Goal: Information Seeking & Learning: Find specific fact

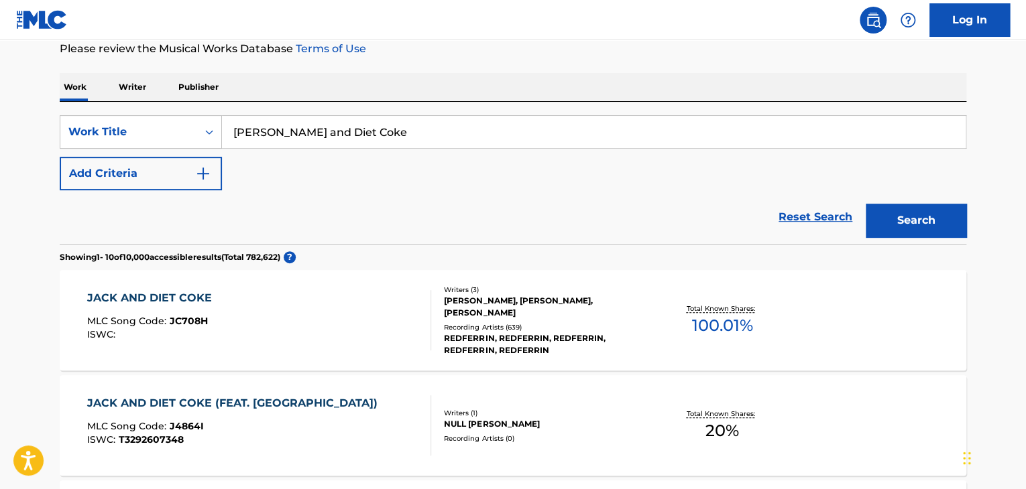
scroll to position [185, 0]
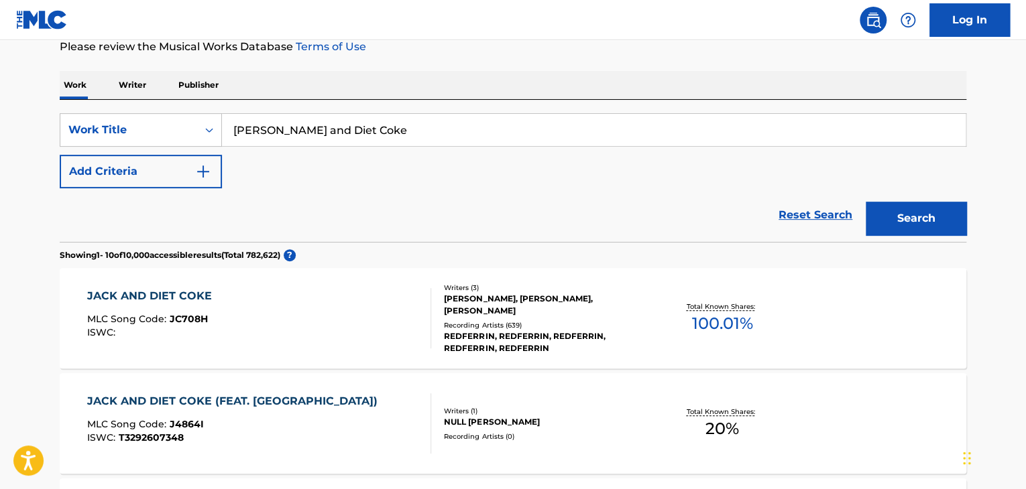
click at [510, 302] on div "[PERSON_NAME], [PERSON_NAME], [PERSON_NAME]" at bounding box center [545, 305] width 202 height 24
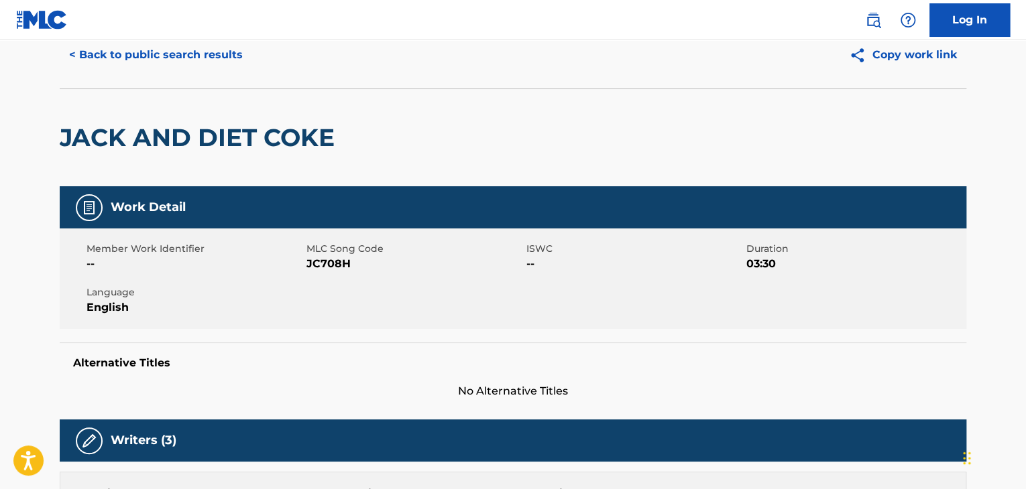
scroll to position [67, 0]
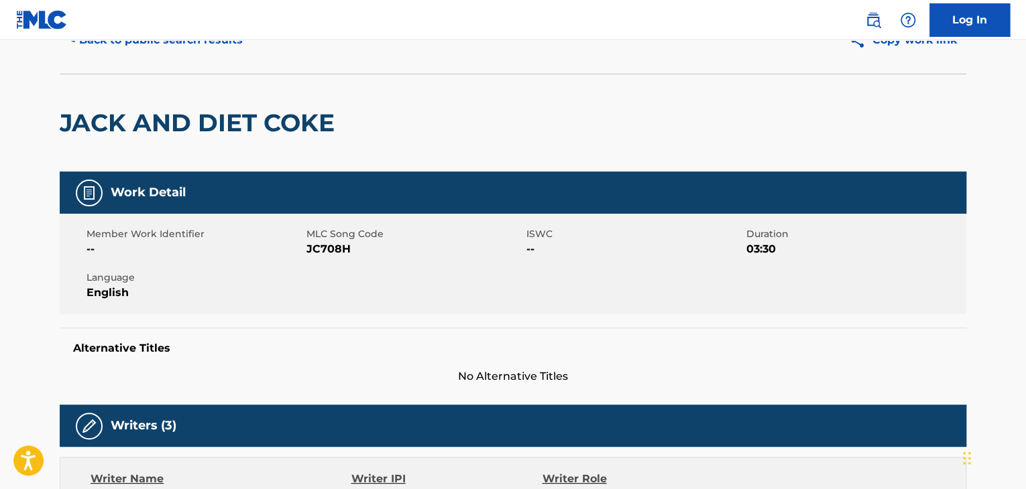
click at [326, 247] on span "JC708H" at bounding box center [414, 249] width 217 height 16
copy span "JC708H"
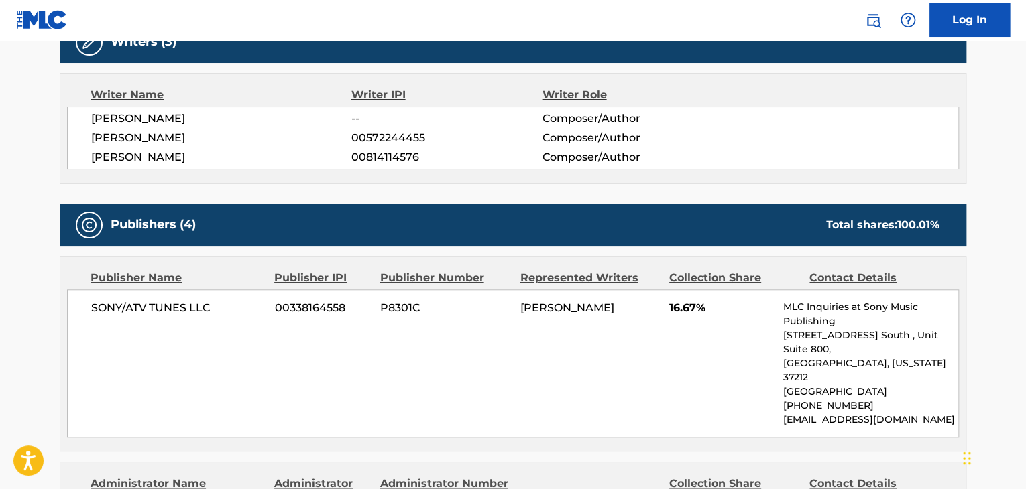
scroll to position [536, 0]
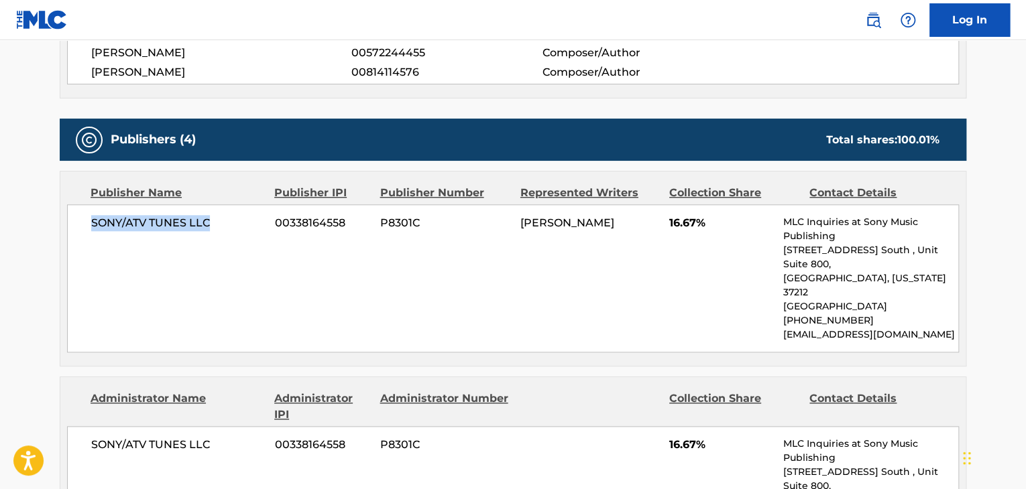
copy span "SONY/ATV TUNES LLC"
drag, startPoint x: 88, startPoint y: 223, endPoint x: 209, endPoint y: 217, distance: 121.5
click at [209, 217] on div "SONY/ATV TUNES LLC 00338164558 P8301C [PERSON_NAME] 16.67% MLC Inquiries at Son…" at bounding box center [513, 278] width 892 height 148
drag, startPoint x: 736, startPoint y: 227, endPoint x: 668, endPoint y: 218, distance: 68.9
click at [669, 218] on span "16.67%" at bounding box center [721, 223] width 104 height 16
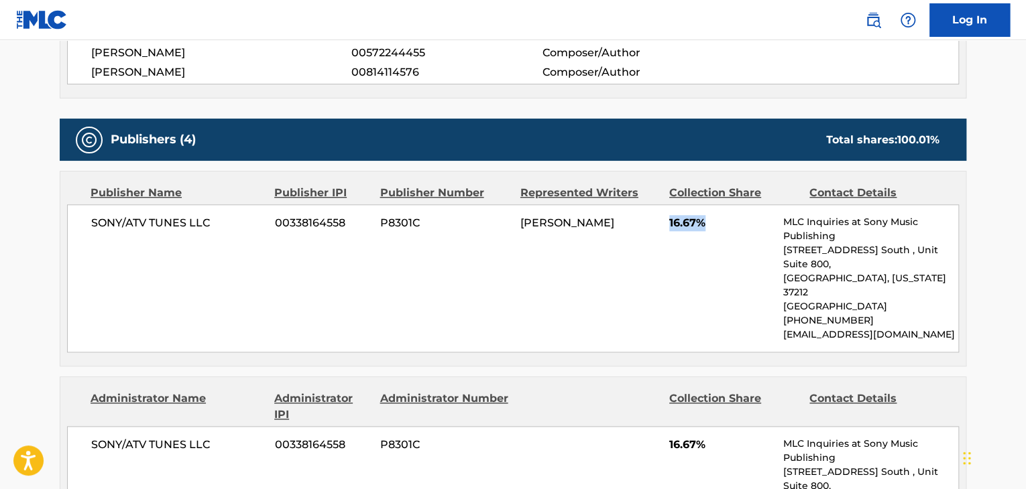
copy span "16.67%"
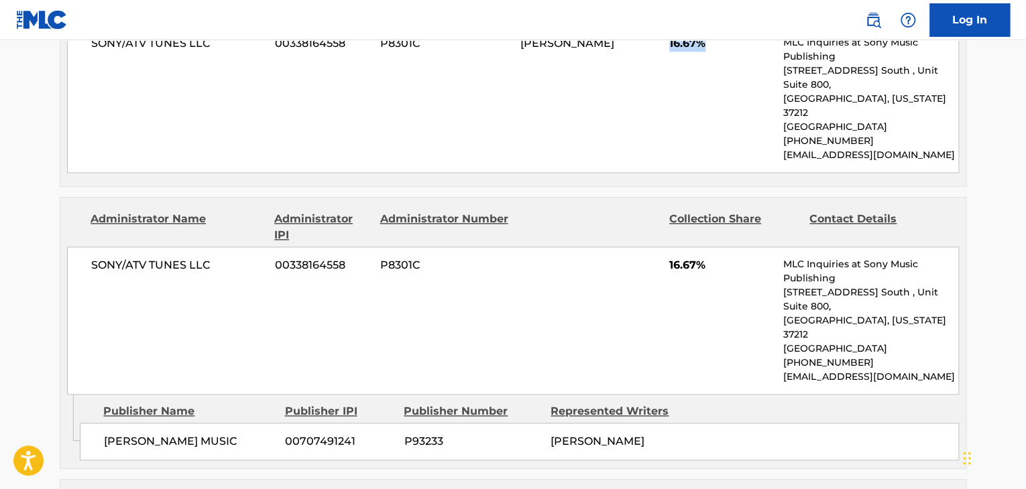
scroll to position [737, 0]
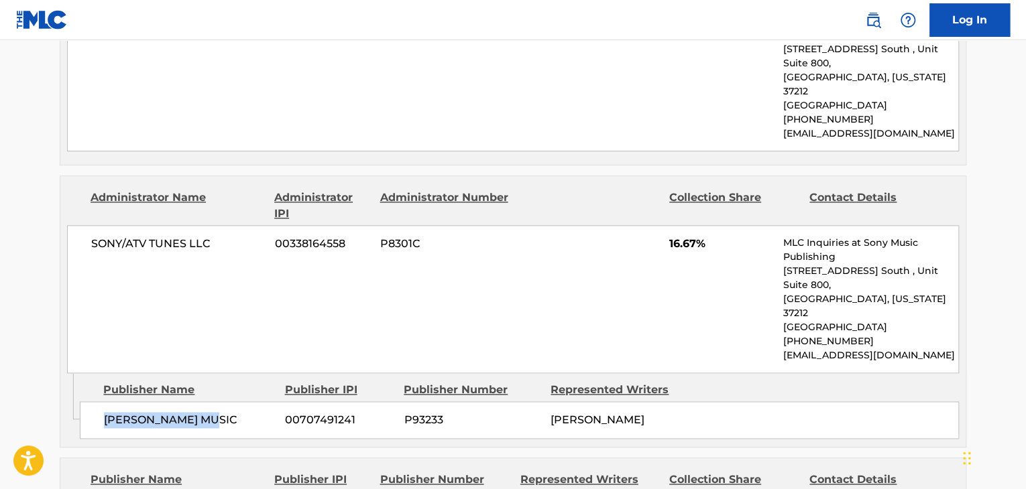
copy span "[PERSON_NAME] MUSIC"
drag, startPoint x: 229, startPoint y: 360, endPoint x: 102, endPoint y: 360, distance: 127.4
click at [102, 402] on div "[PERSON_NAME] MUSIC 00707491241 P93233 [PERSON_NAME]" at bounding box center [519, 421] width 879 height 38
drag, startPoint x: 88, startPoint y: 221, endPoint x: 211, endPoint y: 207, distance: 123.4
click at [211, 225] on div "SONY/ATV TUNES LLC 00338164558 P8301C 16.67% MLC Inquiries at Sony Music Publis…" at bounding box center [513, 299] width 892 height 148
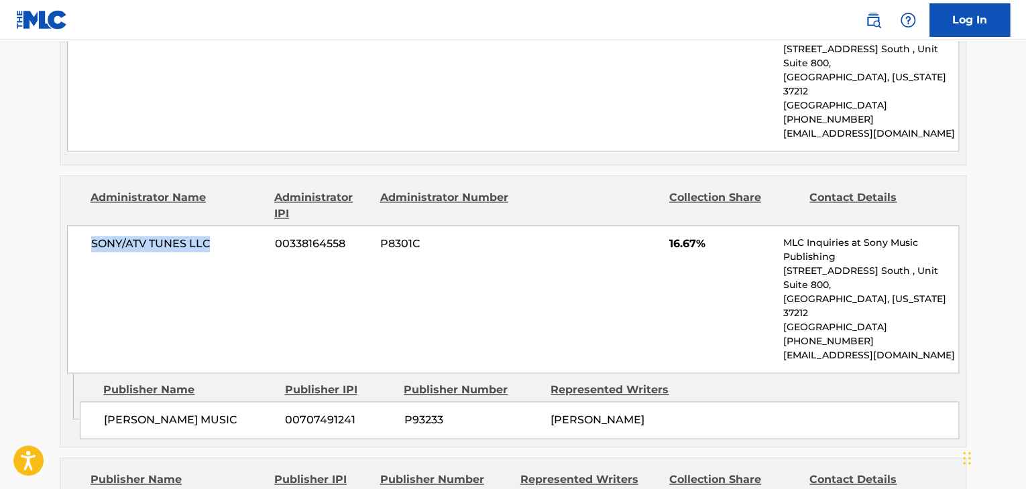
copy span "SONY/ATV TUNES LLC"
drag, startPoint x: 668, startPoint y: 220, endPoint x: 713, endPoint y: 217, distance: 45.0
click at [713, 236] on span "16.67%" at bounding box center [721, 244] width 104 height 16
copy span "16.67%"
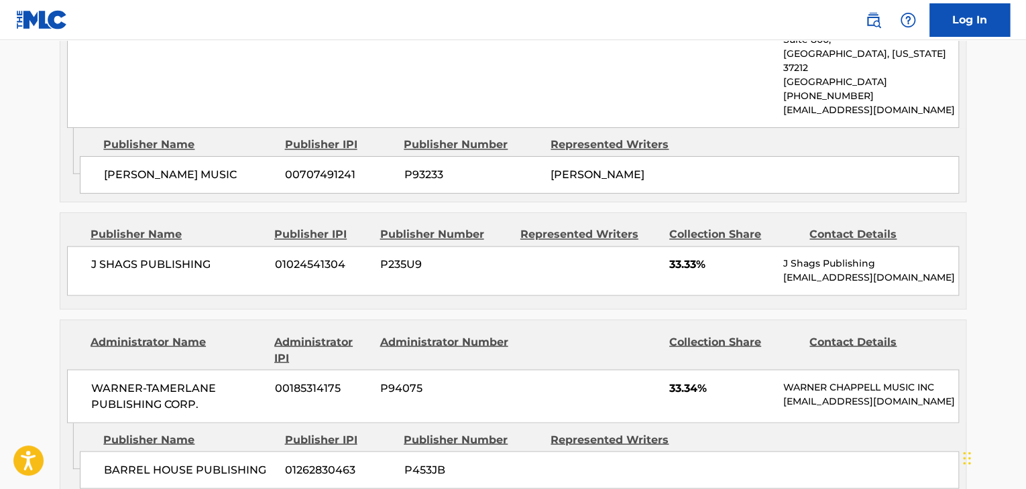
scroll to position [1006, 0]
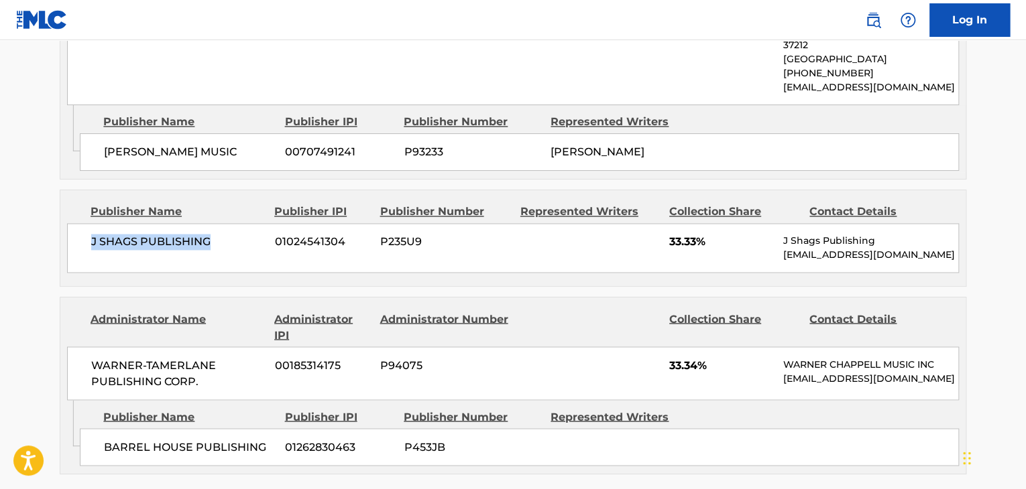
drag, startPoint x: 86, startPoint y: 178, endPoint x: 223, endPoint y: 170, distance: 137.0
click at [223, 223] on div "J SHAGS PUBLISHING 01024541304 P235U9 33.33% J Shags Publishing [EMAIL_ADDRESS]…" at bounding box center [513, 248] width 892 height 50
copy span "J SHAGS PUBLISHING"
drag, startPoint x: 678, startPoint y: 182, endPoint x: 708, endPoint y: 184, distance: 30.2
click at [708, 223] on div "J SHAGS PUBLISHING 01024541304 P235U9 33.33% J Shags Publishing [EMAIL_ADDRESS]…" at bounding box center [513, 248] width 892 height 50
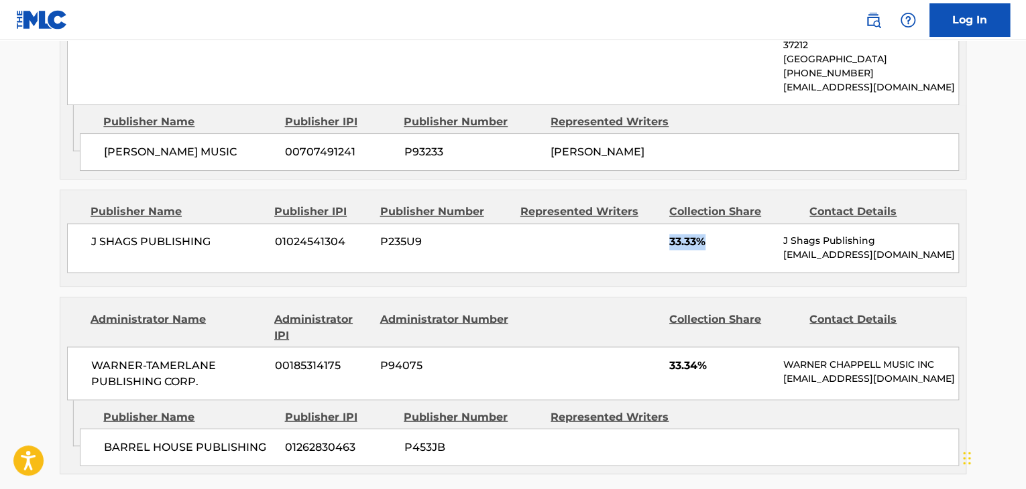
copy span "33.33%"
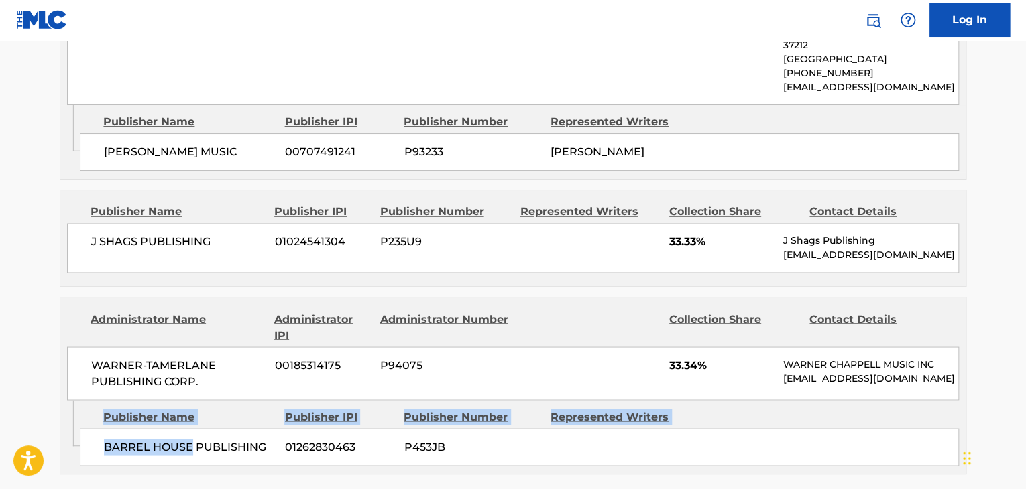
drag, startPoint x: 80, startPoint y: 389, endPoint x: 202, endPoint y: 388, distance: 121.4
click at [200, 400] on div "Admin Original Publisher Connecting Line Publisher Name Publisher IPI Publisher…" at bounding box center [512, 437] width 905 height 74
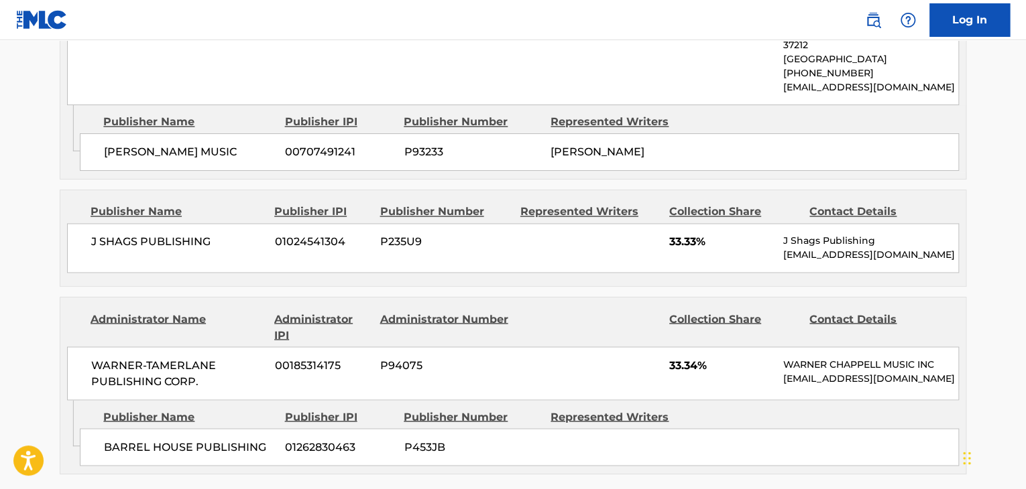
click at [237, 439] on span "BARREL HOUSE PUBLISHING" at bounding box center [189, 447] width 171 height 16
drag, startPoint x: 260, startPoint y: 381, endPoint x: 101, endPoint y: 387, distance: 159.0
click at [101, 428] on div "BARREL HOUSE PUBLISHING 01262830463 P453JB" at bounding box center [519, 447] width 879 height 38
copy span "BARREL HOUSE PUBLISHING"
drag, startPoint x: 86, startPoint y: 313, endPoint x: 200, endPoint y: 316, distance: 114.0
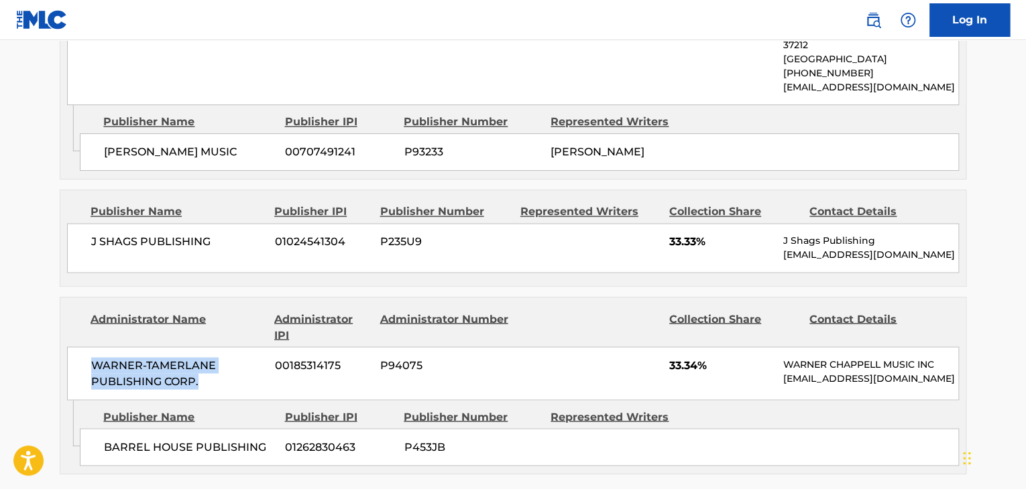
click at [200, 347] on div "WARNER-[PERSON_NAME] PUBLISHING CORP. 00185314175 P94075 33.34% [PERSON_NAME] M…" at bounding box center [513, 374] width 892 height 54
copy span "WARNER-TAMERLANE PUBLISHING CORP."
drag, startPoint x: 708, startPoint y: 308, endPoint x: 666, endPoint y: 307, distance: 42.3
click at [666, 347] on div "WARNER-[PERSON_NAME] PUBLISHING CORP. 00185314175 P94075 33.34% [PERSON_NAME] M…" at bounding box center [513, 374] width 892 height 54
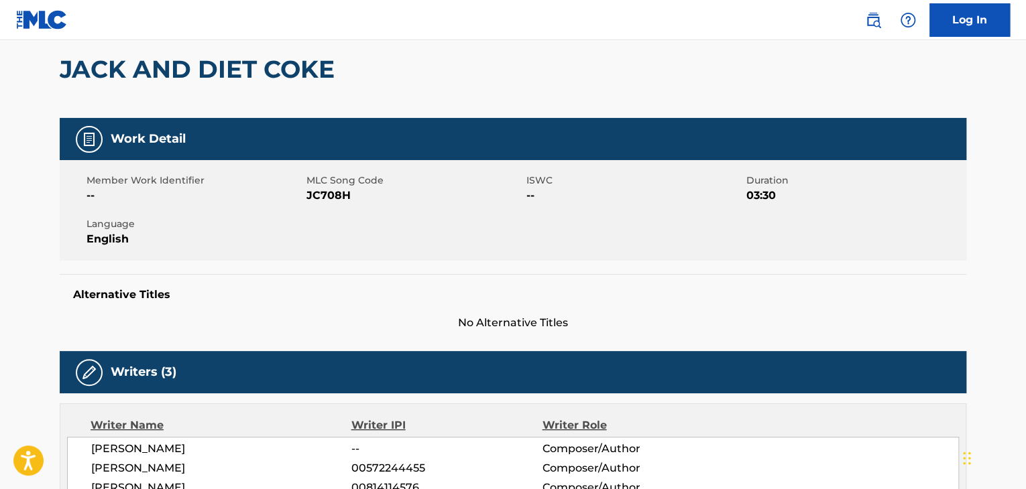
scroll to position [0, 0]
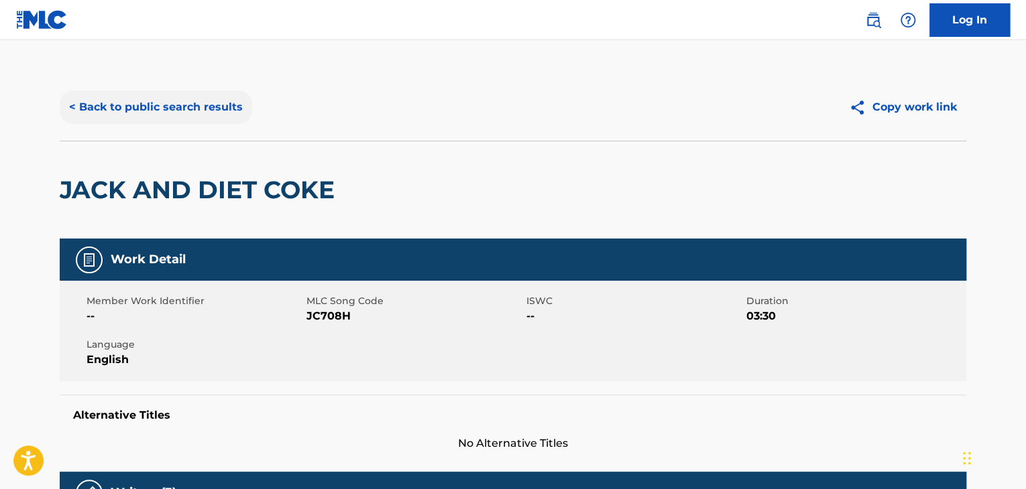
click at [190, 103] on button "< Back to public search results" at bounding box center [156, 108] width 192 height 34
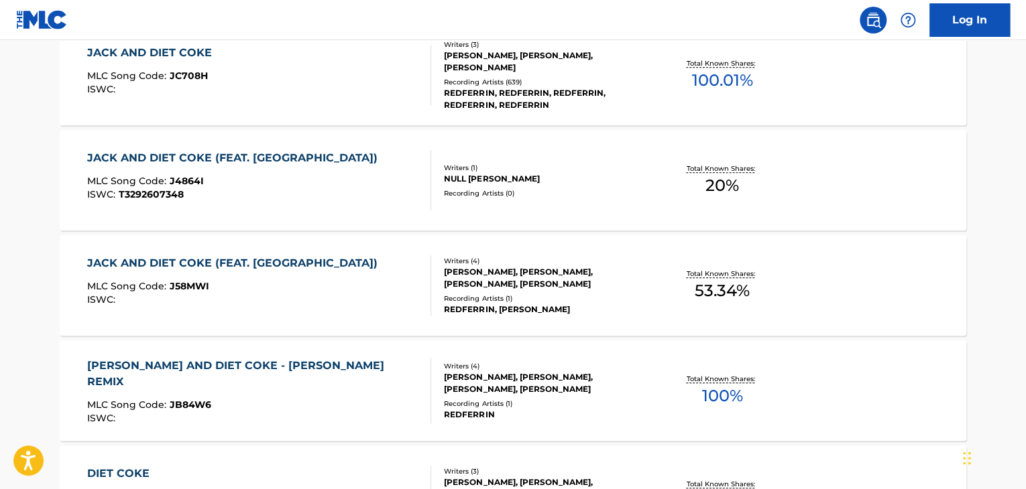
scroll to position [319, 0]
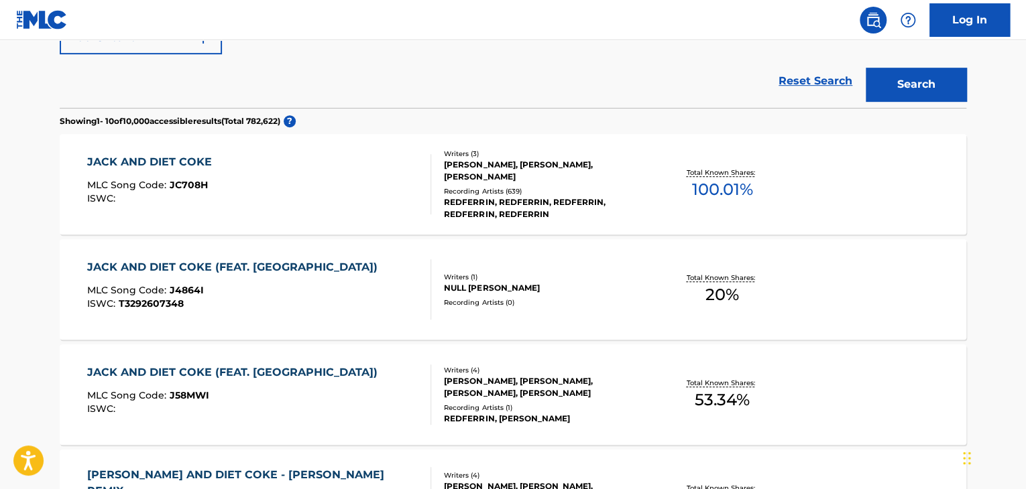
click at [349, 191] on div "JACK AND DIET COKE MLC Song Code : JC708H ISWC :" at bounding box center [259, 184] width 345 height 60
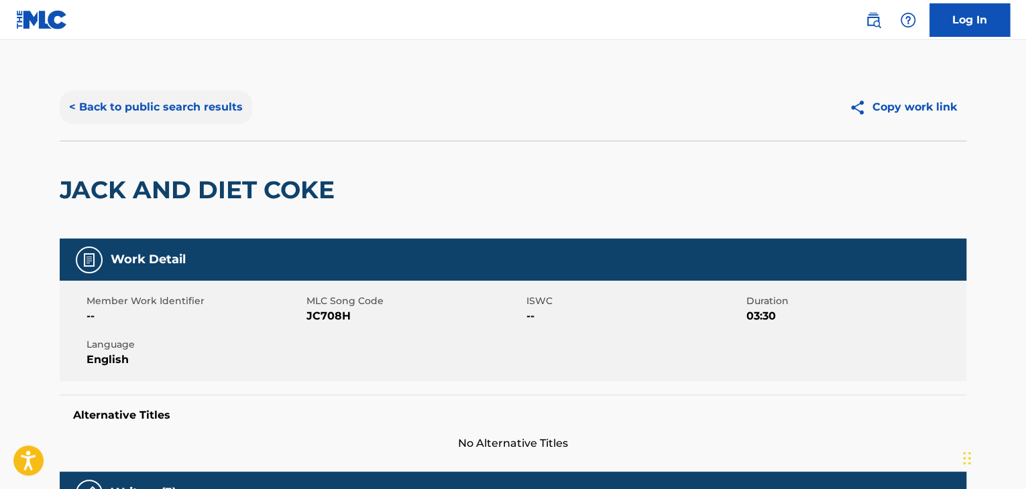
click at [121, 108] on button "< Back to public search results" at bounding box center [156, 108] width 192 height 34
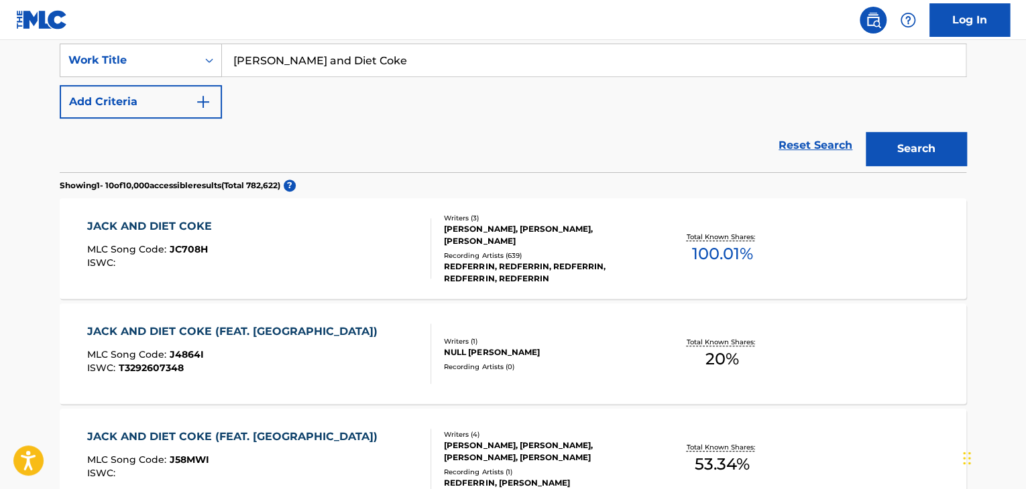
scroll to position [153, 0]
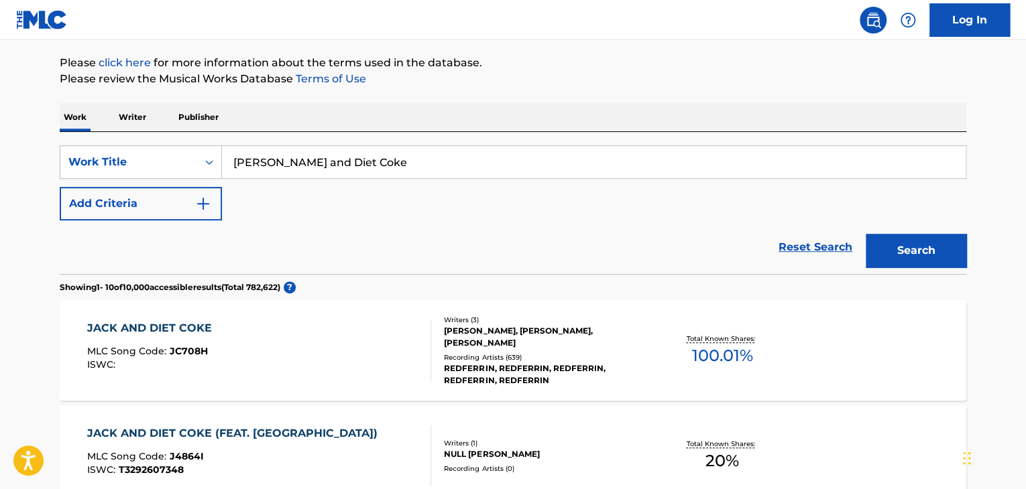
click at [327, 162] on input "[PERSON_NAME] and Diet Coke" at bounding box center [593, 162] width 743 height 32
paste input "I Don't Wanna"
type input "I Don't Wanna"
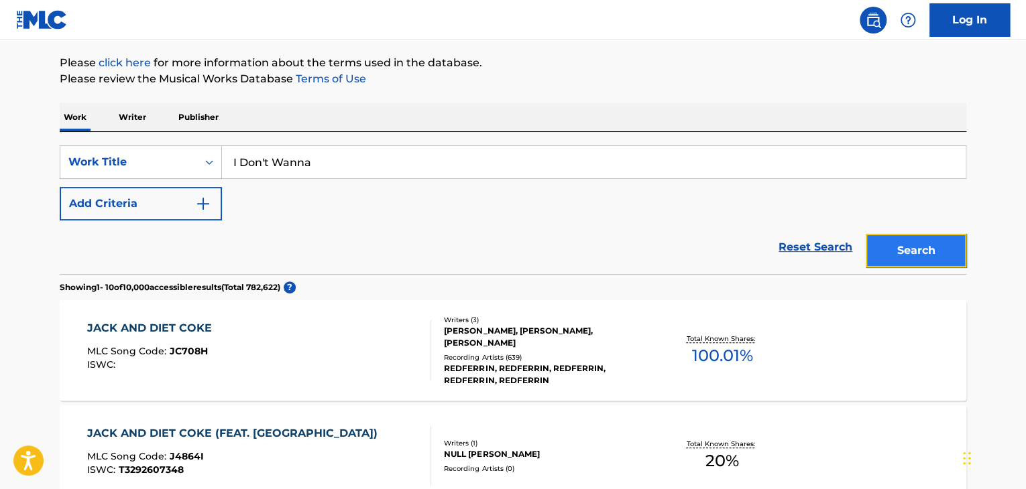
click at [931, 255] on button "Search" at bounding box center [916, 251] width 101 height 34
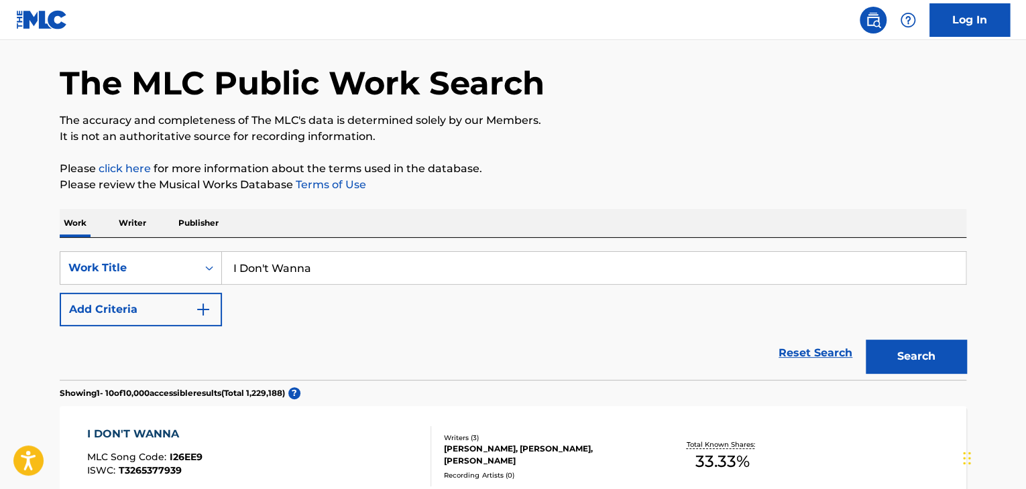
scroll to position [0, 0]
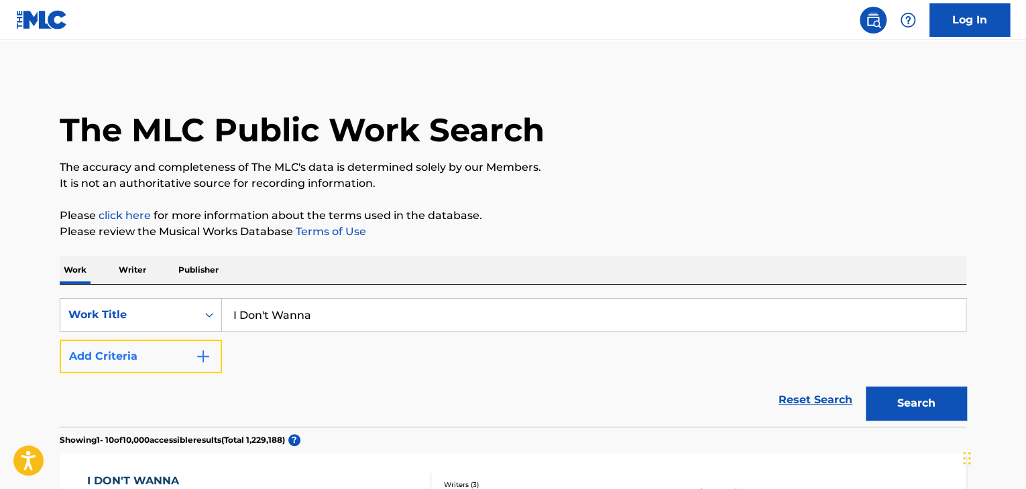
click at [164, 351] on button "Add Criteria" at bounding box center [141, 357] width 162 height 34
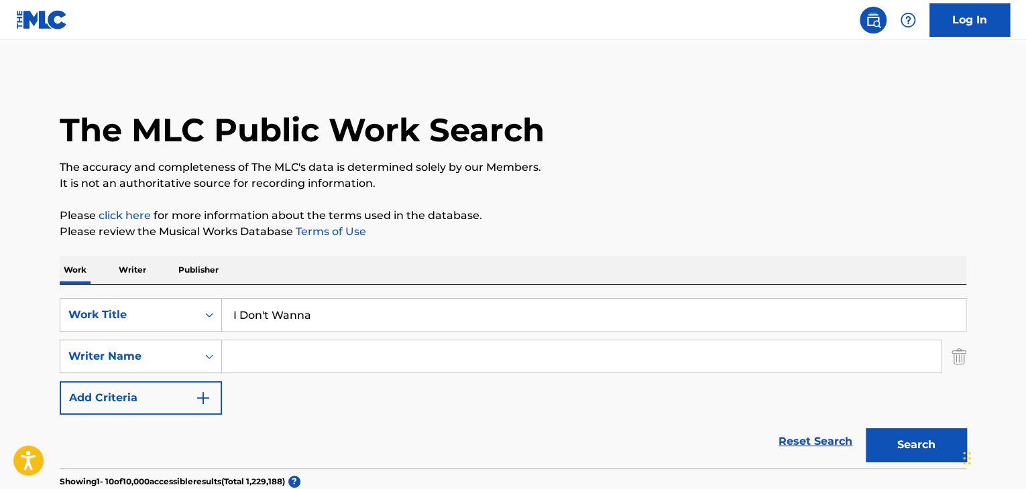
click at [264, 348] on input "Search Form" at bounding box center [581, 357] width 719 height 32
paste input "Redferrin"
type input "Redferrin"
click at [888, 442] on button "Search" at bounding box center [916, 445] width 101 height 34
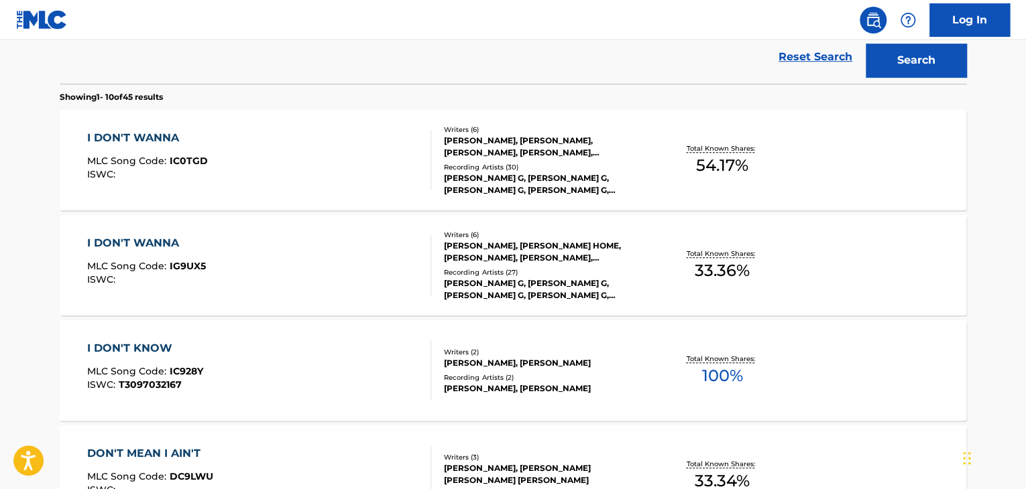
scroll to position [404, 0]
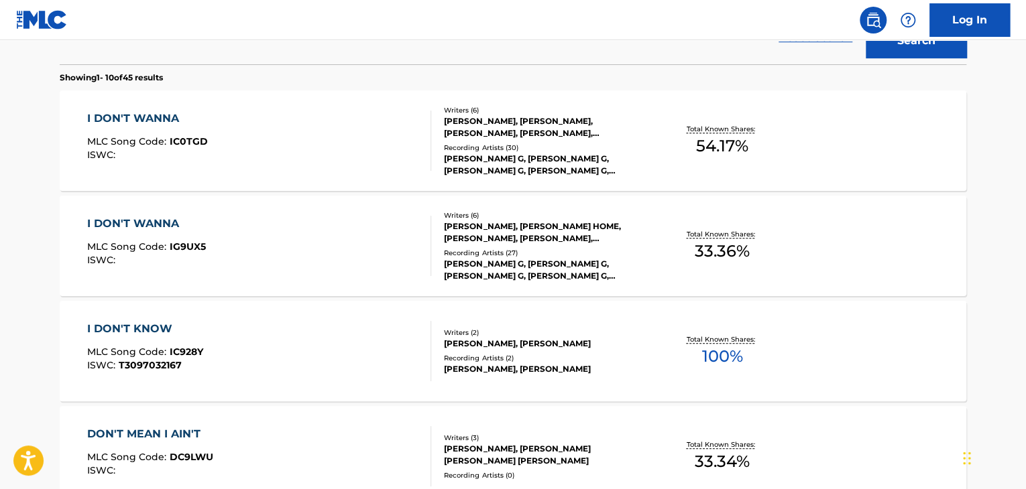
click at [311, 148] on div "I DON'T WANNA MLC Song Code : IC0TGD ISWC :" at bounding box center [259, 141] width 345 height 60
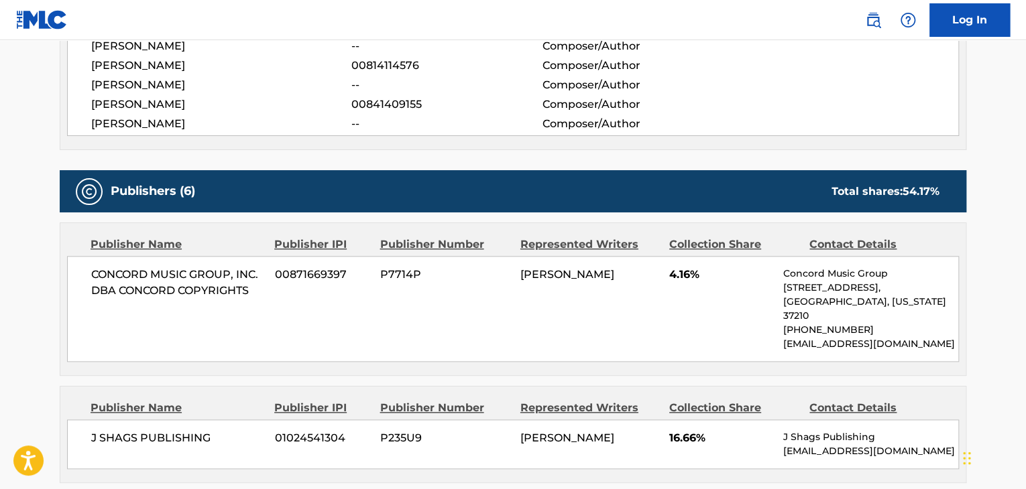
scroll to position [134, 0]
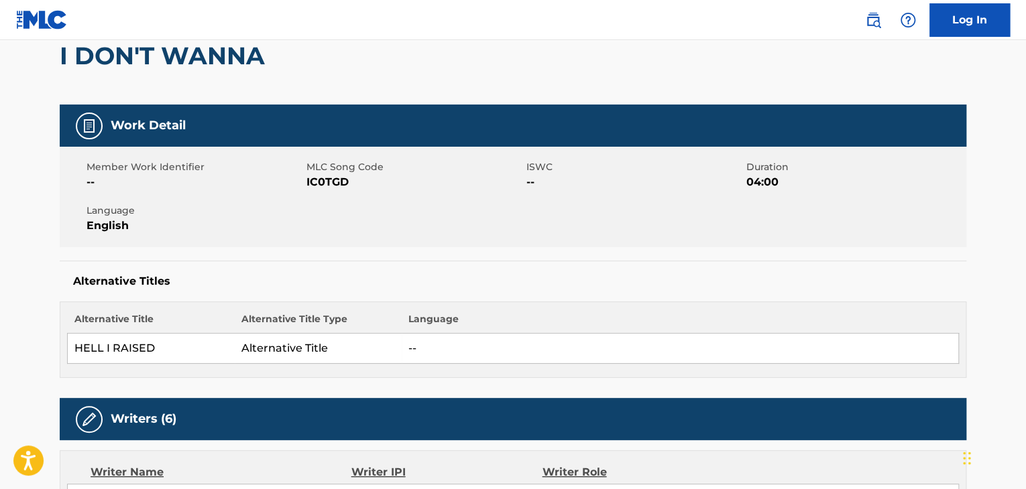
click at [321, 174] on span "IC0TGD" at bounding box center [414, 182] width 217 height 16
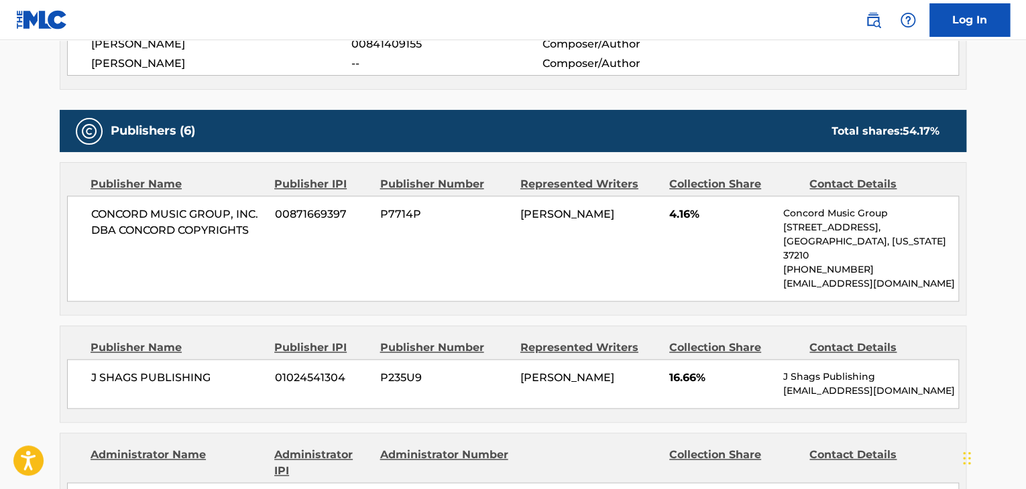
scroll to position [670, 0]
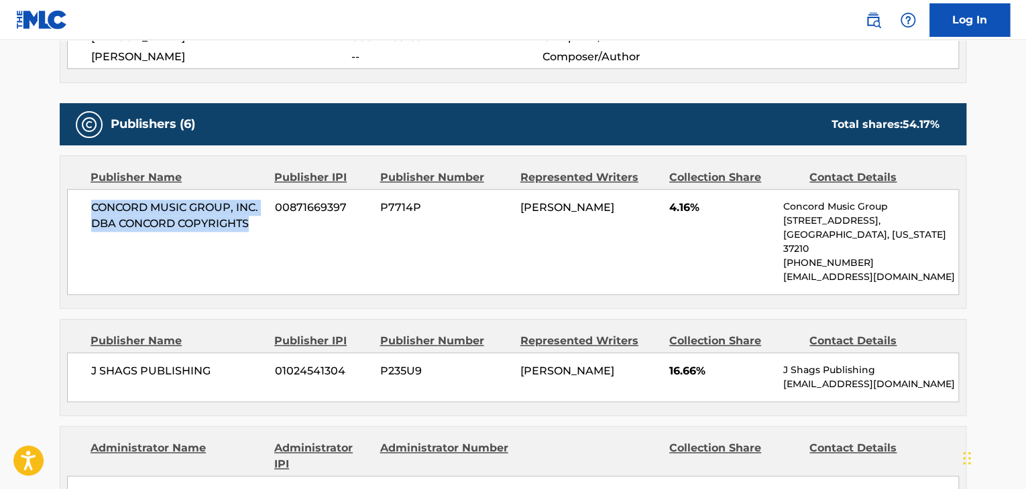
drag, startPoint x: 88, startPoint y: 202, endPoint x: 251, endPoint y: 222, distance: 163.4
click at [251, 222] on div "CONCORD MUSIC GROUP, INC. DBA CONCORD COPYRIGHTS 00871669397 P7714P [PERSON_NAM…" at bounding box center [513, 242] width 892 height 106
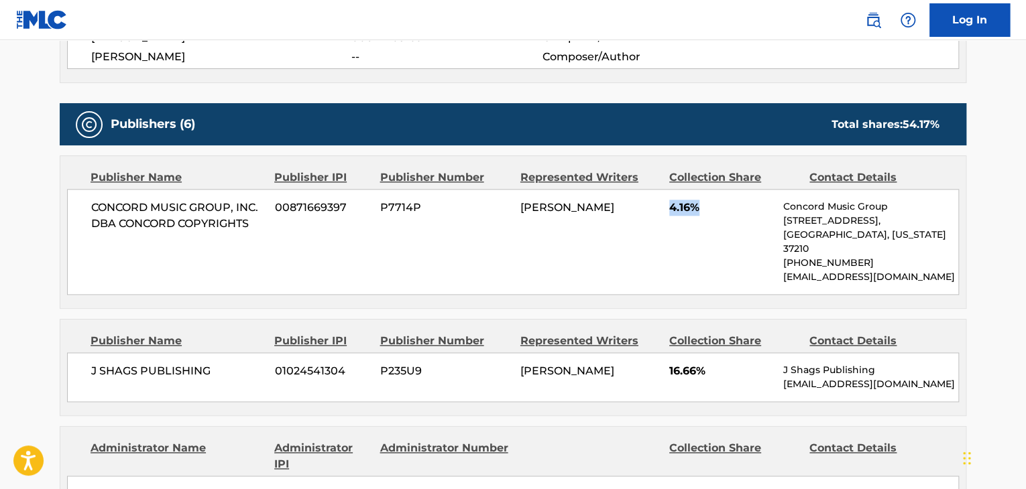
drag, startPoint x: 663, startPoint y: 206, endPoint x: 731, endPoint y: 206, distance: 68.4
click at [731, 206] on div "CONCORD MUSIC GROUP, INC. DBA CONCORD COPYRIGHTS 00871669397 P7714P [PERSON_NAM…" at bounding box center [513, 242] width 892 height 106
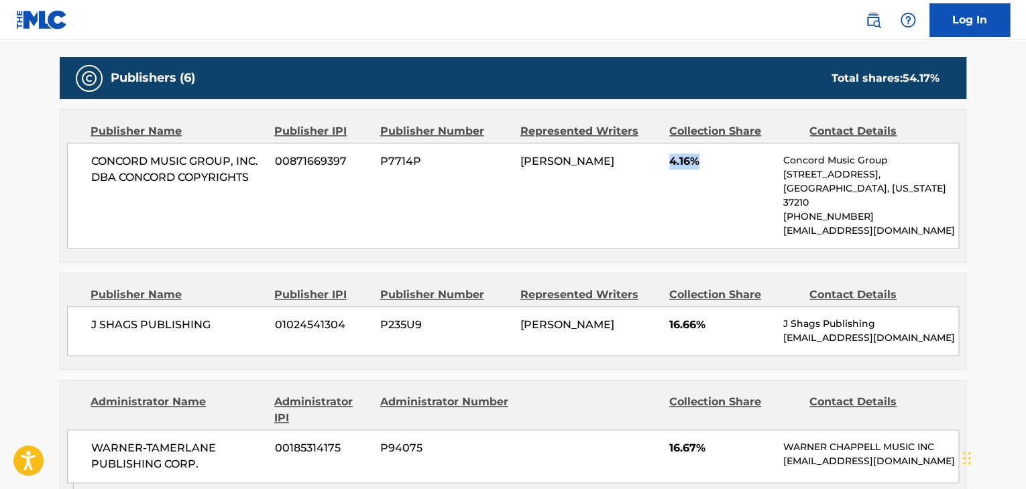
scroll to position [737, 0]
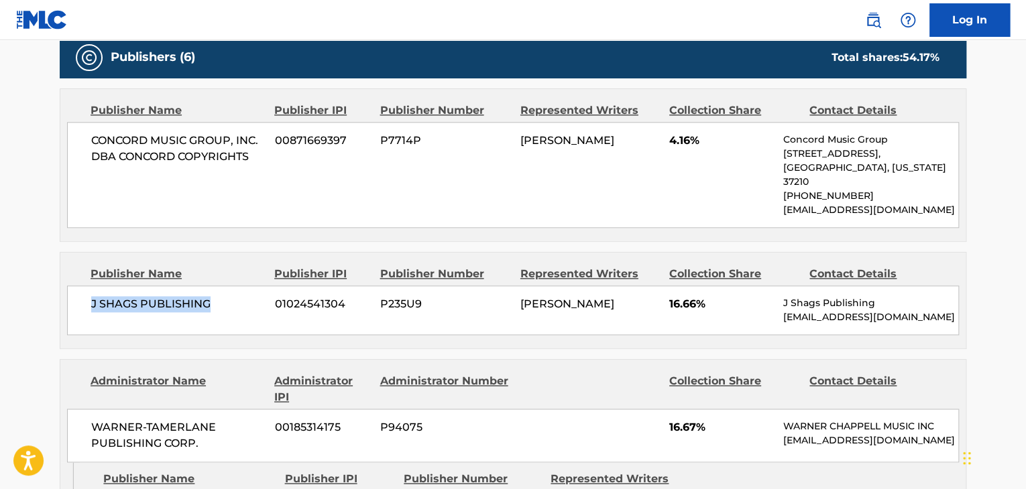
drag, startPoint x: 83, startPoint y: 290, endPoint x: 223, endPoint y: 280, distance: 139.8
click at [223, 286] on div "J SHAGS PUBLISHING 01024541304 P235U9 [PERSON_NAME] 16.66% J Shags Publishing […" at bounding box center [513, 311] width 892 height 50
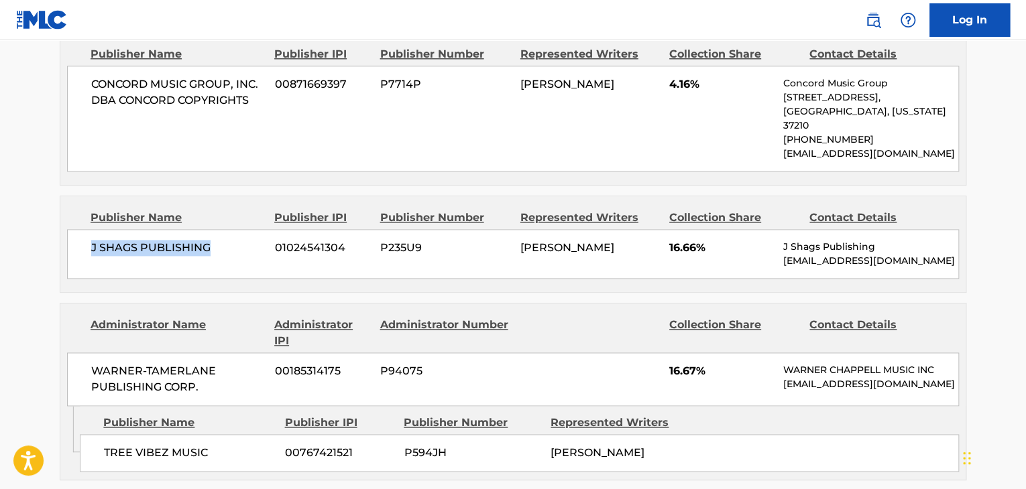
scroll to position [872, 0]
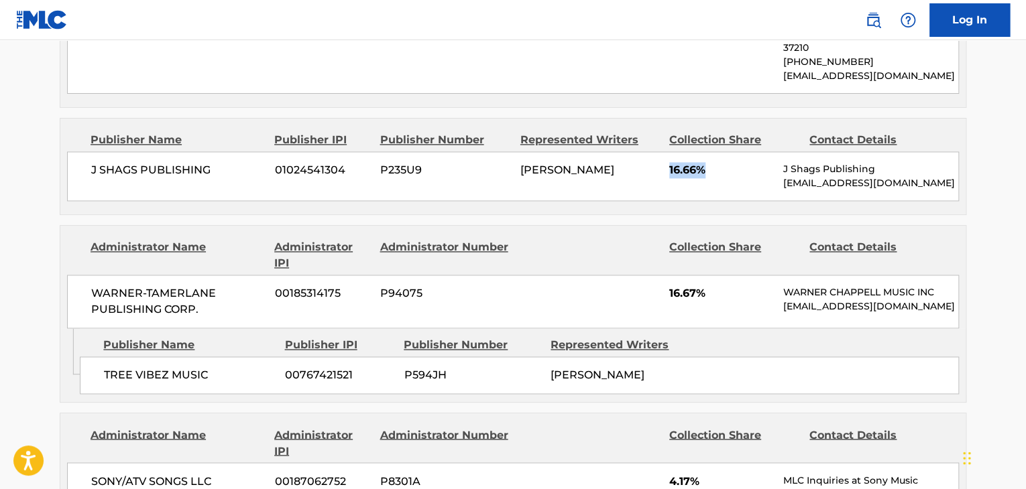
drag, startPoint x: 714, startPoint y: 147, endPoint x: 660, endPoint y: 147, distance: 53.6
click at [660, 152] on div "J SHAGS PUBLISHING 01024541304 P235U9 [PERSON_NAME] 16.66% J Shags Publishing […" at bounding box center [513, 177] width 892 height 50
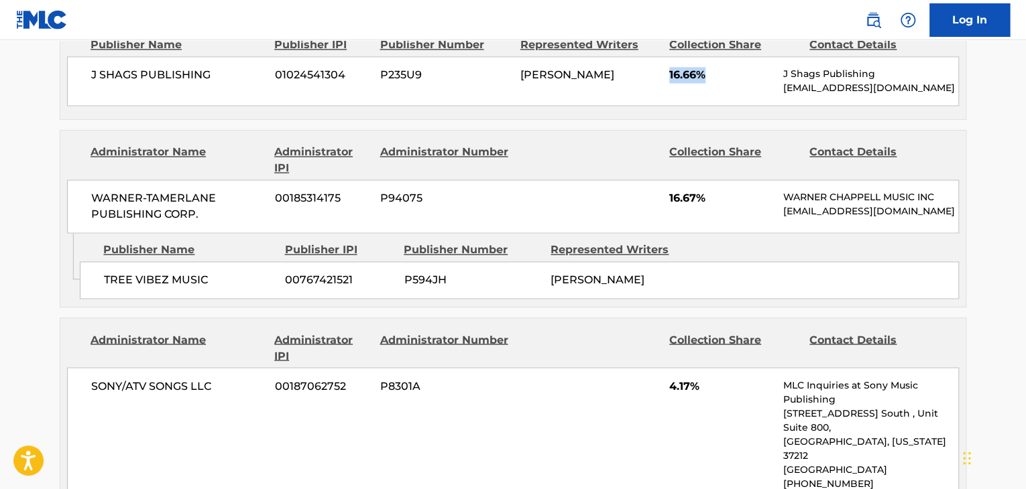
scroll to position [1006, 0]
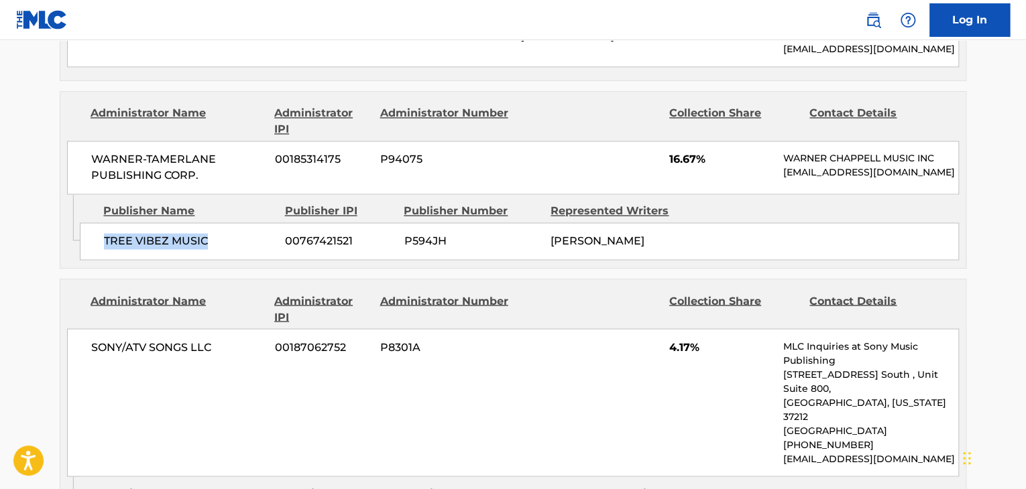
drag, startPoint x: 93, startPoint y: 219, endPoint x: 209, endPoint y: 219, distance: 116.0
click at [209, 223] on div "TREE VIBEZ MUSIC 00767421521 P594JH [PERSON_NAME]" at bounding box center [519, 242] width 879 height 38
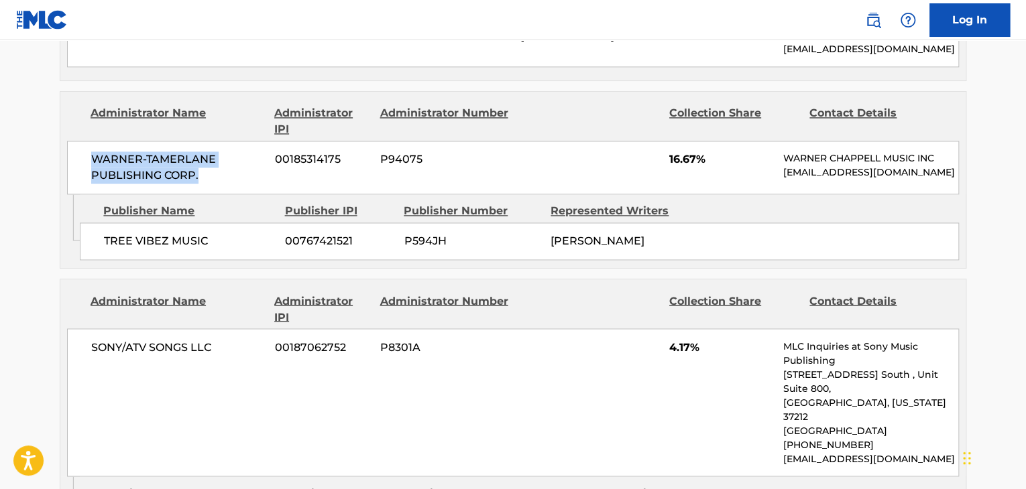
drag, startPoint x: 123, startPoint y: 145, endPoint x: 212, endPoint y: 160, distance: 90.5
click at [212, 160] on div "WARNER-[PERSON_NAME] PUBLISHING CORP. 00185314175 P94075 16.67% [PERSON_NAME] M…" at bounding box center [513, 168] width 892 height 54
drag, startPoint x: 729, startPoint y: 138, endPoint x: 662, endPoint y: 138, distance: 66.4
click at [662, 141] on div "WARNER-[PERSON_NAME] PUBLISHING CORP. 00185314175 P94075 16.67% [PERSON_NAME] M…" at bounding box center [513, 168] width 892 height 54
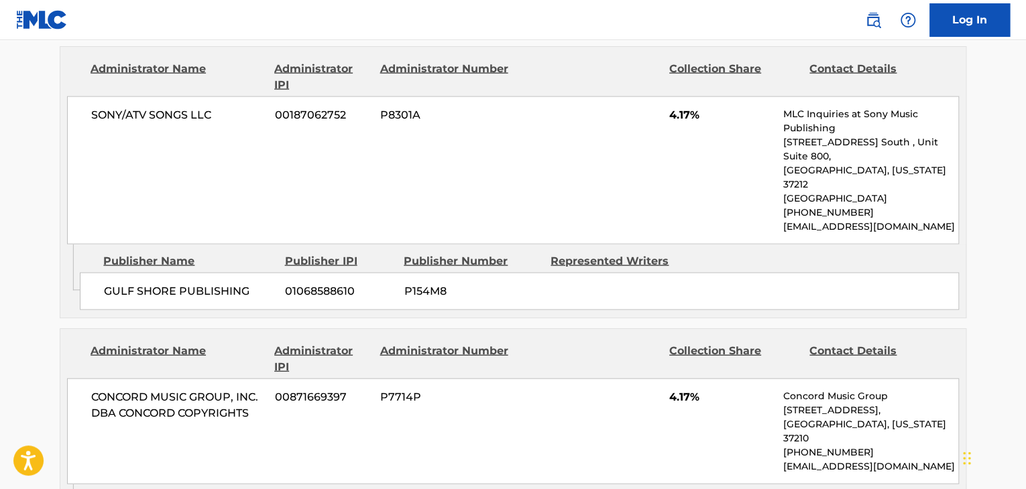
scroll to position [1274, 0]
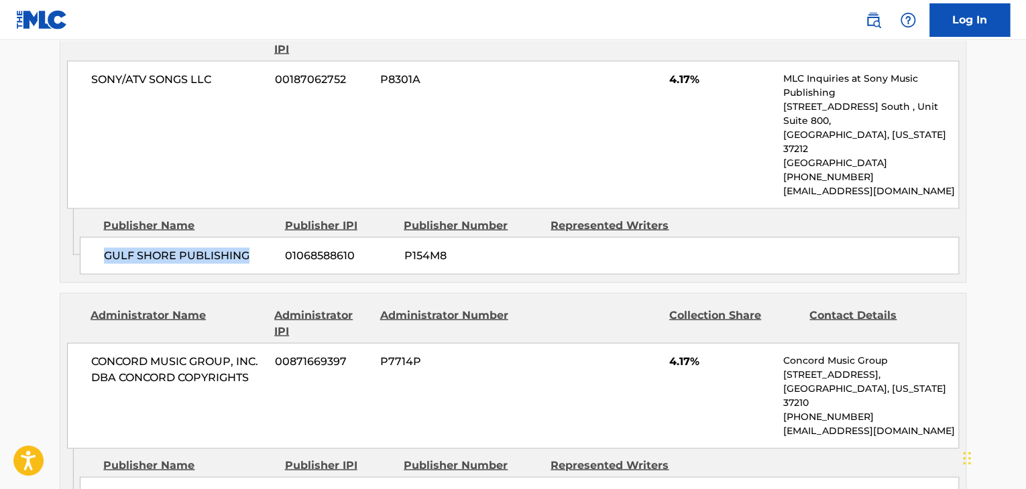
drag, startPoint x: 105, startPoint y: 221, endPoint x: 245, endPoint y: 218, distance: 140.8
click at [245, 237] on div "GULF SHORE PUBLISHING 01068588610 P154M8" at bounding box center [519, 256] width 879 height 38
drag, startPoint x: 88, startPoint y: 70, endPoint x: 237, endPoint y: 71, distance: 148.2
click at [237, 71] on div "SONY/ATV SONGS LLC 00187062752 P8301A 4.17% MLC Inquiries at Sony Music Publish…" at bounding box center [513, 134] width 892 height 148
drag, startPoint x: 732, startPoint y: 76, endPoint x: 670, endPoint y: 74, distance: 62.4
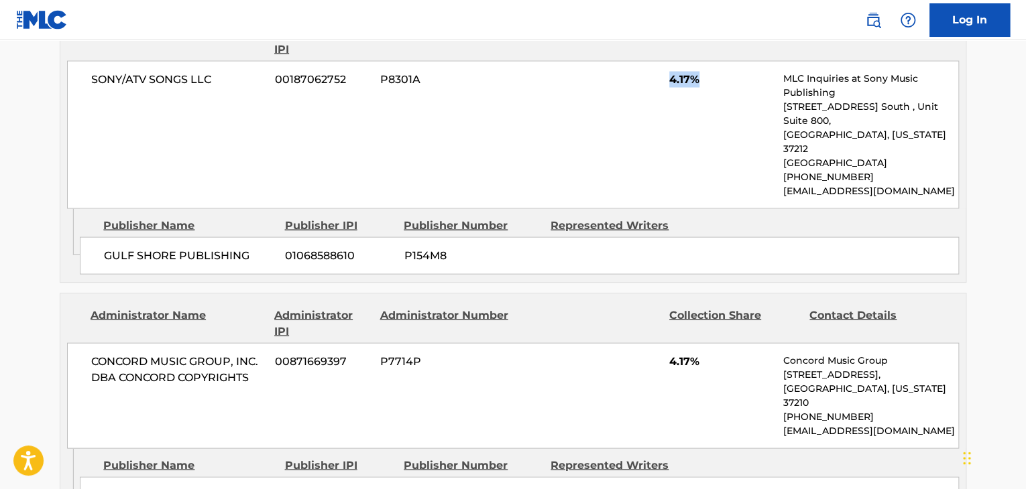
click at [670, 74] on span "4.17%" at bounding box center [721, 79] width 104 height 16
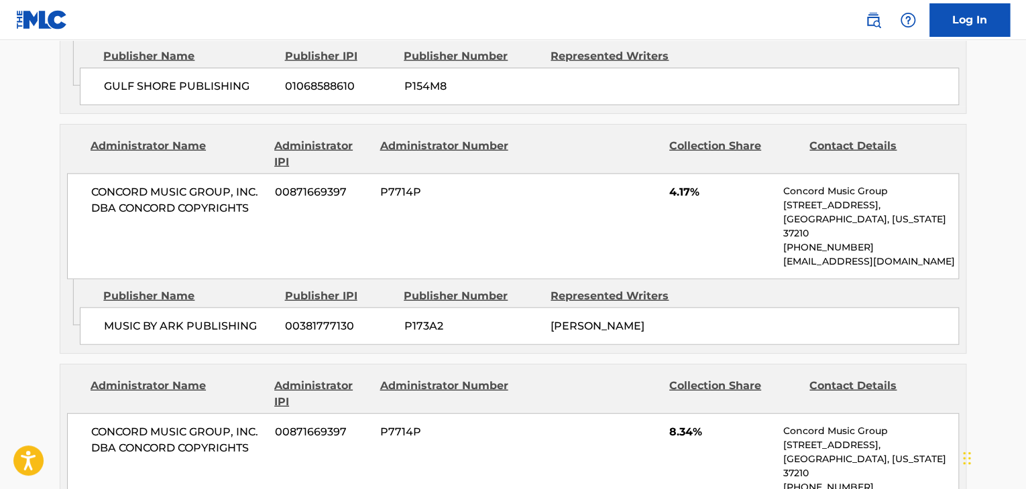
scroll to position [1475, 0]
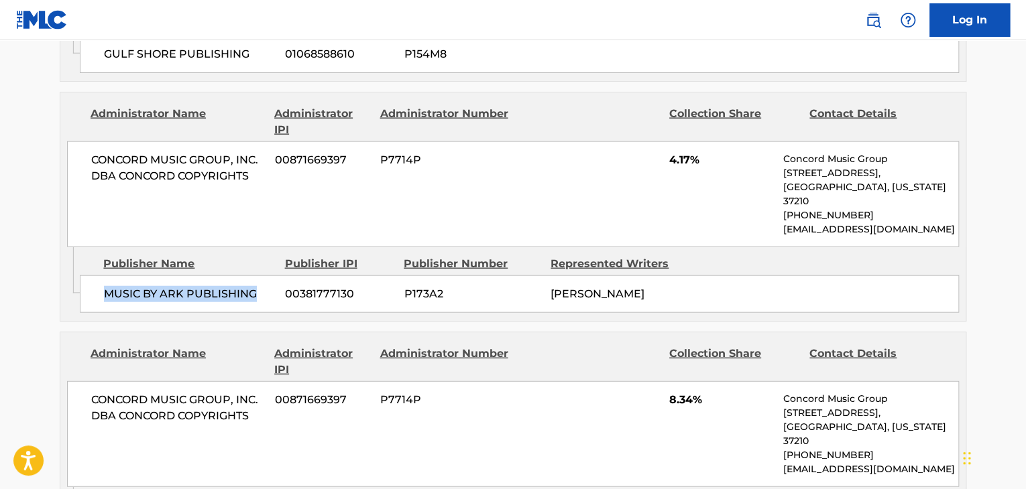
drag, startPoint x: 93, startPoint y: 241, endPoint x: 267, endPoint y: 239, distance: 174.3
click at [267, 276] on div "MUSIC BY ARK PUBLISHING 00381777130 P173A2 [PERSON_NAME]" at bounding box center [519, 295] width 879 height 38
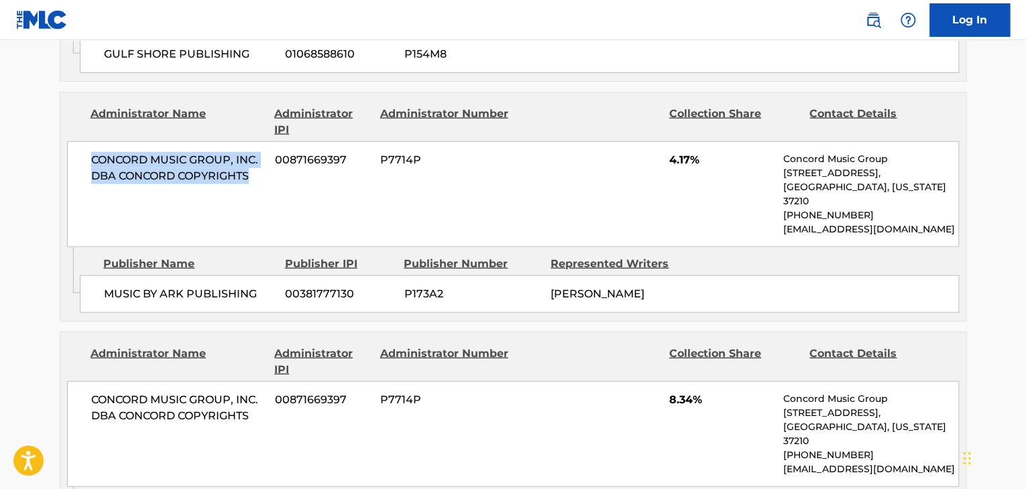
drag, startPoint x: 86, startPoint y: 122, endPoint x: 256, endPoint y: 137, distance: 170.3
click at [256, 141] on div "CONCORD MUSIC GROUP, INC. DBA CONCORD COPYRIGHTS 00871669397 P7714P 4.17% Conco…" at bounding box center [513, 194] width 892 height 106
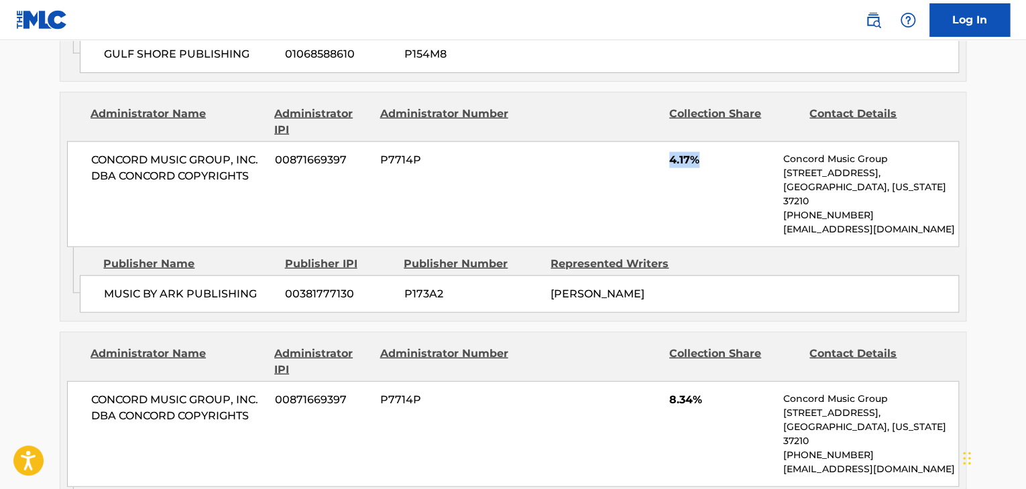
drag, startPoint x: 668, startPoint y: 132, endPoint x: 729, endPoint y: 134, distance: 61.0
click at [729, 141] on div "CONCORD MUSIC GROUP, INC. DBA CONCORD COPYRIGHTS 00871669397 P7714P 4.17% Conco…" at bounding box center [513, 194] width 892 height 106
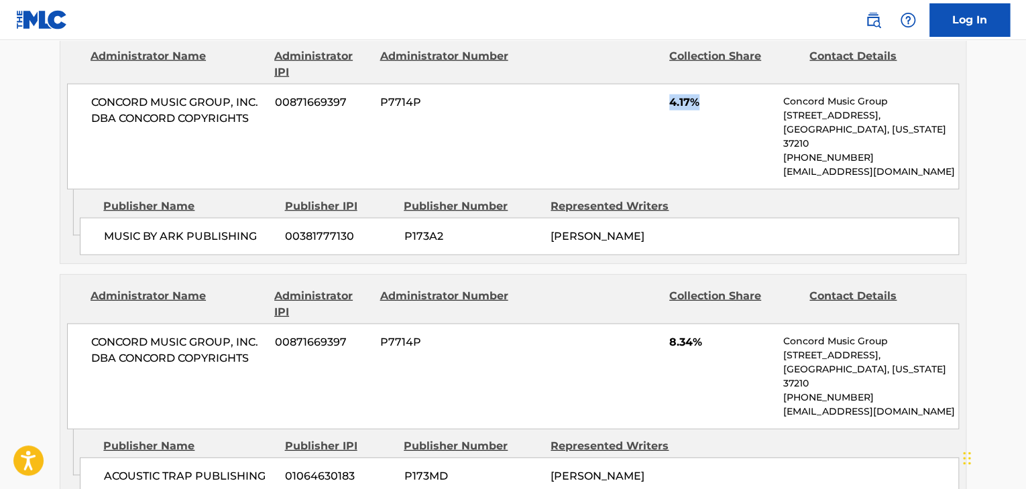
scroll to position [1609, 0]
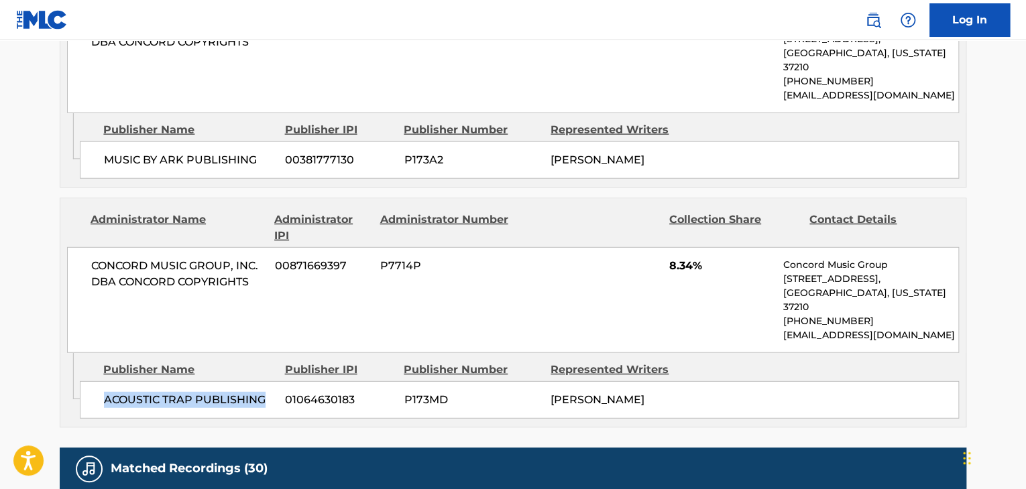
drag, startPoint x: 94, startPoint y: 340, endPoint x: 278, endPoint y: 329, distance: 184.7
click at [278, 381] on div "ACOUSTIC TRAP PUBLISHING 01064630183 P173MD [PERSON_NAME]" at bounding box center [519, 400] width 879 height 38
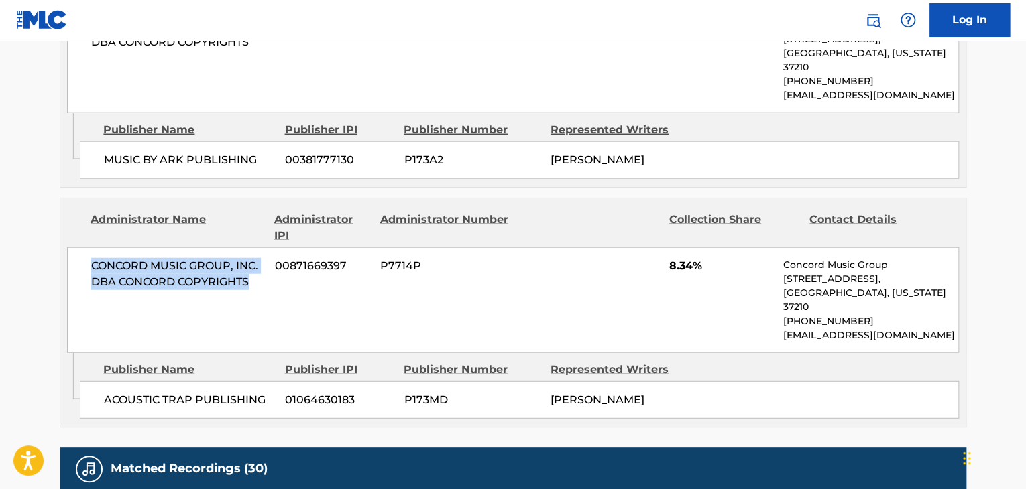
drag, startPoint x: 88, startPoint y: 210, endPoint x: 255, endPoint y: 229, distance: 167.3
click at [255, 247] on div "CONCORD MUSIC GROUP, INC. DBA CONCORD COPYRIGHTS 00871669397 P7714P 8.34% Conco…" at bounding box center [513, 300] width 892 height 106
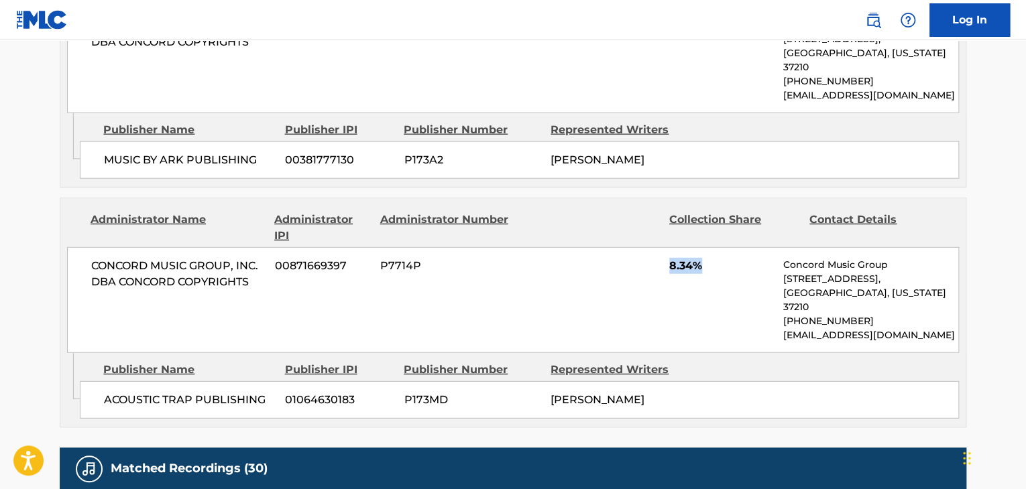
drag, startPoint x: 727, startPoint y: 223, endPoint x: 662, endPoint y: 218, distance: 64.6
click at [662, 247] on div "CONCORD MUSIC GROUP, INC. DBA CONCORD COPYRIGHTS 00871669397 P7714P 8.34% Conco…" at bounding box center [513, 300] width 892 height 106
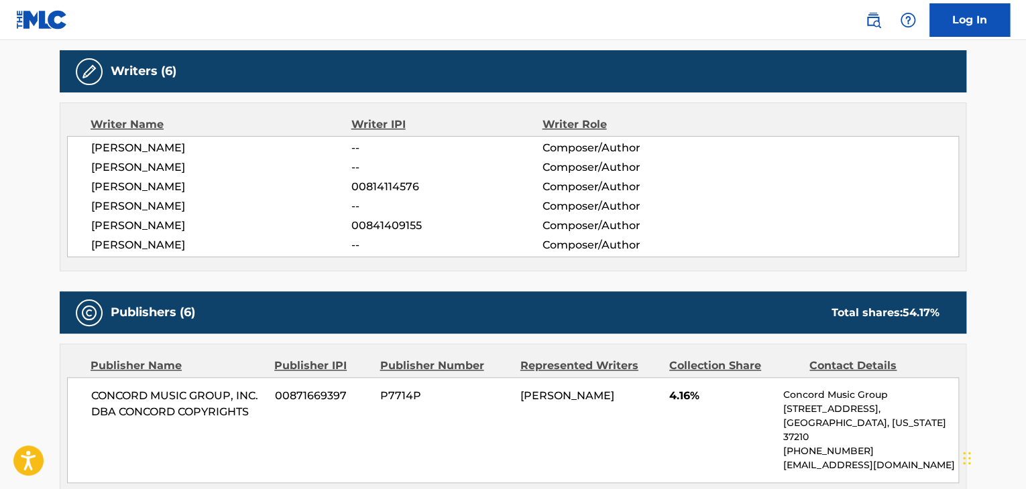
scroll to position [536, 0]
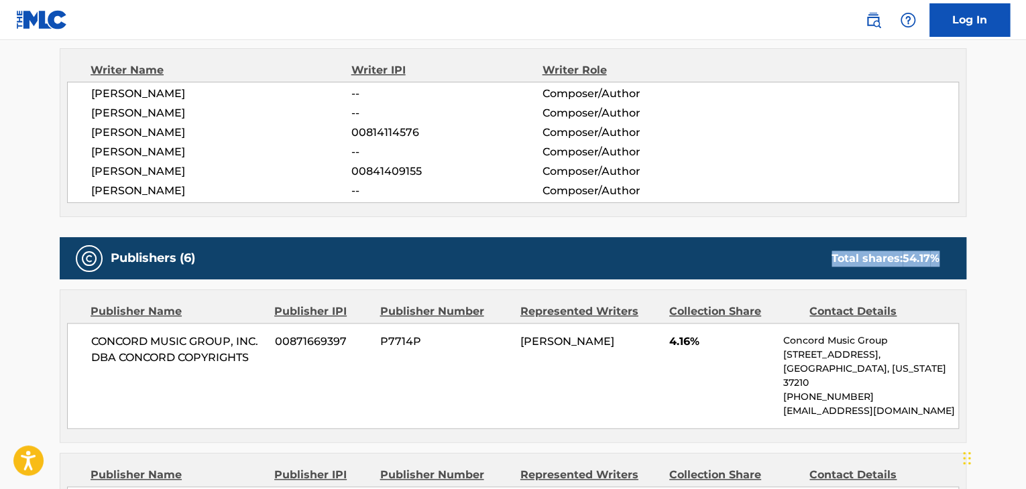
drag, startPoint x: 827, startPoint y: 263, endPoint x: 945, endPoint y: 256, distance: 117.6
click at [945, 256] on div "Total shares: 54.17 %" at bounding box center [885, 259] width 135 height 16
click at [777, 253] on div "Publishers (6) Total shares: 54.17 %" at bounding box center [513, 258] width 906 height 42
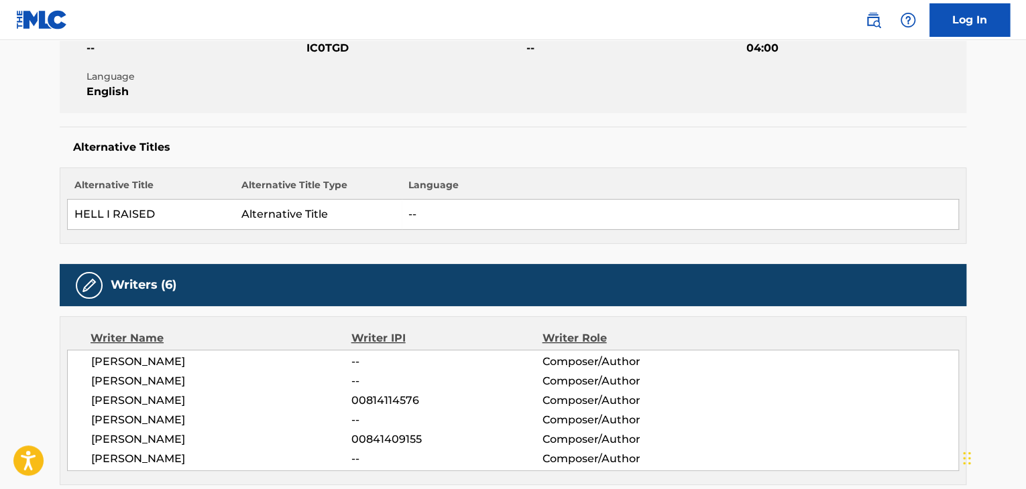
scroll to position [0, 0]
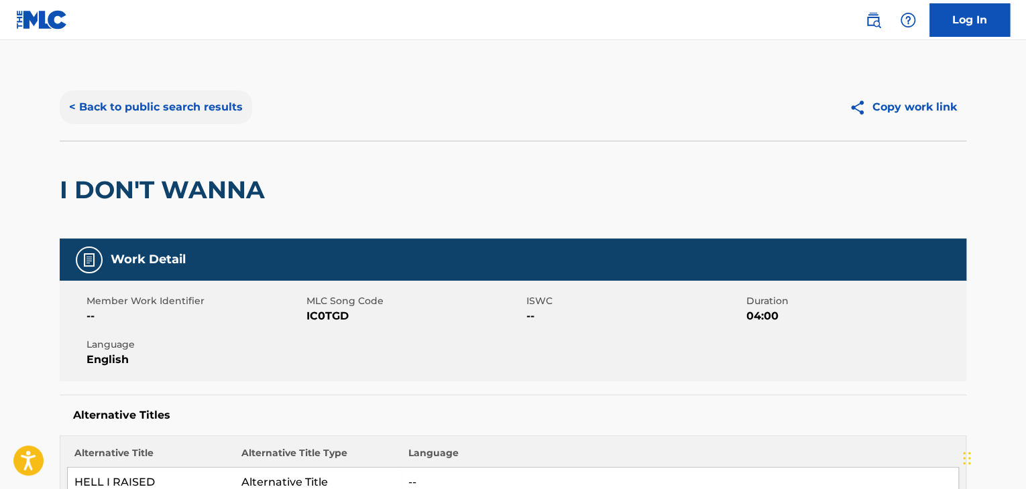
click at [139, 120] on button "< Back to public search results" at bounding box center [156, 108] width 192 height 34
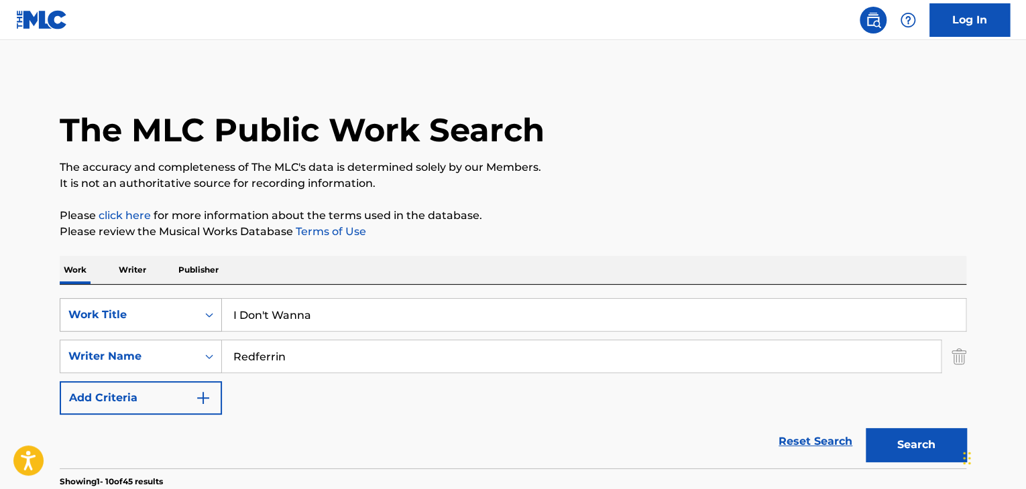
drag, startPoint x: 217, startPoint y: 315, endPoint x: 115, endPoint y: 315, distance: 102.6
click at [121, 315] on div "SearchWithCriteriafc86654a-d79a-4a9c-88c2-d5a266643db9 Work Title I Don't Wanna" at bounding box center [513, 315] width 906 height 34
paste input "Hey Mom I Made It"
type input "Hey Mom I Made It"
drag, startPoint x: 328, startPoint y: 364, endPoint x: 63, endPoint y: 360, distance: 264.8
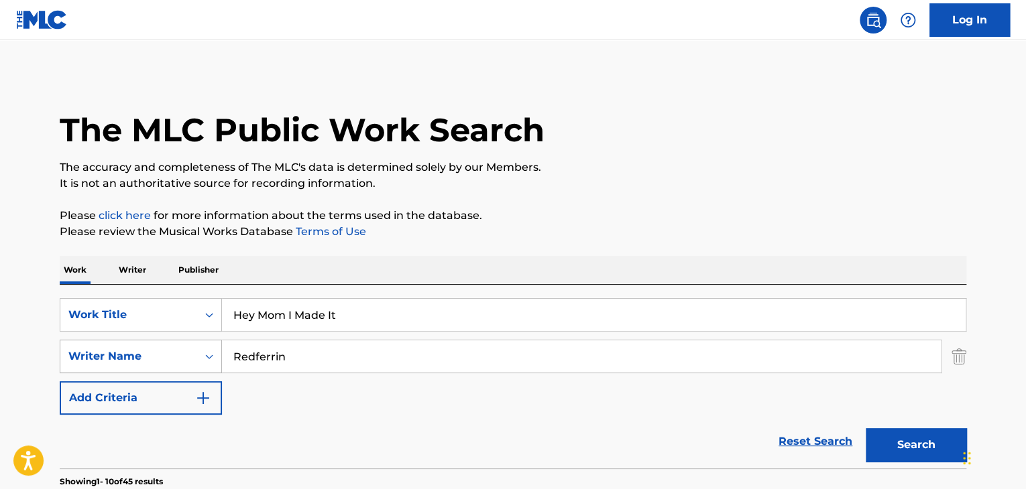
click at [76, 363] on div "SearchWithCriteria04d54cad-d605-42d1-8ee4-7afc320fab65 Writer Name Redferrin" at bounding box center [513, 357] width 906 height 34
type input "SAGHI"
click at [866, 428] on button "Search" at bounding box center [916, 445] width 101 height 34
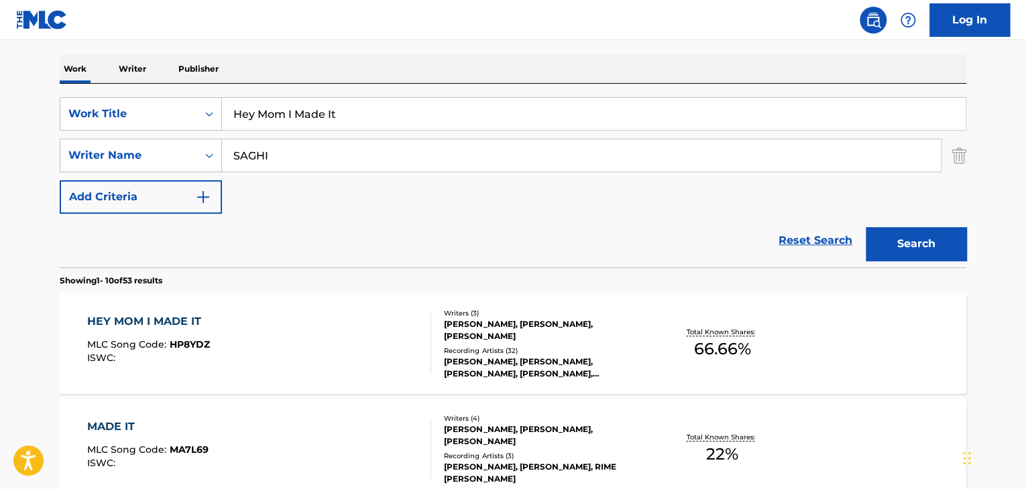
scroll to position [268, 0]
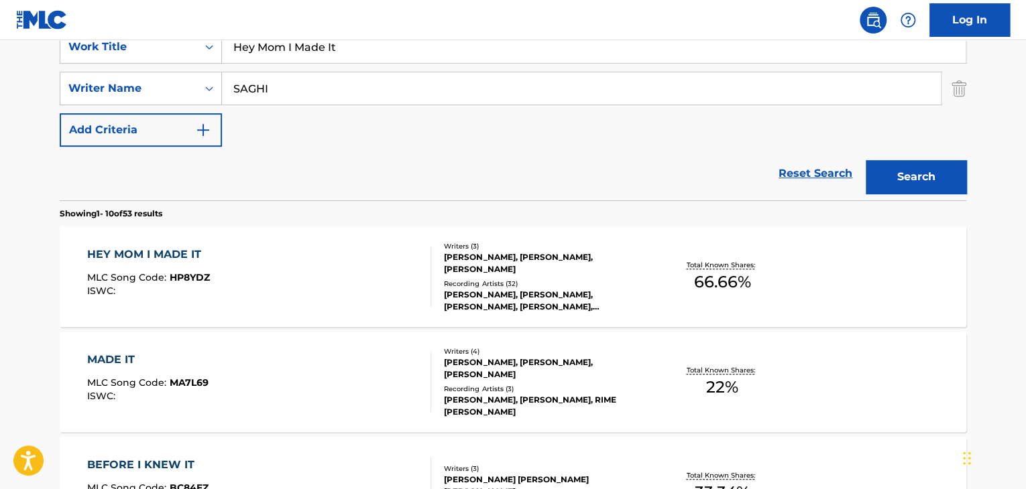
click at [512, 270] on div "[PERSON_NAME], [PERSON_NAME], [PERSON_NAME]" at bounding box center [545, 263] width 202 height 24
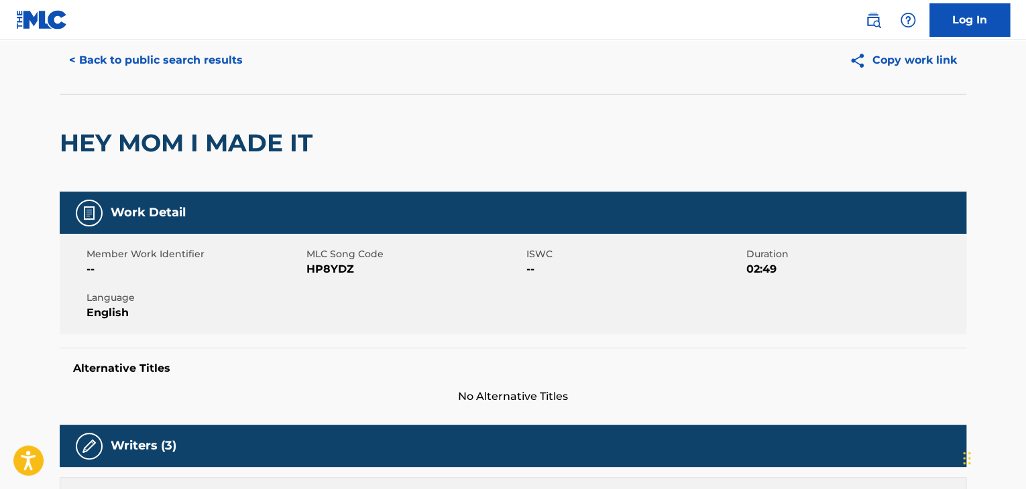
scroll to position [67, 0]
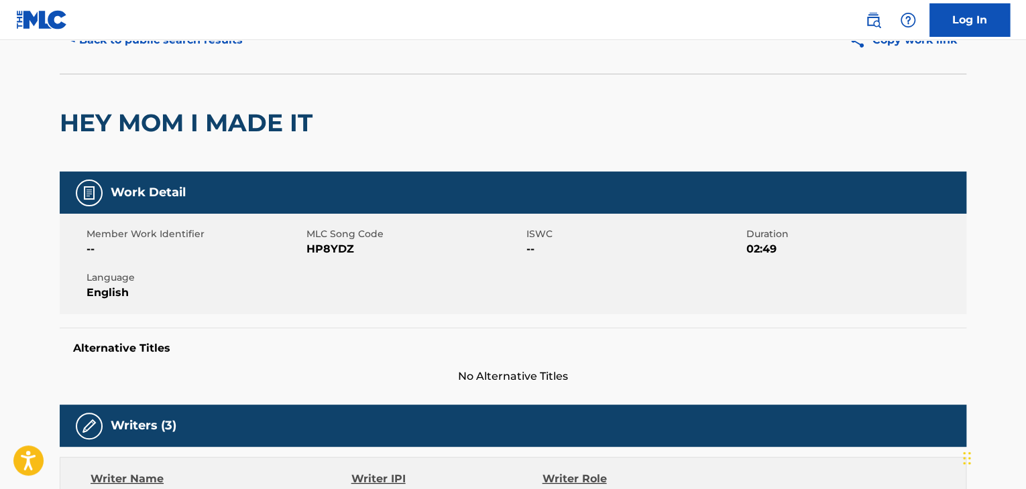
click at [329, 257] on div "Member Work Identifier -- MLC Song Code HP8YDZ ISWC -- Duration 02:49 Language …" at bounding box center [513, 264] width 906 height 101
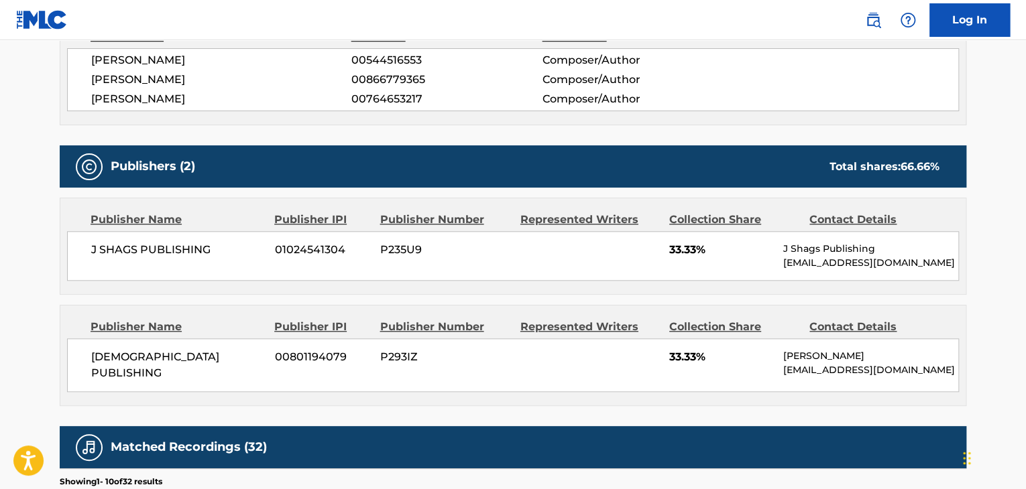
scroll to position [603, 0]
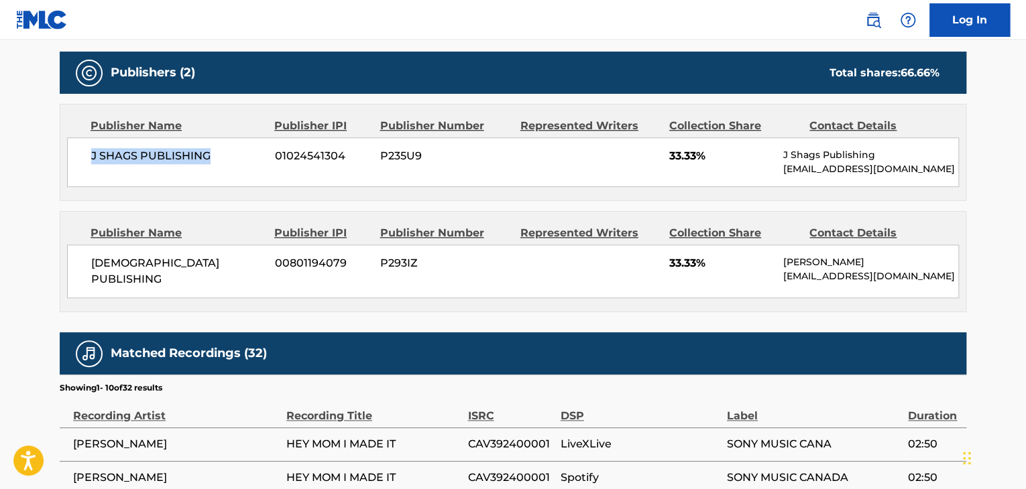
drag, startPoint x: 86, startPoint y: 162, endPoint x: 223, endPoint y: 160, distance: 136.8
click at [223, 160] on div "J SHAGS PUBLISHING 01024541304 P235U9 33.33% J Shags Publishing [EMAIL_ADDRESS]…" at bounding box center [513, 162] width 892 height 50
drag, startPoint x: 737, startPoint y: 150, endPoint x: 668, endPoint y: 155, distance: 69.9
click at [668, 154] on div "J SHAGS PUBLISHING 01024541304 P235U9 33.33% J Shags Publishing [EMAIL_ADDRESS]…" at bounding box center [513, 162] width 892 height 50
drag, startPoint x: 66, startPoint y: 265, endPoint x: 219, endPoint y: 265, distance: 152.9
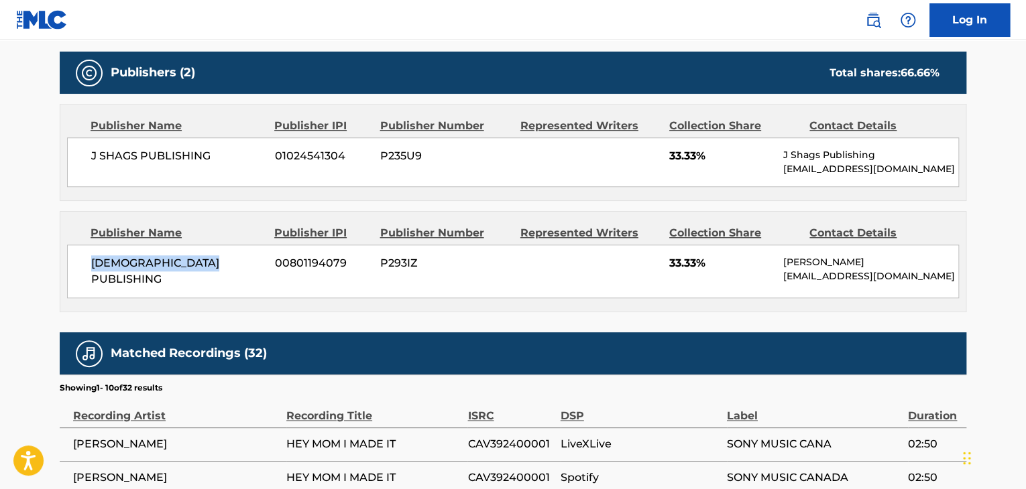
click at [219, 265] on div "Publisher Name Publisher IPI Publisher Number Represented Writers Collection Sh…" at bounding box center [512, 262] width 905 height 100
drag, startPoint x: 714, startPoint y: 267, endPoint x: 663, endPoint y: 265, distance: 51.0
click at [663, 265] on div "[DEMOGRAPHIC_DATA] PUBLISHING 00801194079 P293IZ 33.33% [PERSON_NAME] [PERSON_N…" at bounding box center [513, 272] width 892 height 54
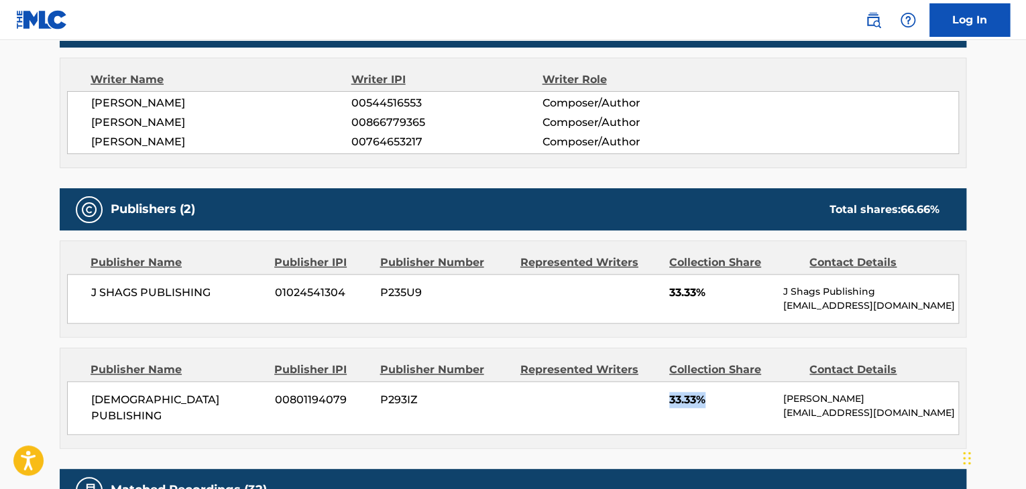
scroll to position [335, 0]
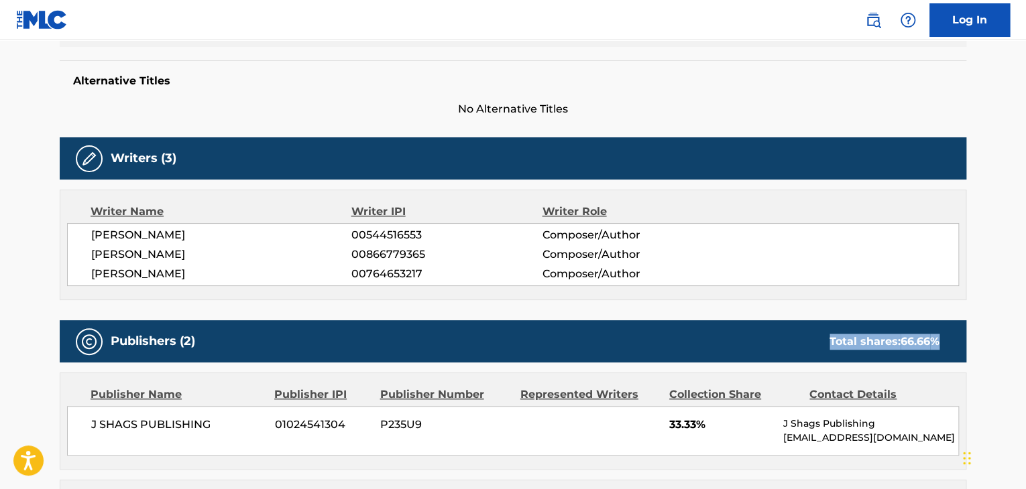
drag, startPoint x: 827, startPoint y: 343, endPoint x: 952, endPoint y: 344, distance: 125.4
click at [952, 344] on div "Total shares: 66.66 %" at bounding box center [884, 342] width 137 height 16
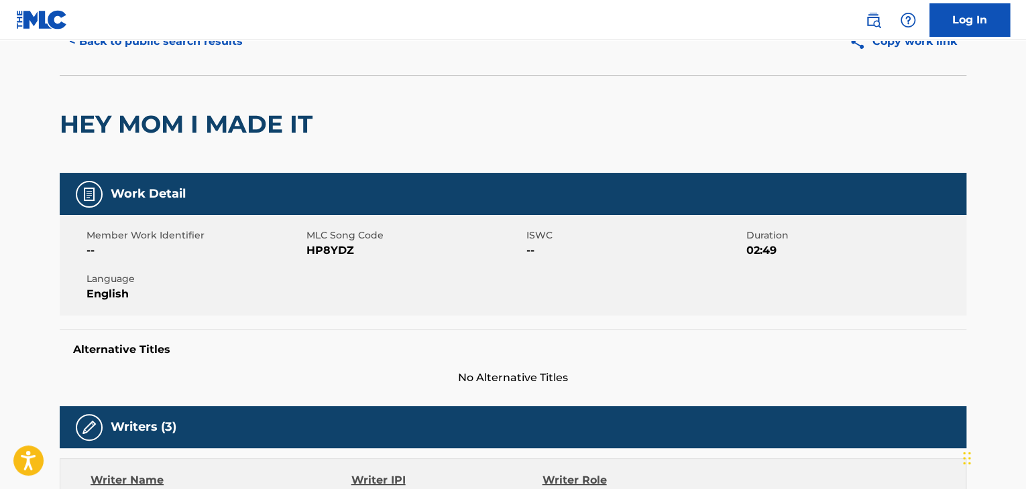
scroll to position [0, 0]
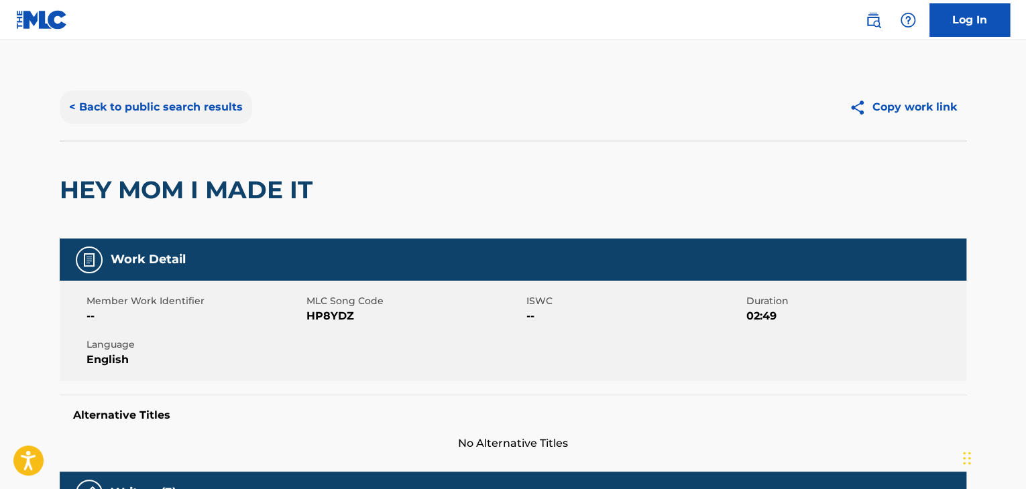
click at [202, 108] on button "< Back to public search results" at bounding box center [156, 108] width 192 height 34
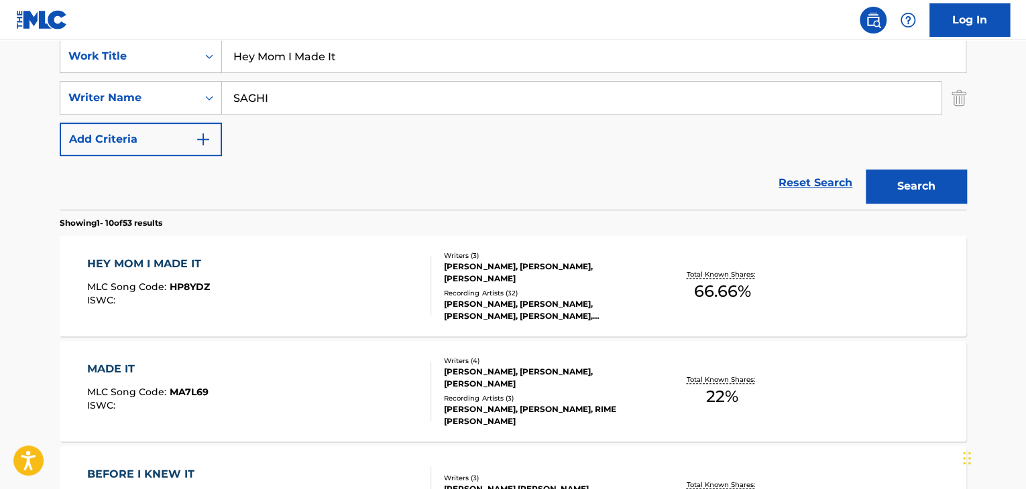
scroll to position [67, 0]
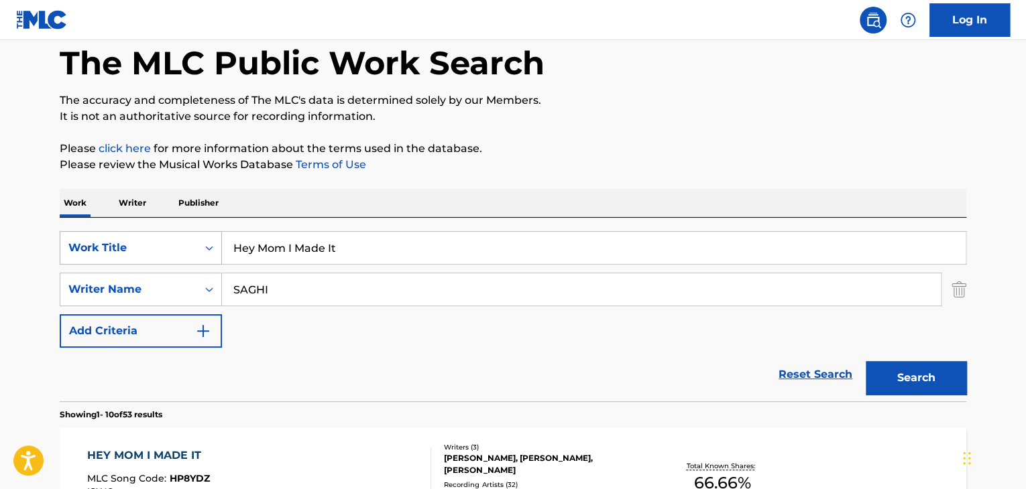
drag, startPoint x: 359, startPoint y: 245, endPoint x: 174, endPoint y: 245, distance: 185.0
click at [174, 245] on div "SearchWithCriteriafc86654a-d79a-4a9c-88c2-d5a266643db9 Work Title Hey Mom I Mad…" at bounding box center [513, 248] width 906 height 34
paste input "True South"
type input "True South"
drag, startPoint x: 278, startPoint y: 288, endPoint x: 168, endPoint y: 269, distance: 111.5
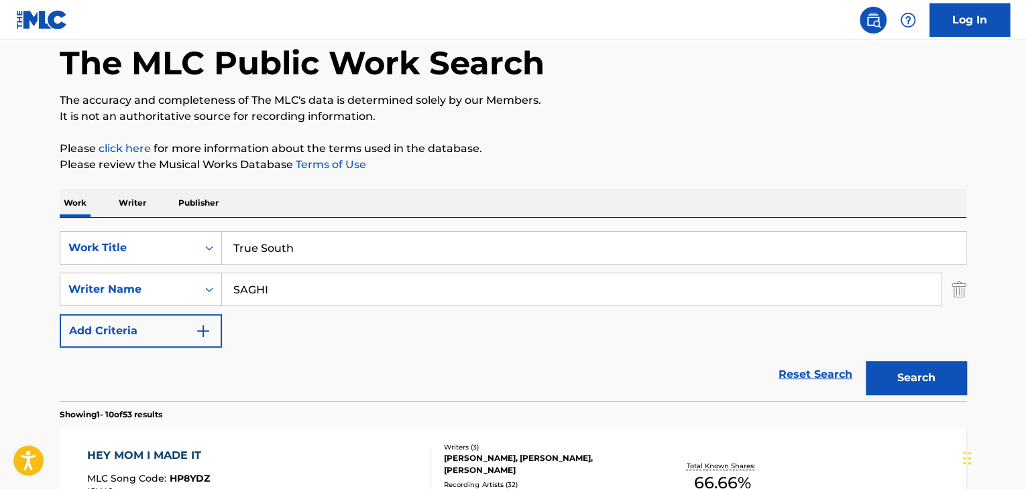
click at [115, 287] on div "SearchWithCriteria04d54cad-d605-42d1-8ee4-7afc320fab65 Writer Name [PERSON_NAME]" at bounding box center [513, 290] width 906 height 34
paste input "[PERSON_NAME]"
drag, startPoint x: 280, startPoint y: 298, endPoint x: 145, endPoint y: 298, distance: 134.1
click at [152, 298] on div "SearchWithCriteria04d54cad-d605-42d1-8ee4-7afc320fab65 Writer Name [PERSON_NAME]" at bounding box center [513, 290] width 906 height 34
type input "[PERSON_NAME]"
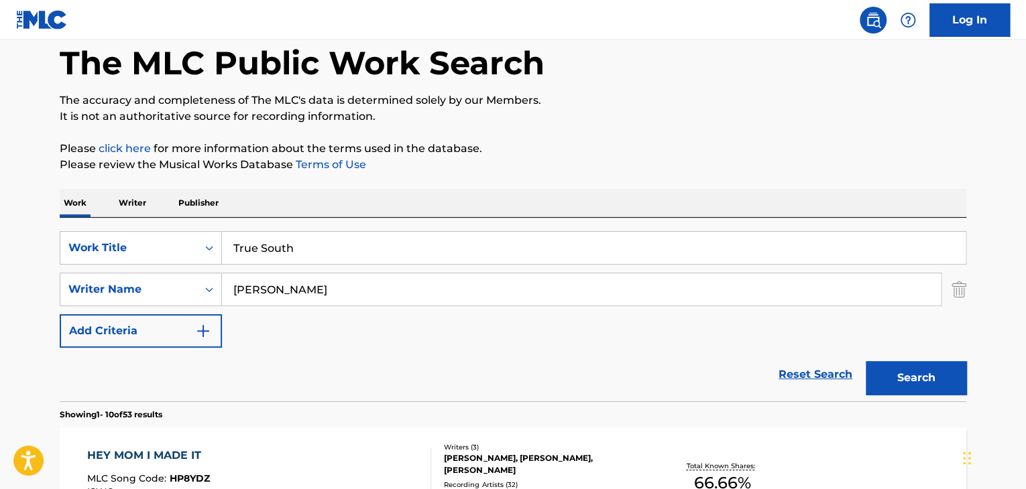
click at [866, 361] on button "Search" at bounding box center [916, 378] width 101 height 34
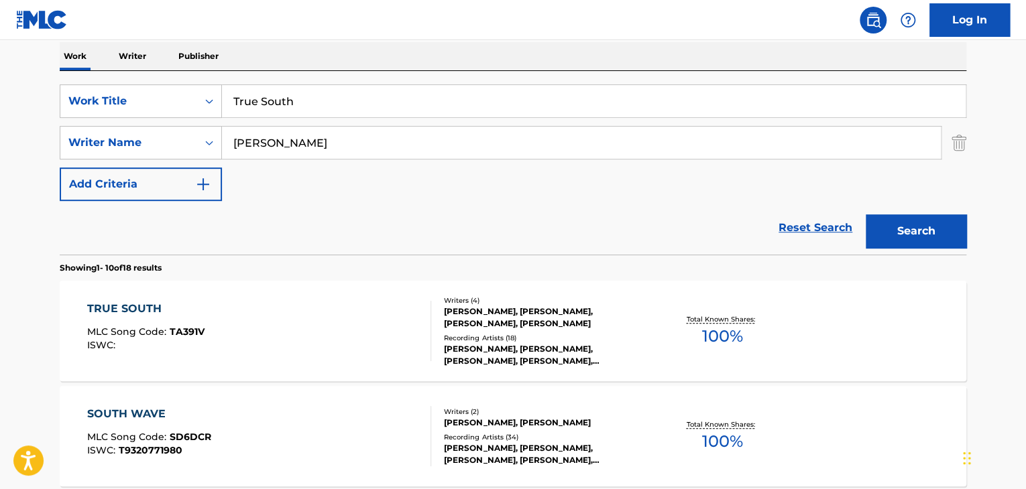
scroll to position [270, 0]
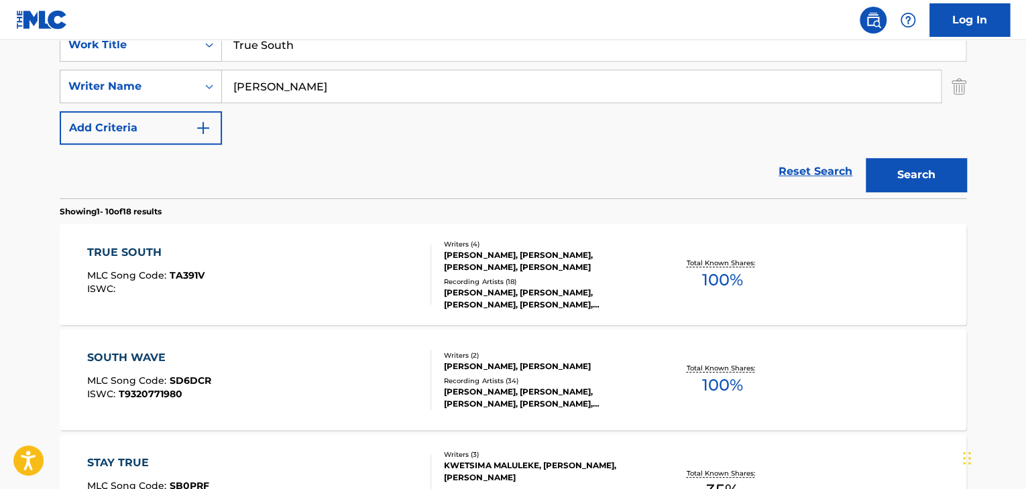
click at [508, 264] on div "[PERSON_NAME], [PERSON_NAME], [PERSON_NAME], [PERSON_NAME]" at bounding box center [545, 261] width 202 height 24
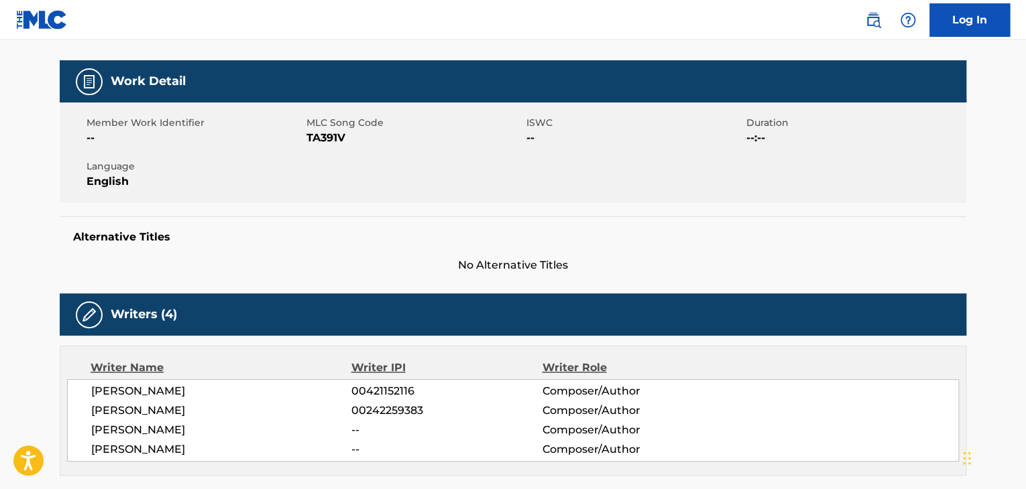
scroll to position [201, 0]
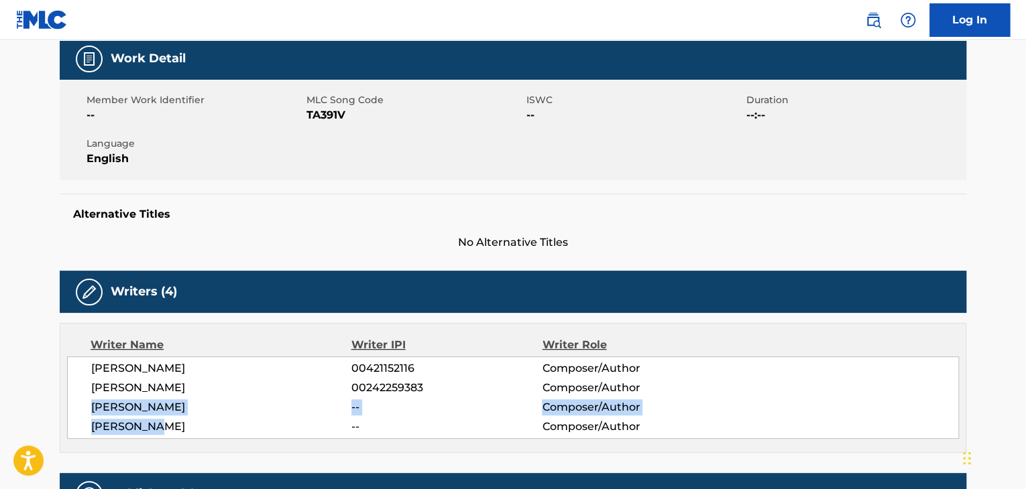
drag, startPoint x: 158, startPoint y: 426, endPoint x: 86, endPoint y: 408, distance: 74.0
click at [86, 408] on div "[PERSON_NAME] 00421152116 Composer/Author [PERSON_NAME] 00242259383 Composer/Au…" at bounding box center [513, 398] width 892 height 82
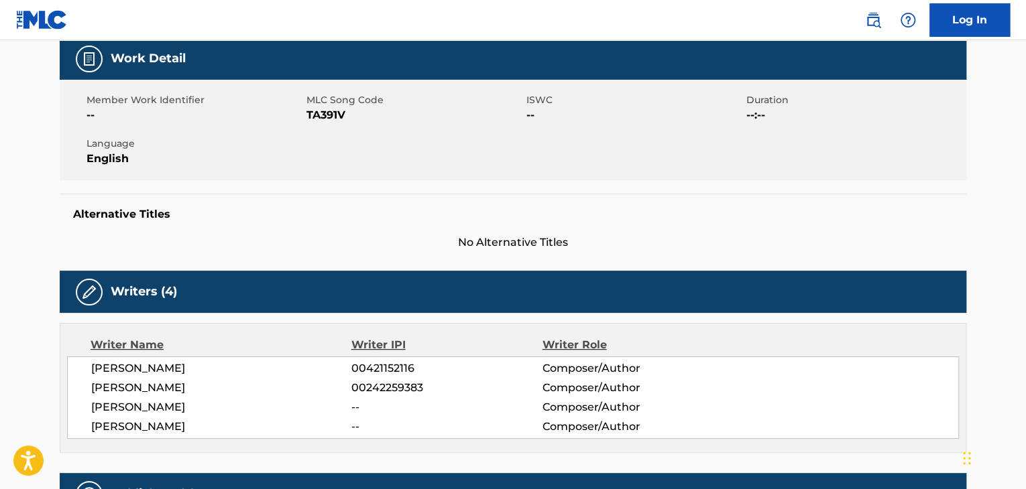
click at [326, 111] on span "TA391V" at bounding box center [414, 115] width 217 height 16
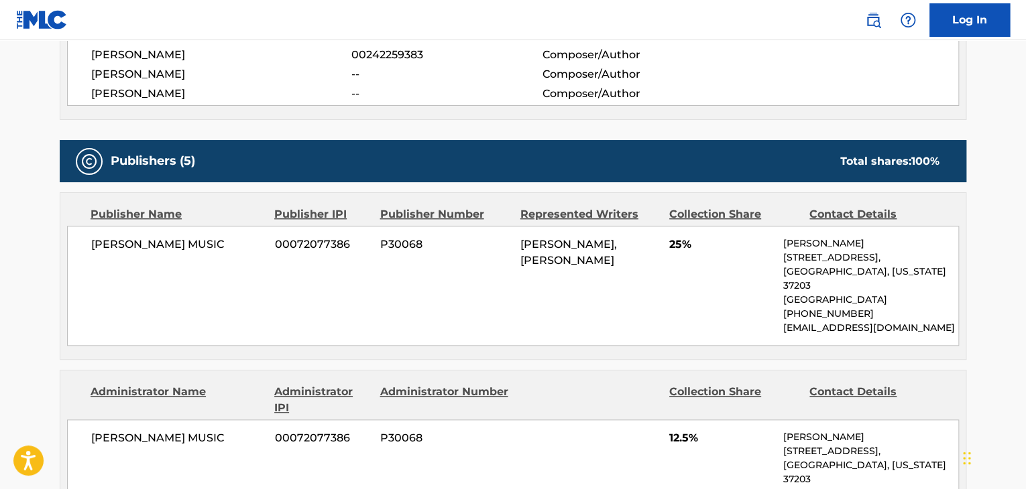
scroll to position [536, 0]
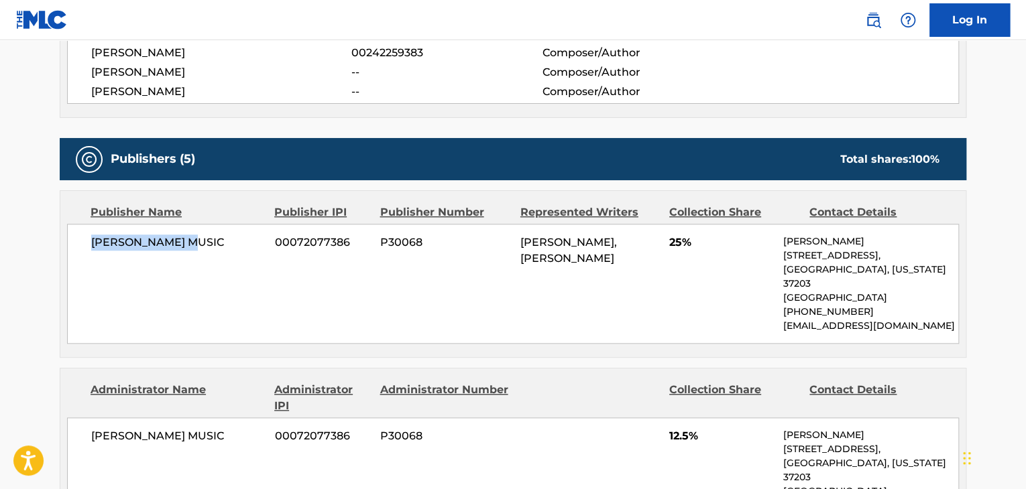
drag, startPoint x: 207, startPoint y: 256, endPoint x: 83, endPoint y: 245, distance: 124.6
click at [83, 245] on div "[PERSON_NAME] MUSIC 00072077386 P30068 [PERSON_NAME], [PERSON_NAME] 25% [PERSON…" at bounding box center [513, 284] width 892 height 120
drag, startPoint x: 689, startPoint y: 234, endPoint x: 670, endPoint y: 234, distance: 18.8
click at [670, 235] on span "25%" at bounding box center [721, 243] width 104 height 16
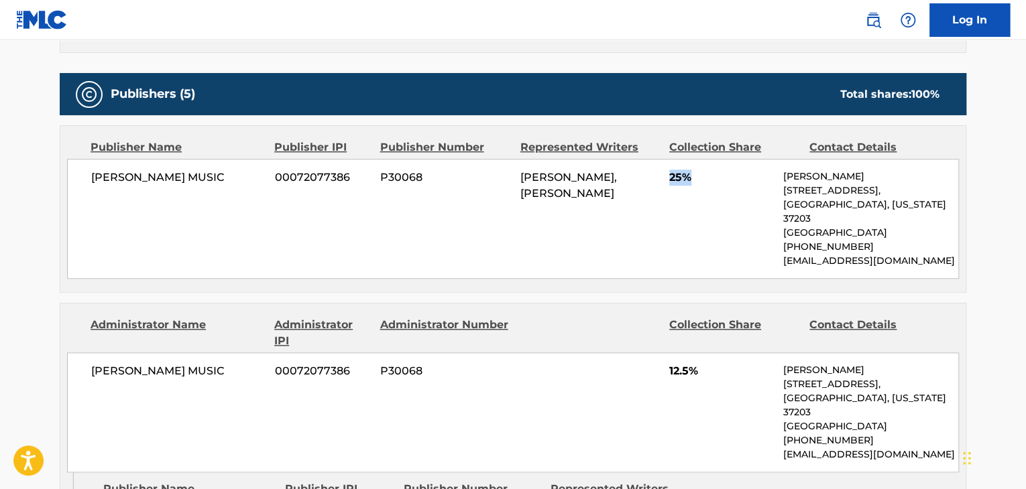
scroll to position [737, 0]
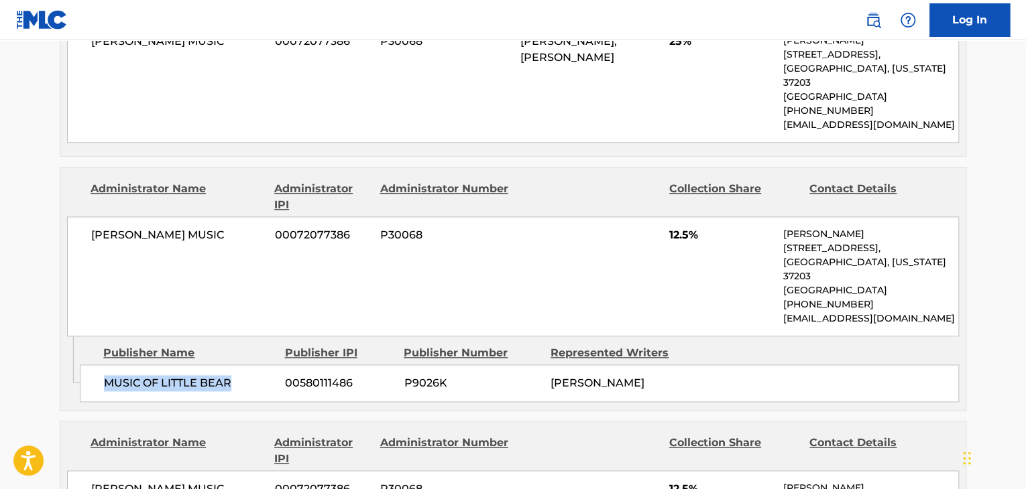
drag, startPoint x: 233, startPoint y: 351, endPoint x: 95, endPoint y: 353, distance: 138.1
click at [95, 365] on div "MUSIC OF LITTLE BEAR 00580111486 P9026K [PERSON_NAME]" at bounding box center [519, 384] width 879 height 38
drag, startPoint x: 208, startPoint y: 218, endPoint x: 80, endPoint y: 221, distance: 127.4
click at [80, 221] on div "[PERSON_NAME] MUSIC 00072077386 P30068 12.5% [PERSON_NAME] [STREET_ADDRESS][US_…" at bounding box center [513, 277] width 892 height 120
drag, startPoint x: 713, startPoint y: 215, endPoint x: 668, endPoint y: 219, distance: 45.1
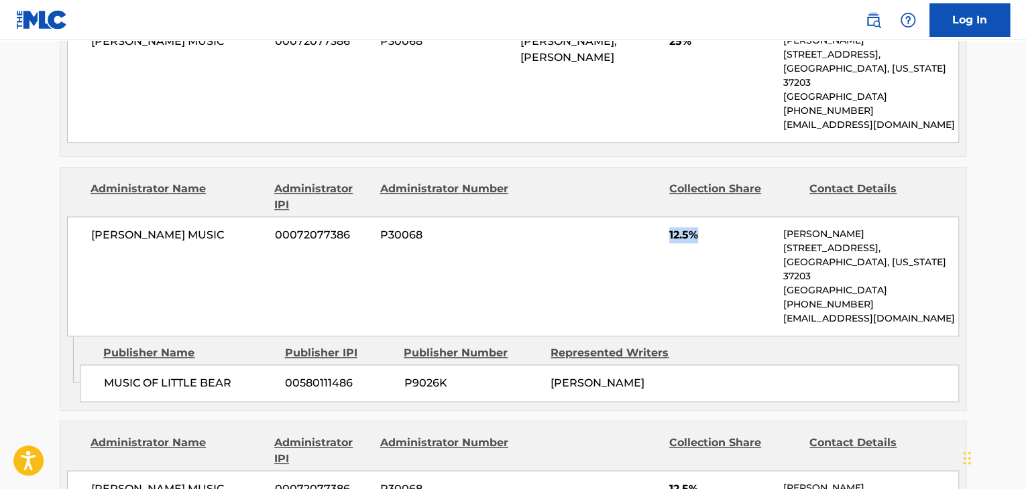
click at [669, 227] on span "12.5%" at bounding box center [721, 235] width 104 height 16
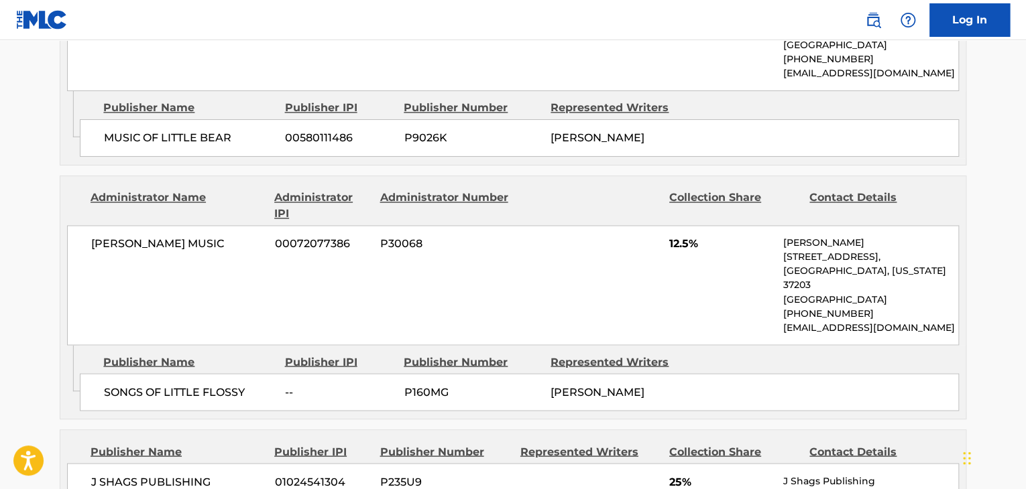
scroll to position [1006, 0]
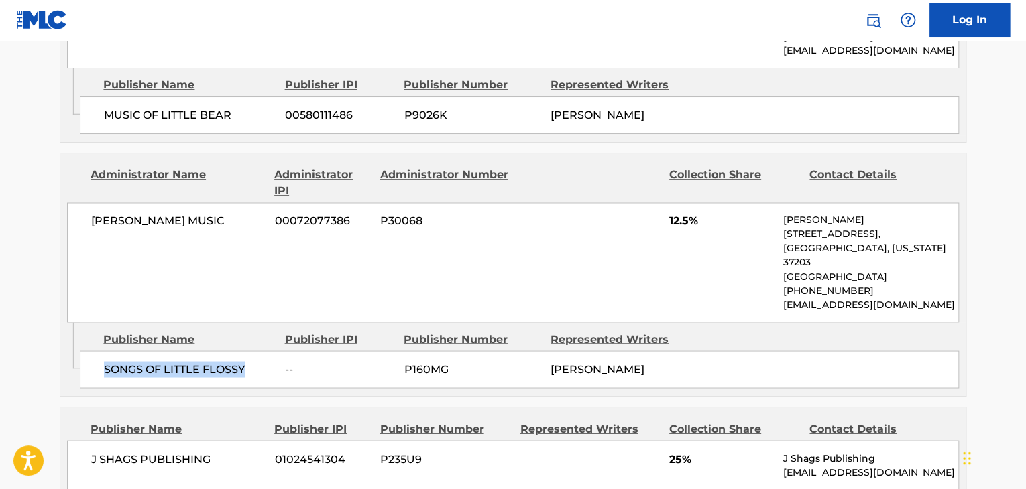
drag, startPoint x: 249, startPoint y: 328, endPoint x: 101, endPoint y: 331, distance: 148.2
click at [101, 351] on div "SONGS OF LITTLE FLOSSY -- P160MG [PERSON_NAME]" at bounding box center [519, 370] width 879 height 38
drag, startPoint x: 196, startPoint y: 194, endPoint x: 95, endPoint y: 194, distance: 101.2
click at [95, 213] on span "[PERSON_NAME] MUSIC" at bounding box center [178, 221] width 174 height 16
drag, startPoint x: 699, startPoint y: 186, endPoint x: 668, endPoint y: 186, distance: 30.8
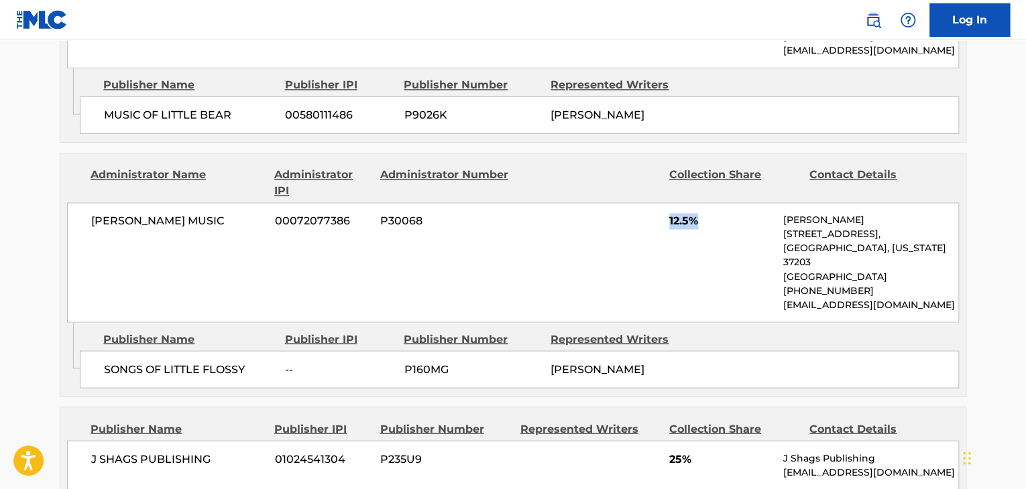
click at [668, 202] on div "[PERSON_NAME] MUSIC 00072077386 P30068 12.5% [PERSON_NAME] [STREET_ADDRESS][US_…" at bounding box center [513, 262] width 892 height 120
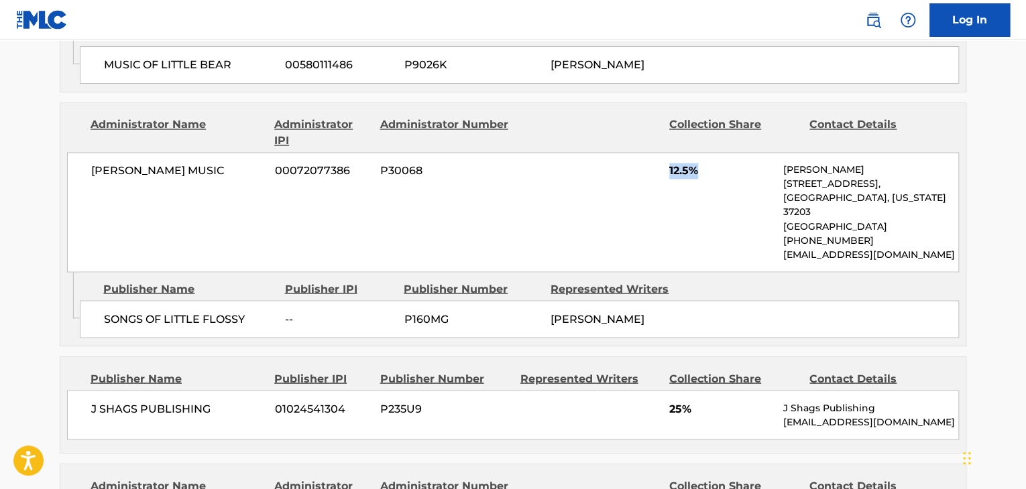
scroll to position [1140, 0]
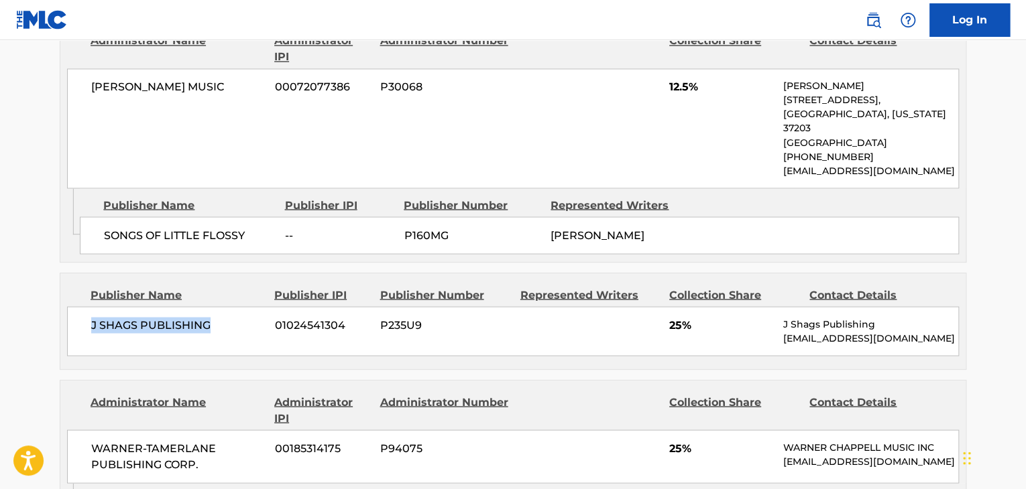
drag, startPoint x: 224, startPoint y: 280, endPoint x: 86, endPoint y: 277, distance: 138.1
click at [85, 306] on div "J SHAGS PUBLISHING 01024541304 P235U9 25% J Shags Publishing [EMAIL_ADDRESS][DO…" at bounding box center [513, 331] width 892 height 50
drag, startPoint x: 687, startPoint y: 286, endPoint x: 668, endPoint y: 286, distance: 18.8
click at [668, 306] on div "J SHAGS PUBLISHING 01024541304 P235U9 25% J Shags Publishing [EMAIL_ADDRESS][DO…" at bounding box center [513, 331] width 892 height 50
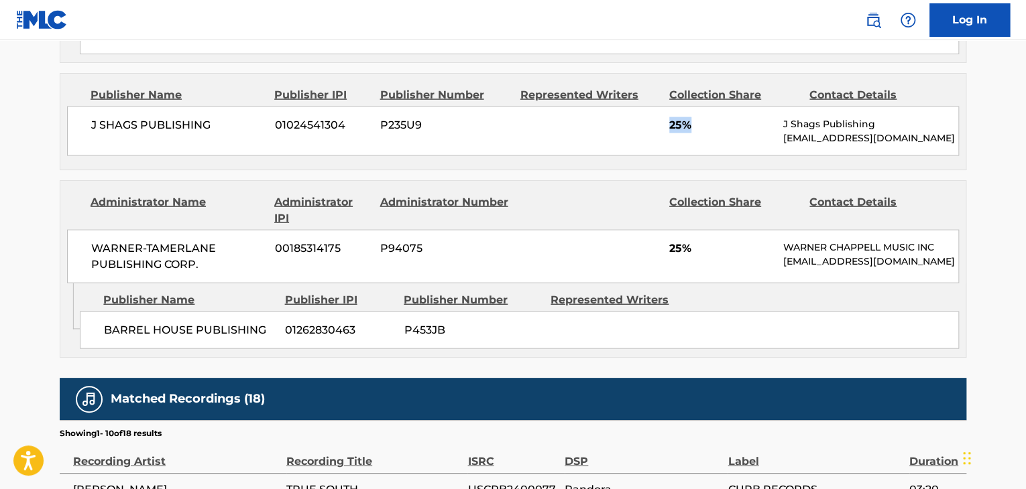
scroll to position [1341, 0]
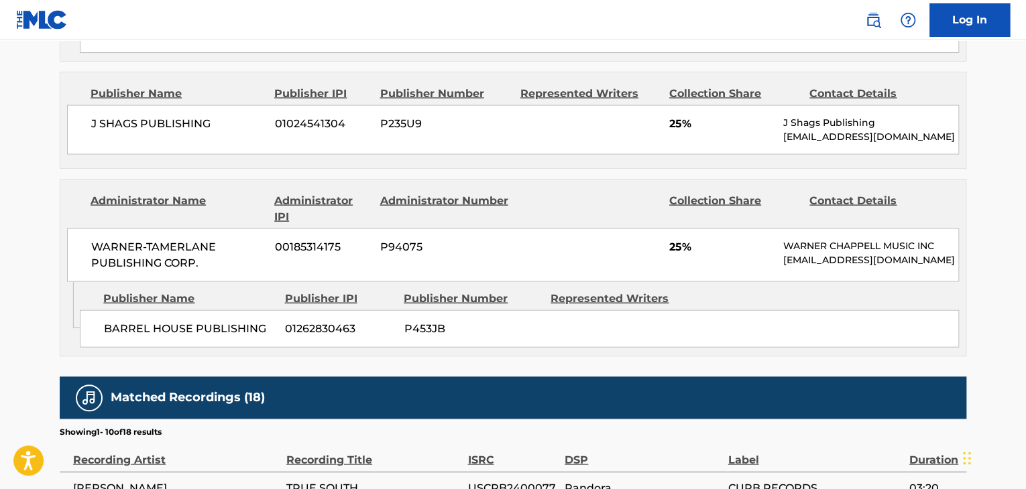
click at [255, 321] on span "BARREL HOUSE PUBLISHING" at bounding box center [189, 329] width 171 height 16
drag, startPoint x: 265, startPoint y: 282, endPoint x: 102, endPoint y: 282, distance: 162.9
click at [99, 310] on div "BARREL HOUSE PUBLISHING 01262830463 P453JB" at bounding box center [519, 329] width 879 height 38
drag, startPoint x: 164, startPoint y: 221, endPoint x: 87, endPoint y: 206, distance: 78.6
click at [87, 229] on div "WARNER-[PERSON_NAME] PUBLISHING CORP. 00185314175 P94075 25% [PERSON_NAME] MUSI…" at bounding box center [513, 256] width 892 height 54
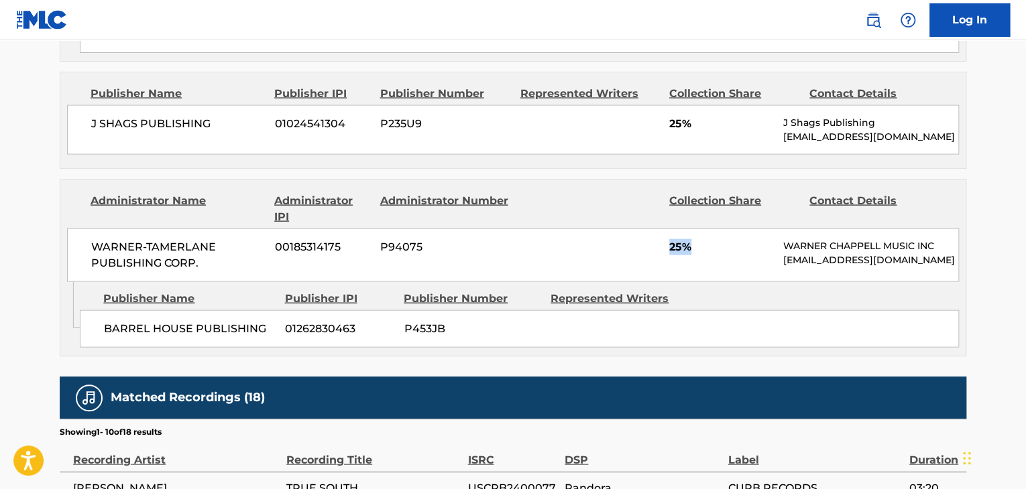
drag, startPoint x: 688, startPoint y: 201, endPoint x: 668, endPoint y: 201, distance: 20.1
click at [669, 239] on span "25%" at bounding box center [721, 247] width 104 height 16
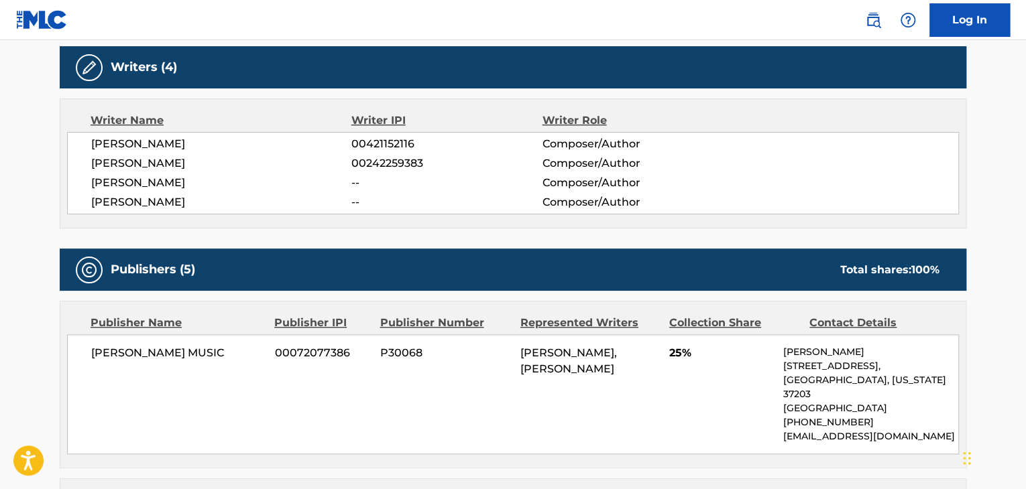
scroll to position [402, 0]
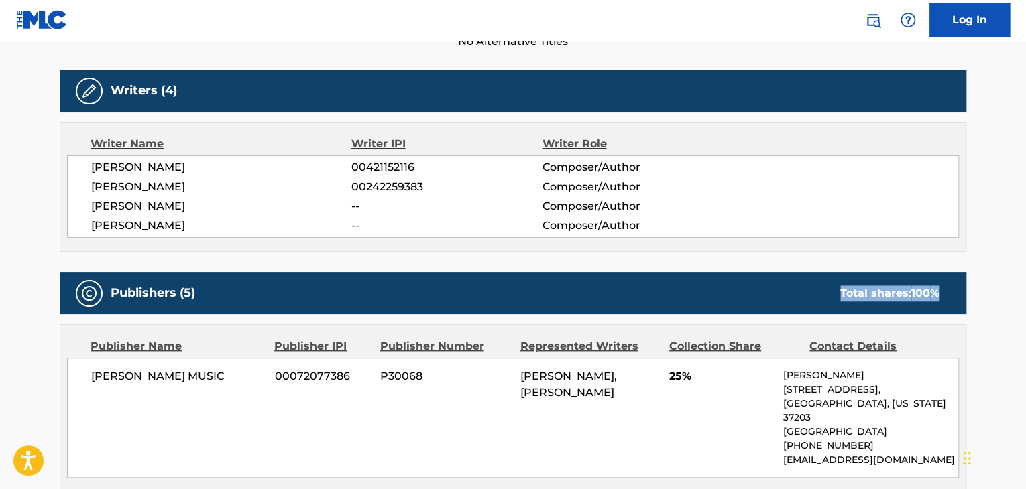
drag, startPoint x: 839, startPoint y: 296, endPoint x: 941, endPoint y: 286, distance: 102.4
click at [941, 286] on div "Total shares: 100 %" at bounding box center [890, 294] width 126 height 16
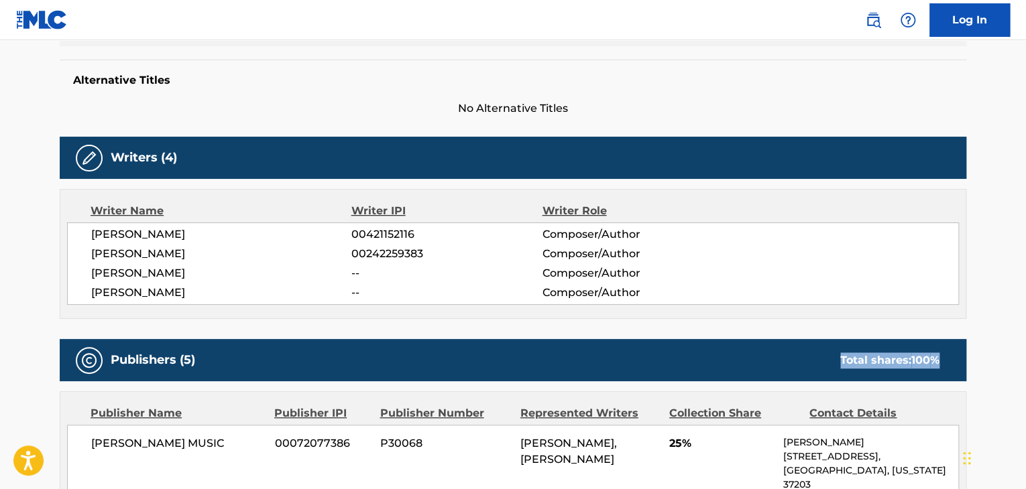
scroll to position [0, 0]
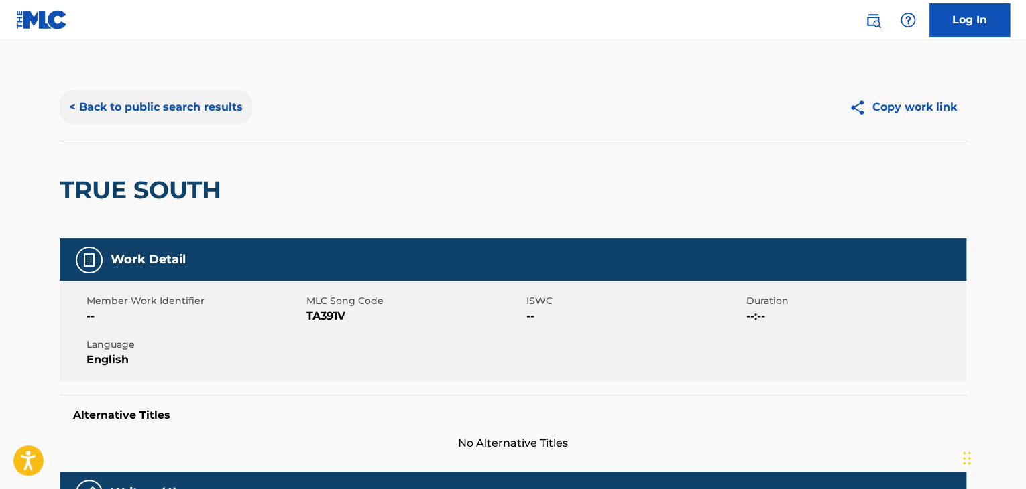
click at [218, 111] on button "< Back to public search results" at bounding box center [156, 108] width 192 height 34
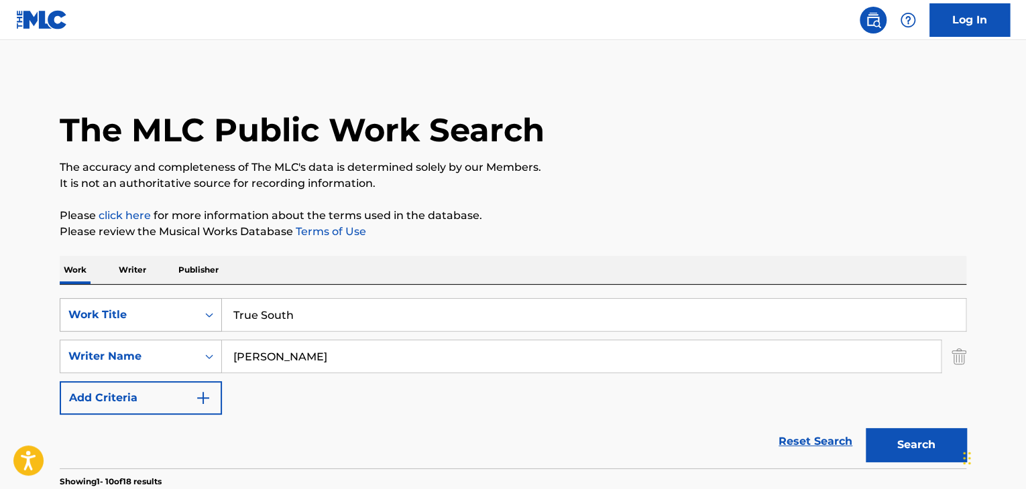
drag, startPoint x: 341, startPoint y: 328, endPoint x: 140, endPoint y: 314, distance: 200.9
click at [83, 314] on div "SearchWithCriteriafc86654a-d79a-4a9c-88c2-d5a266643db9 Work Title True South" at bounding box center [513, 315] width 906 height 34
paste input "Wrong Side of the Track"
type input "Wrong Side of the Track"
click at [595, 182] on p "It is not an authoritative source for recording information." at bounding box center [513, 184] width 906 height 16
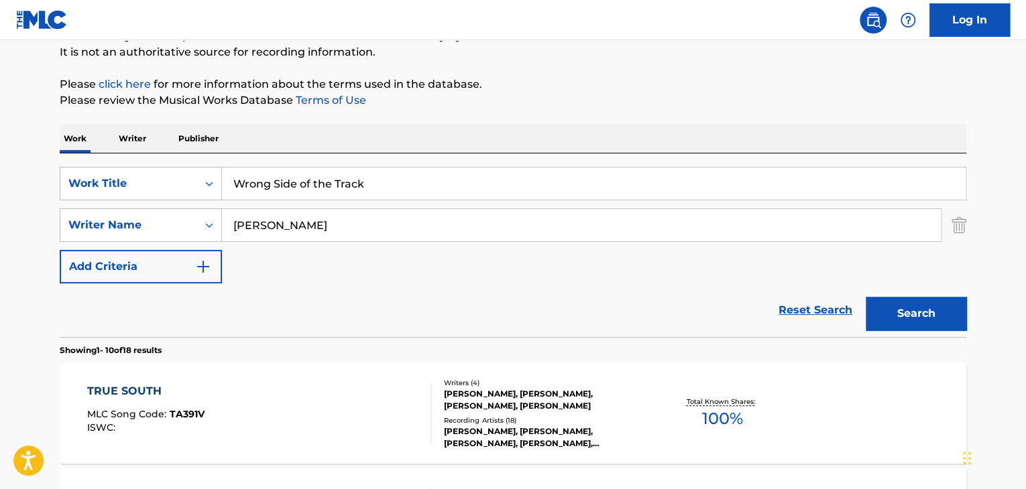
scroll to position [134, 0]
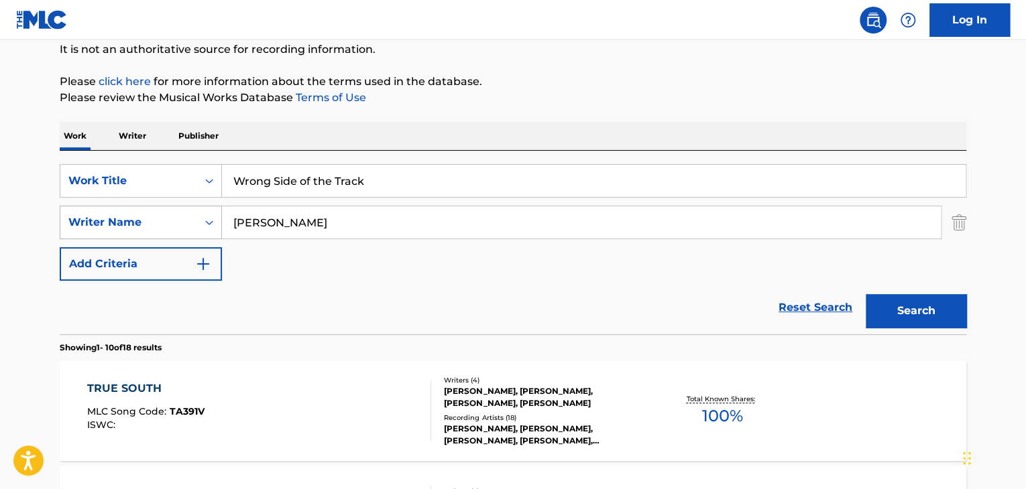
drag, startPoint x: 268, startPoint y: 231, endPoint x: 194, endPoint y: 232, distance: 73.7
click at [196, 231] on div "SearchWithCriteria04d54cad-d605-42d1-8ee4-7afc320fab65 Writer Name [PERSON_NAME]" at bounding box center [513, 223] width 906 height 34
paste input "[PERSON_NAME]"
type input "[PERSON_NAME]"
click at [864, 312] on div "Search" at bounding box center [912, 308] width 107 height 54
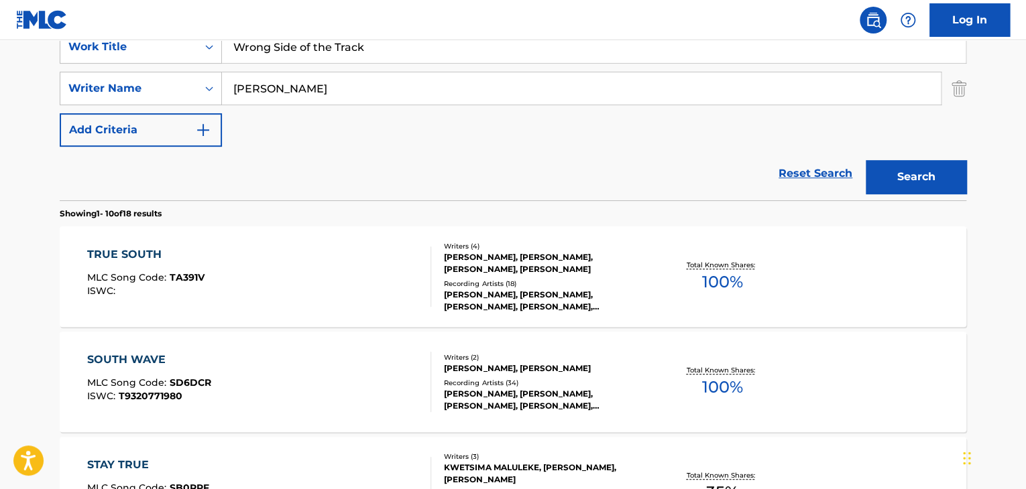
scroll to position [0, 0]
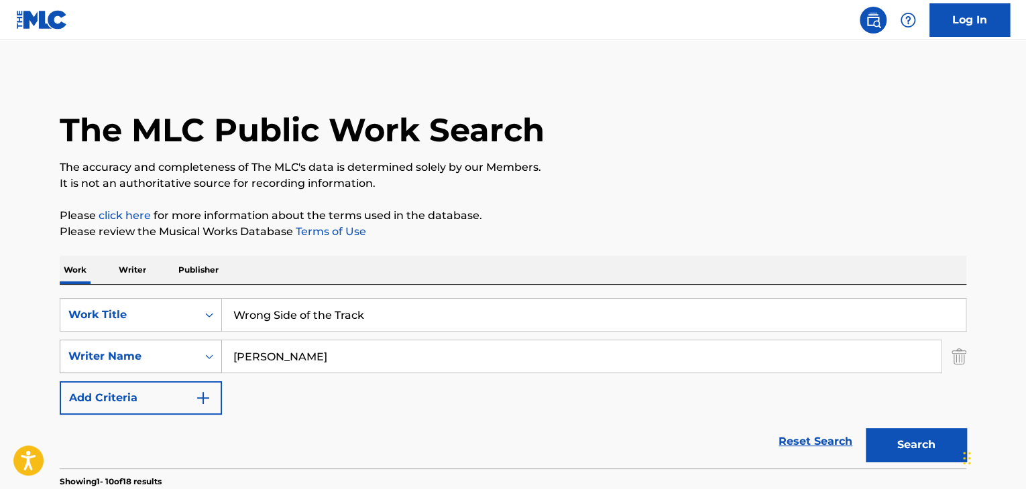
drag, startPoint x: 306, startPoint y: 361, endPoint x: 180, endPoint y: 347, distance: 127.5
click at [180, 347] on div "SearchWithCriteria04d54cad-d605-42d1-8ee4-7afc320fab65 Writer Name [PERSON_NAME]" at bounding box center [513, 357] width 906 height 34
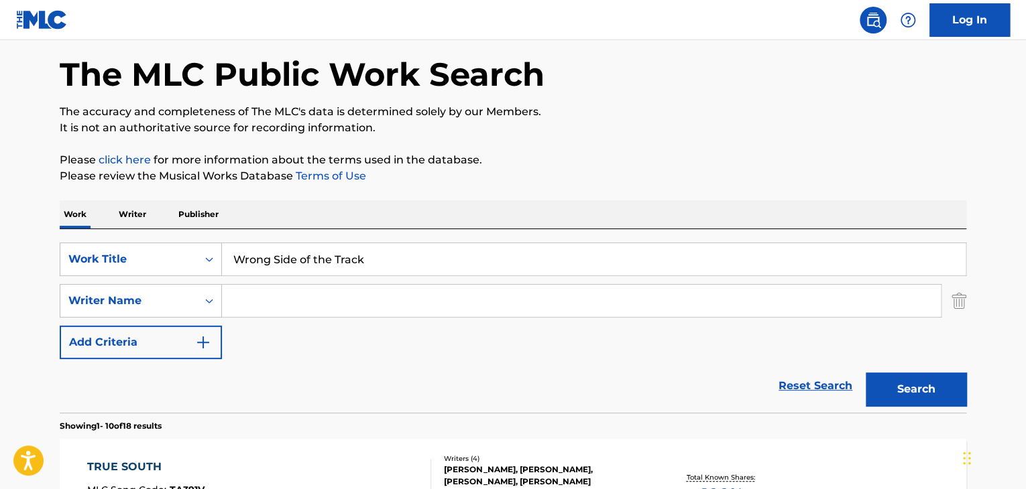
scroll to position [134, 0]
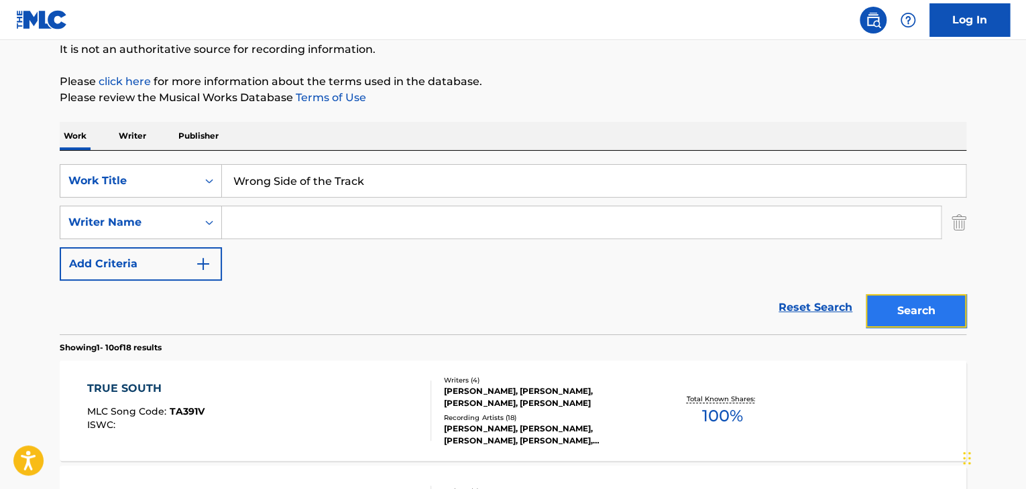
click at [931, 324] on button "Search" at bounding box center [916, 311] width 101 height 34
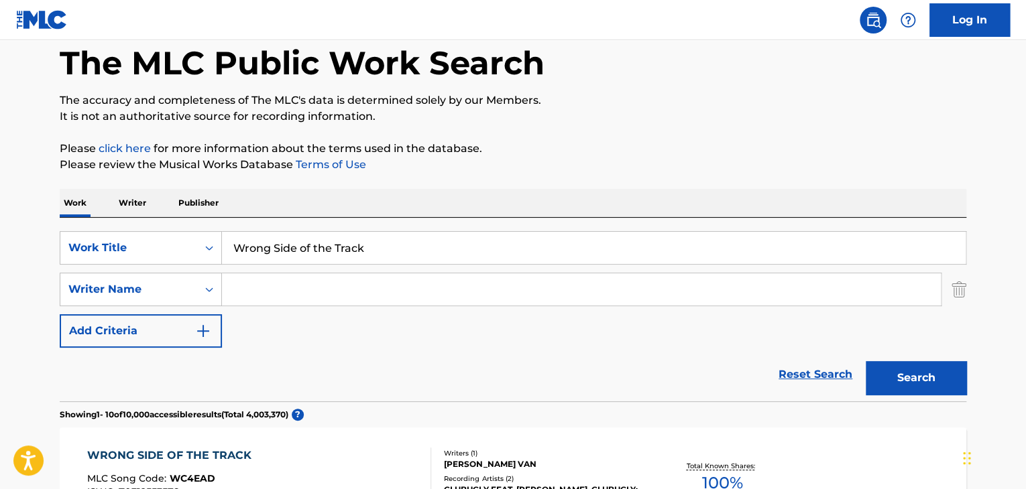
scroll to position [0, 0]
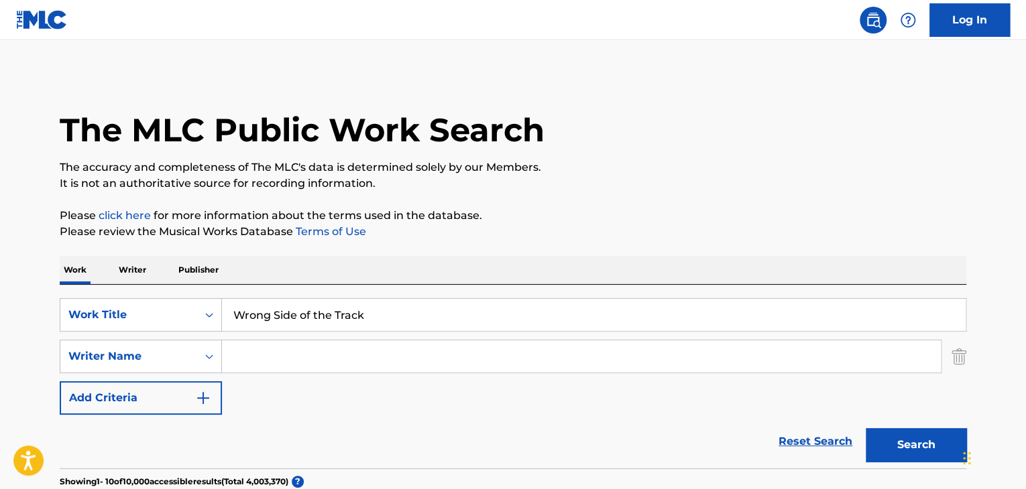
click at [264, 355] on input "Search Form" at bounding box center [581, 357] width 719 height 32
paste input "Saghi"
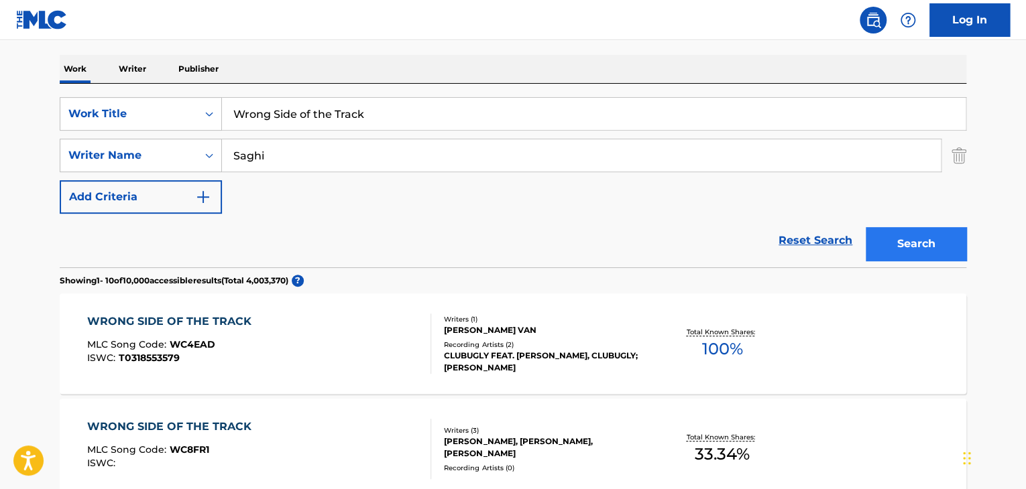
type input "Saghi"
click at [941, 245] on button "Search" at bounding box center [916, 244] width 101 height 34
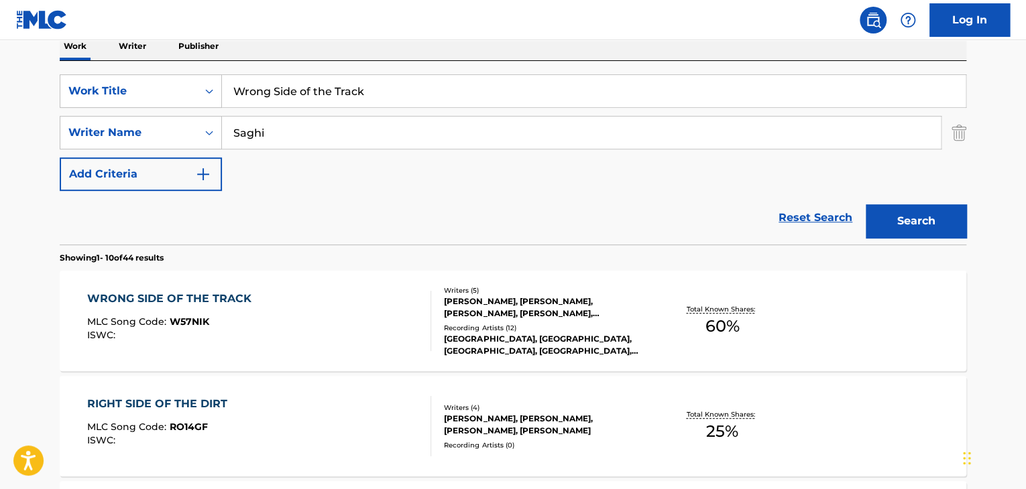
scroll to position [201, 0]
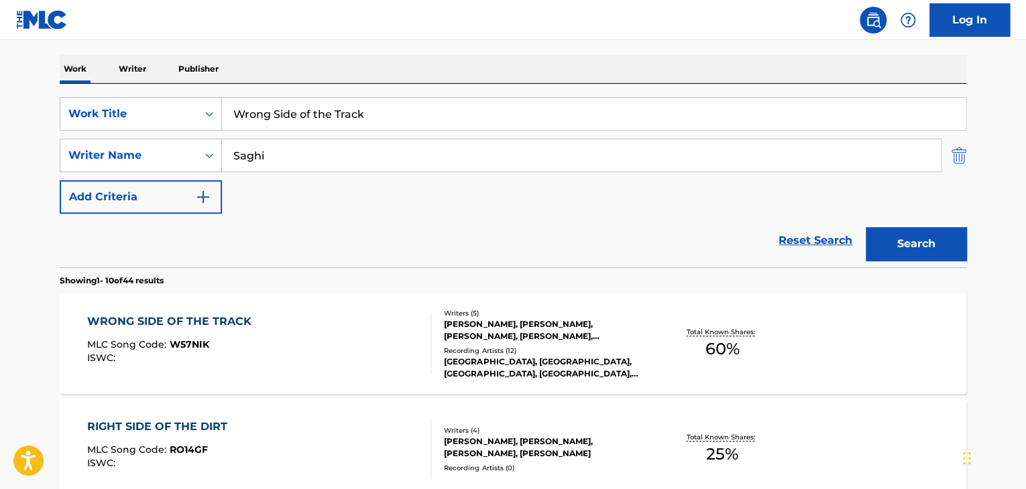
click at [960, 158] on img "Search Form" at bounding box center [958, 156] width 15 height 34
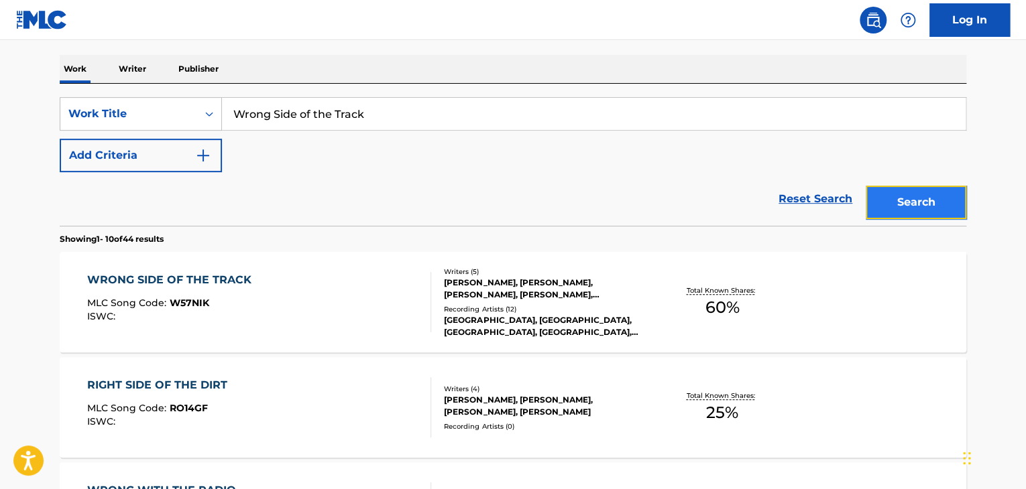
click at [937, 200] on button "Search" at bounding box center [916, 203] width 101 height 34
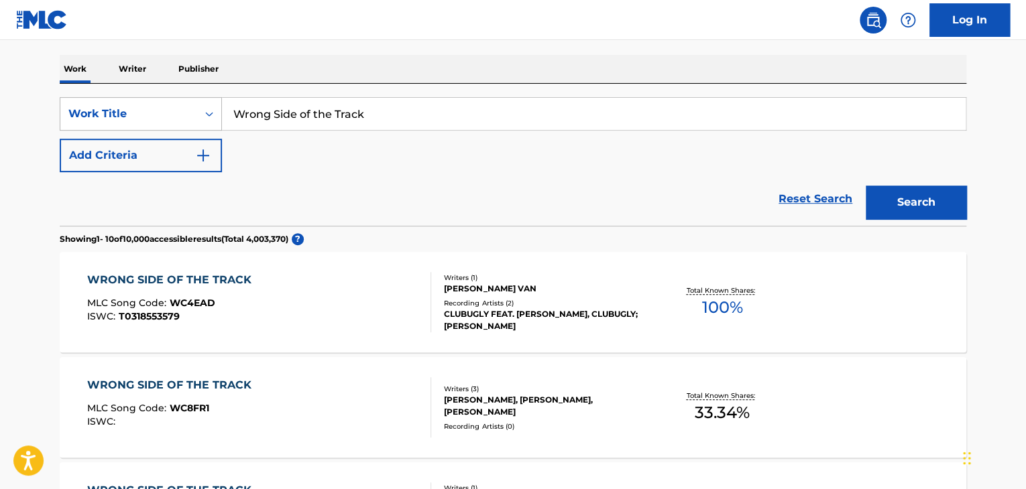
drag, startPoint x: 334, startPoint y: 113, endPoint x: 103, endPoint y: 113, distance: 231.3
click at [103, 113] on div "SearchWithCriteriafc86654a-d79a-4a9c-88c2-d5a266643db9 Work Title Wrong Side of…" at bounding box center [513, 114] width 906 height 34
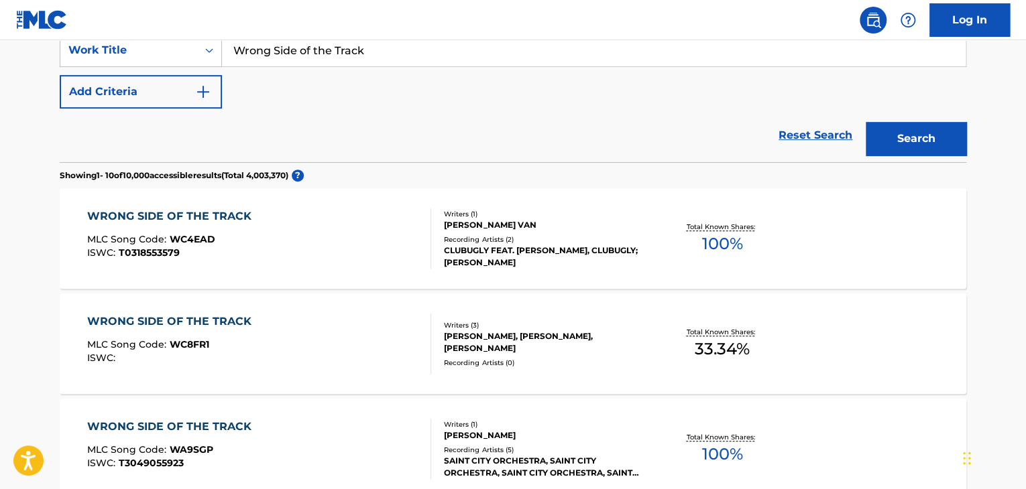
scroll to position [268, 0]
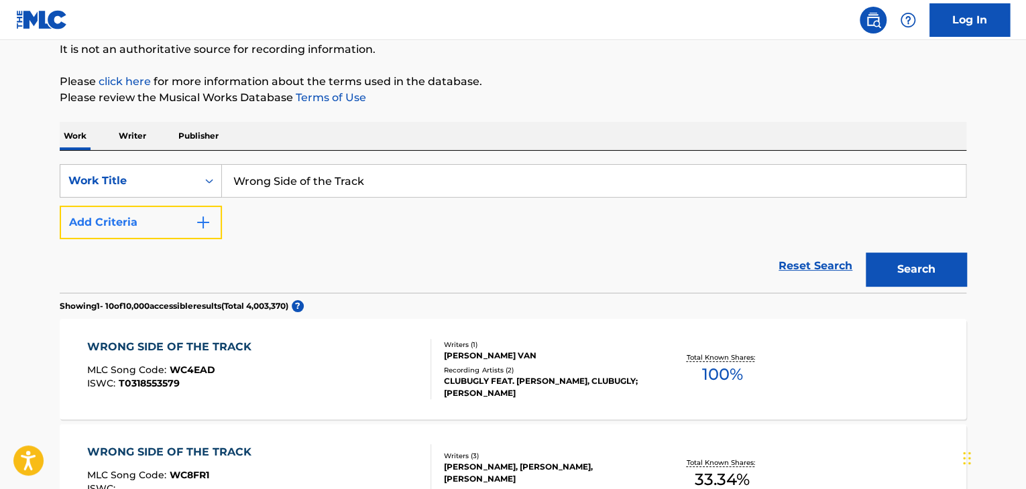
click at [194, 220] on button "Add Criteria" at bounding box center [141, 223] width 162 height 34
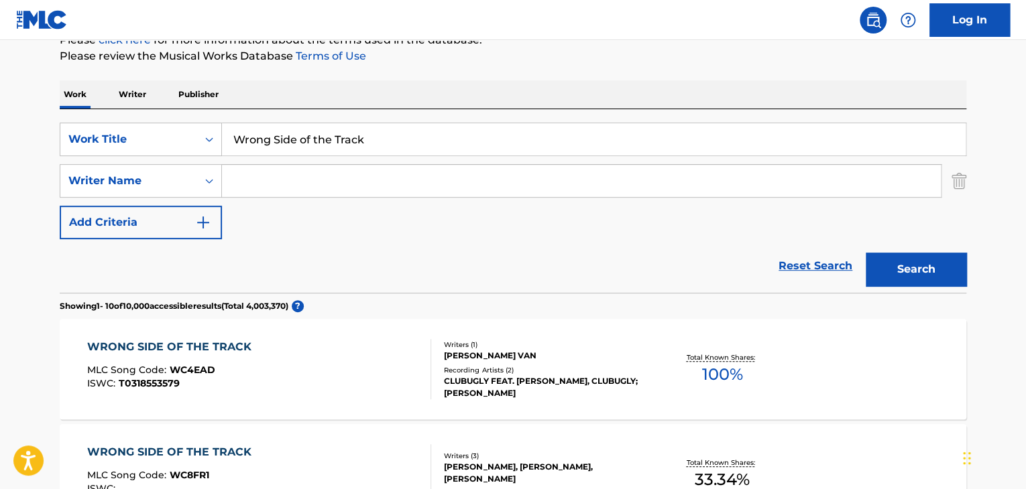
click at [300, 182] on input "Search Form" at bounding box center [581, 181] width 719 height 32
paste input "[PERSON_NAME]"
type input "[PERSON_NAME]"
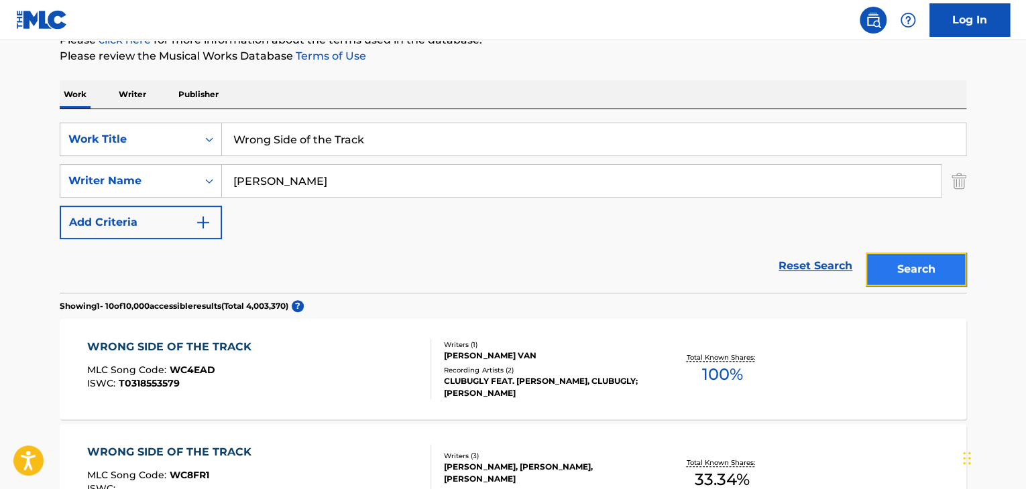
click at [882, 279] on button "Search" at bounding box center [916, 270] width 101 height 34
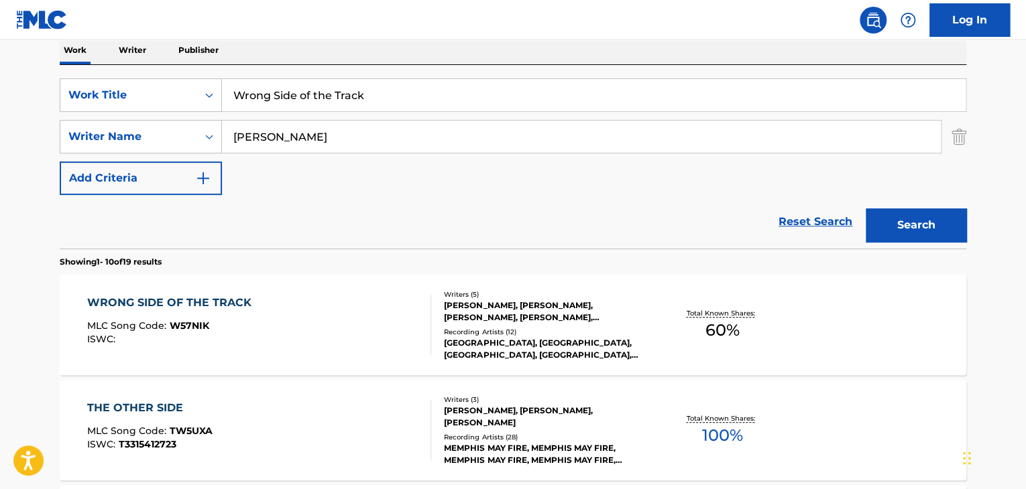
scroll to position [243, 0]
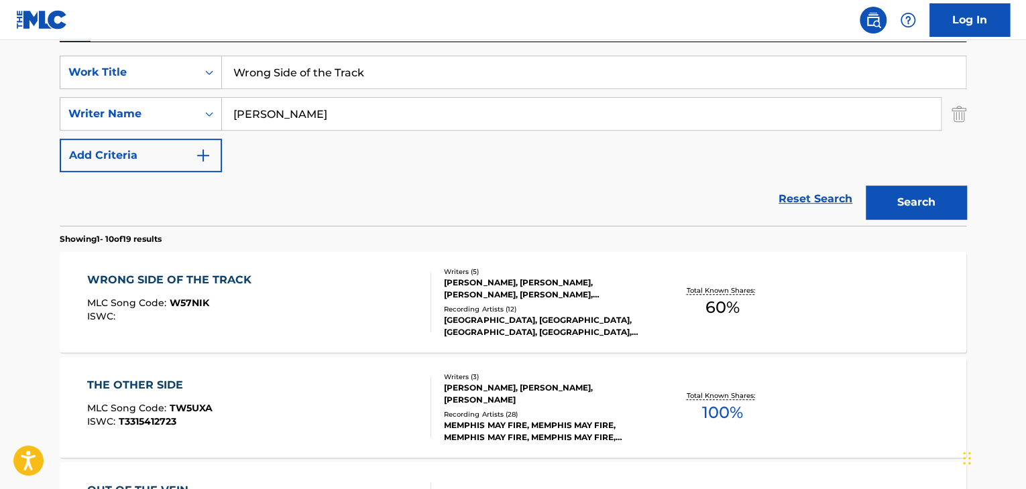
click at [456, 304] on div "Recording Artists ( 12 )" at bounding box center [545, 309] width 202 height 10
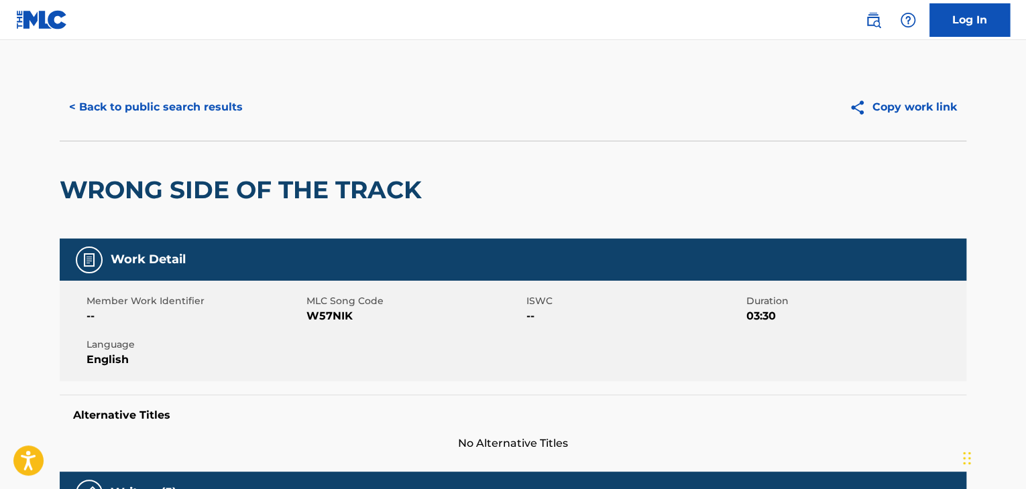
click at [322, 322] on span "W57NIK" at bounding box center [414, 316] width 217 height 16
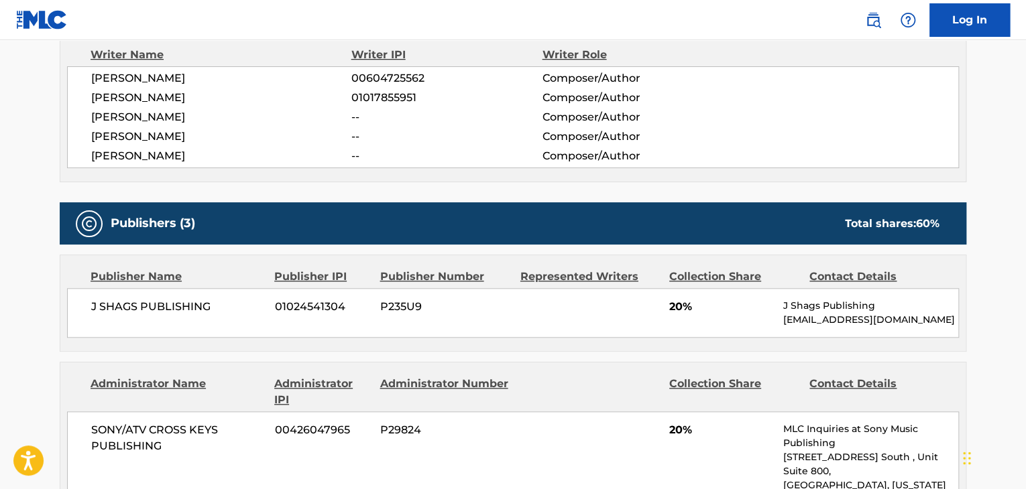
scroll to position [603, 0]
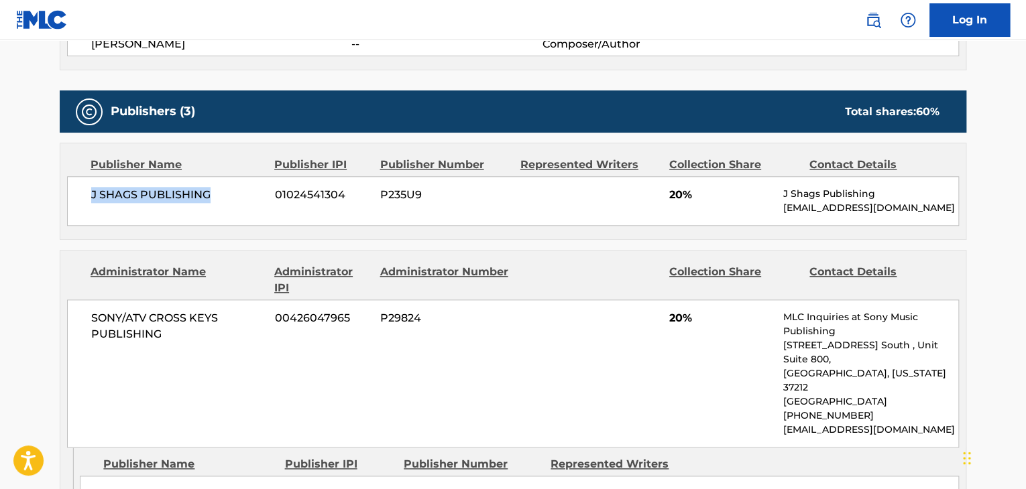
drag, startPoint x: 91, startPoint y: 185, endPoint x: 219, endPoint y: 185, distance: 128.1
click at [219, 185] on div "J SHAGS PUBLISHING 01024541304 P235U9 20% J Shags Publishing [EMAIL_ADDRESS][DO…" at bounding box center [513, 201] width 892 height 50
drag, startPoint x: 668, startPoint y: 190, endPoint x: 702, endPoint y: 190, distance: 33.5
click at [702, 190] on div "J SHAGS PUBLISHING 01024541304 P235U9 20% J Shags Publishing [EMAIL_ADDRESS][DO…" at bounding box center [513, 201] width 892 height 50
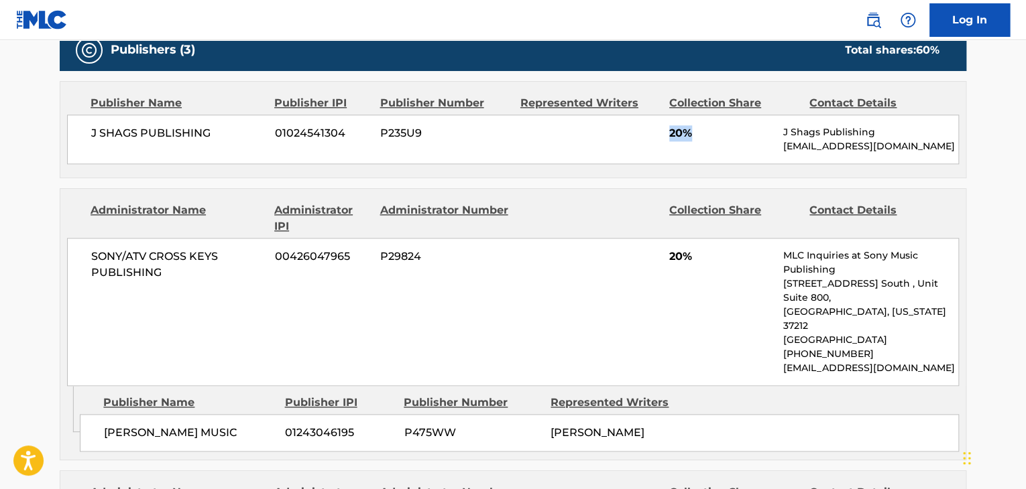
scroll to position [737, 0]
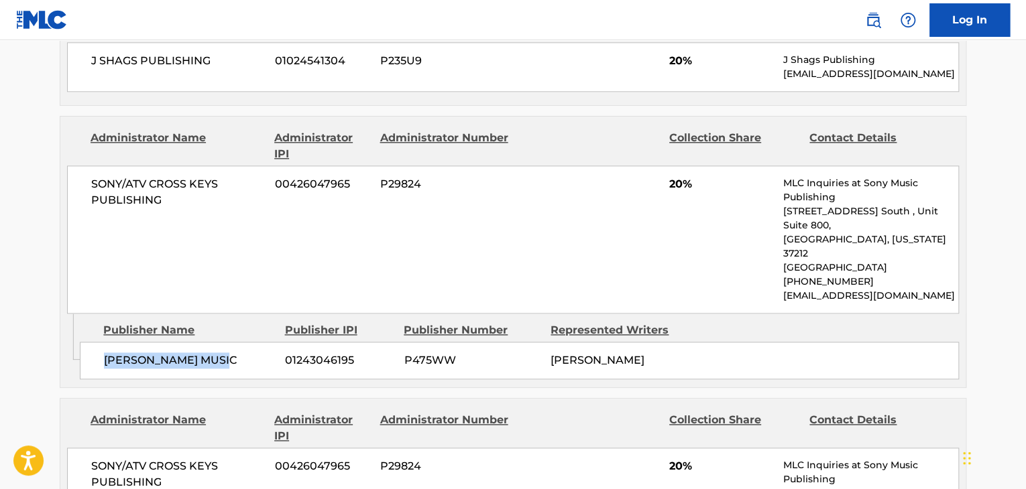
drag, startPoint x: 85, startPoint y: 328, endPoint x: 231, endPoint y: 325, distance: 146.2
click at [231, 342] on div "[PERSON_NAME] MUSIC 01243046195 P475WW [PERSON_NAME]" at bounding box center [519, 361] width 879 height 38
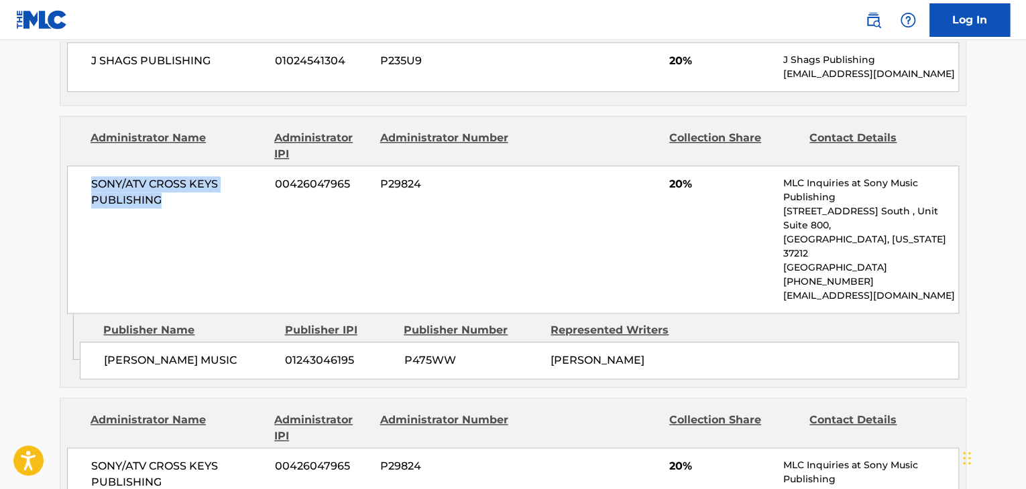
drag, startPoint x: 89, startPoint y: 178, endPoint x: 171, endPoint y: 206, distance: 86.5
click at [171, 206] on div "SONY/ATV CROSS KEYS PUBLISHING 00426047965 P29824 20% MLC Inquiries at Sony Mus…" at bounding box center [513, 240] width 892 height 148
drag, startPoint x: 660, startPoint y: 186, endPoint x: 695, endPoint y: 188, distance: 35.0
click at [695, 188] on div "SONY/ATV CROSS KEYS PUBLISHING 00426047965 P29824 20% MLC Inquiries at Sony Mus…" at bounding box center [513, 240] width 892 height 148
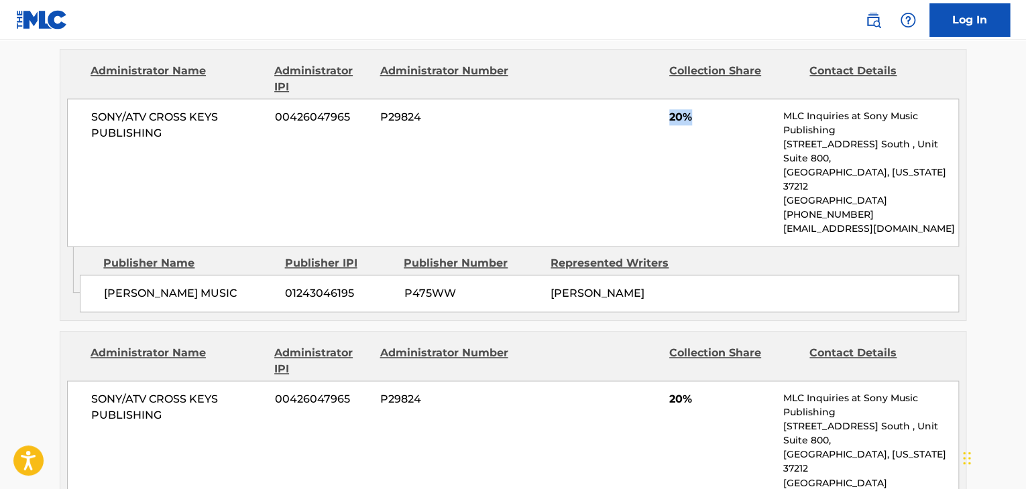
scroll to position [939, 0]
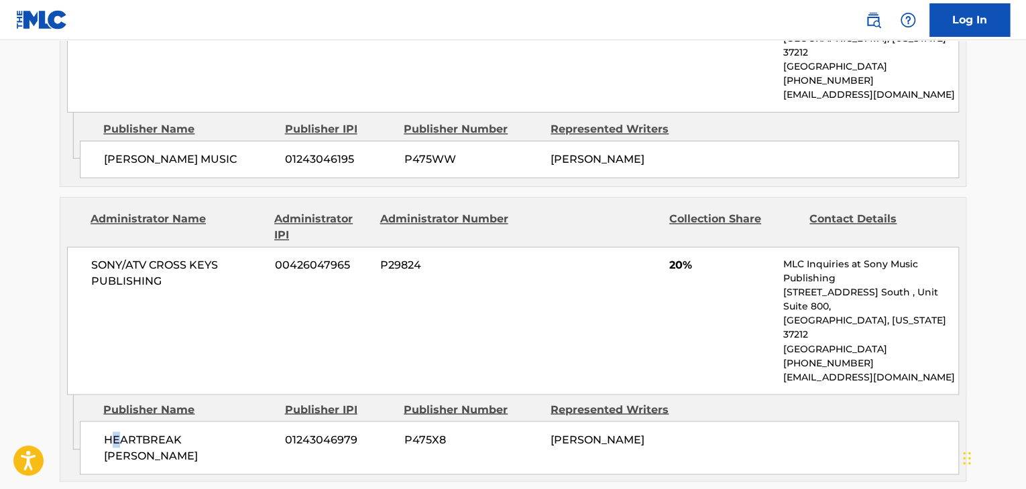
click at [120, 432] on span "HEARTBREAK [PERSON_NAME]" at bounding box center [189, 448] width 171 height 32
click at [88, 421] on div "HEARTBREAK [PERSON_NAME] 01243046979 P475X8 [PERSON_NAME]" at bounding box center [519, 448] width 879 height 54
drag, startPoint x: 88, startPoint y: 385, endPoint x: 235, endPoint y: 383, distance: 146.2
click at [235, 421] on div "HEARTBREAK [PERSON_NAME] 01243046979 P475X8 [PERSON_NAME]" at bounding box center [519, 448] width 879 height 54
drag, startPoint x: 88, startPoint y: 242, endPoint x: 165, endPoint y: 260, distance: 78.5
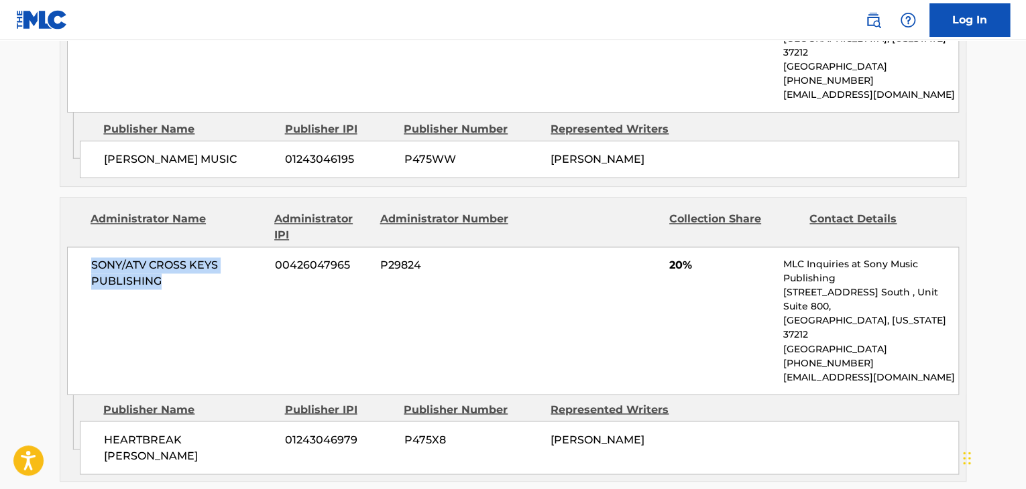
click at [165, 260] on div "SONY/ATV CROSS KEYS PUBLISHING 00426047965 P29824 20% MLC Inquiries at Sony Mus…" at bounding box center [513, 321] width 892 height 148
drag, startPoint x: 687, startPoint y: 242, endPoint x: 661, endPoint y: 240, distance: 26.2
click at [661, 247] on div "SONY/ATV CROSS KEYS PUBLISHING 00426047965 P29824 20% MLC Inquiries at Sony Mus…" at bounding box center [513, 321] width 892 height 148
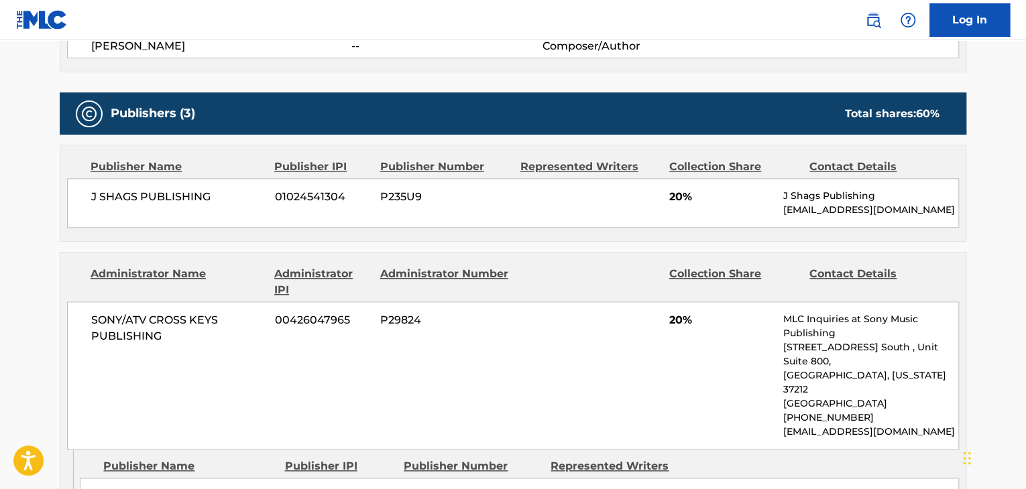
scroll to position [536, 0]
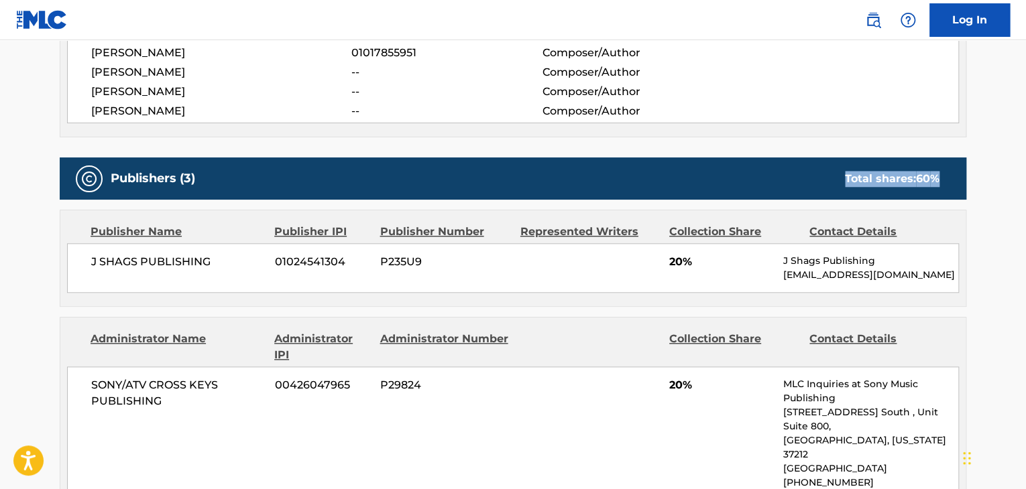
drag, startPoint x: 835, startPoint y: 180, endPoint x: 973, endPoint y: 179, distance: 137.4
click at [973, 179] on div "< Back to public search results Copy work link WRONG SIDE OF THE TRACK Work Det…" at bounding box center [513, 483] width 939 height 1893
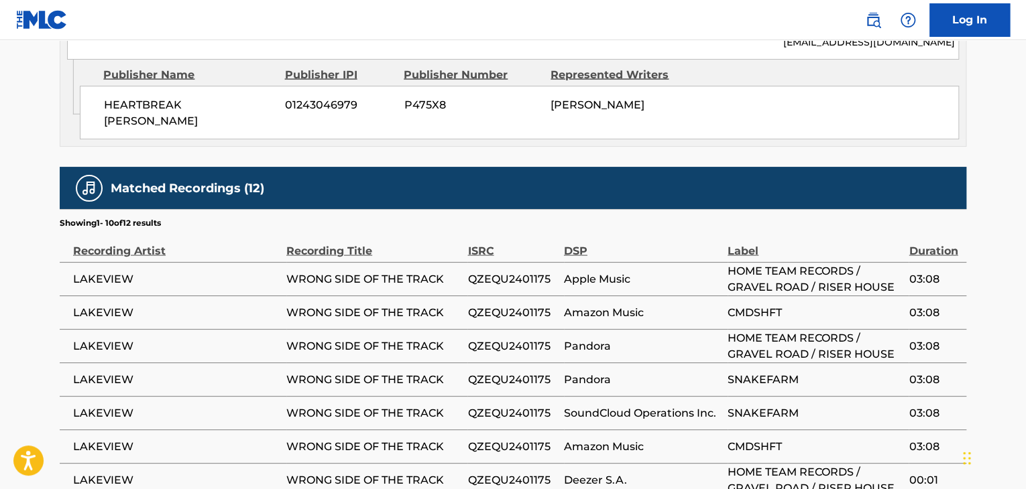
scroll to position [1274, 0]
